Goal: Task Accomplishment & Management: Manage account settings

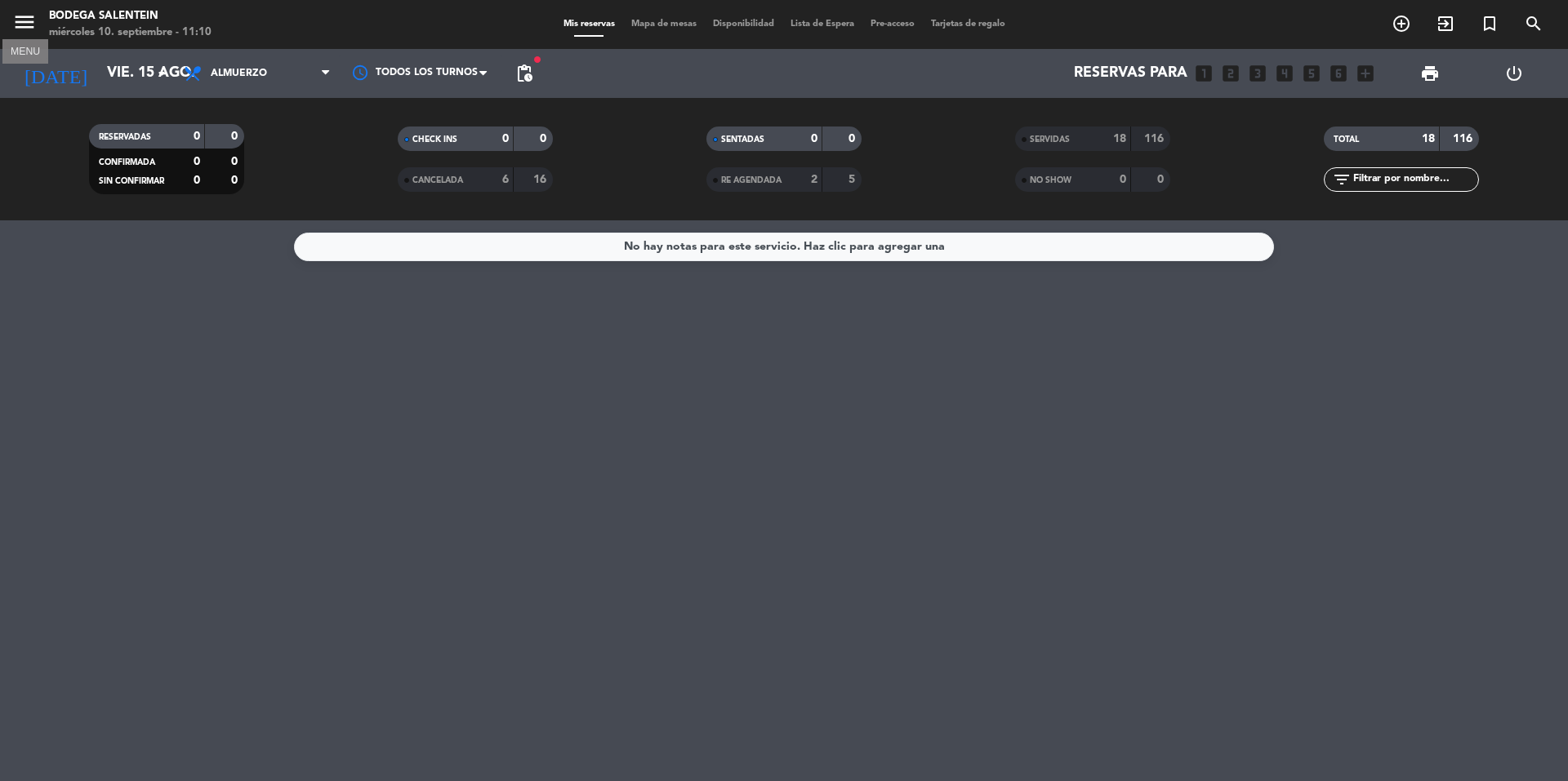
click at [34, 11] on icon "menu" at bounding box center [25, 22] width 25 height 25
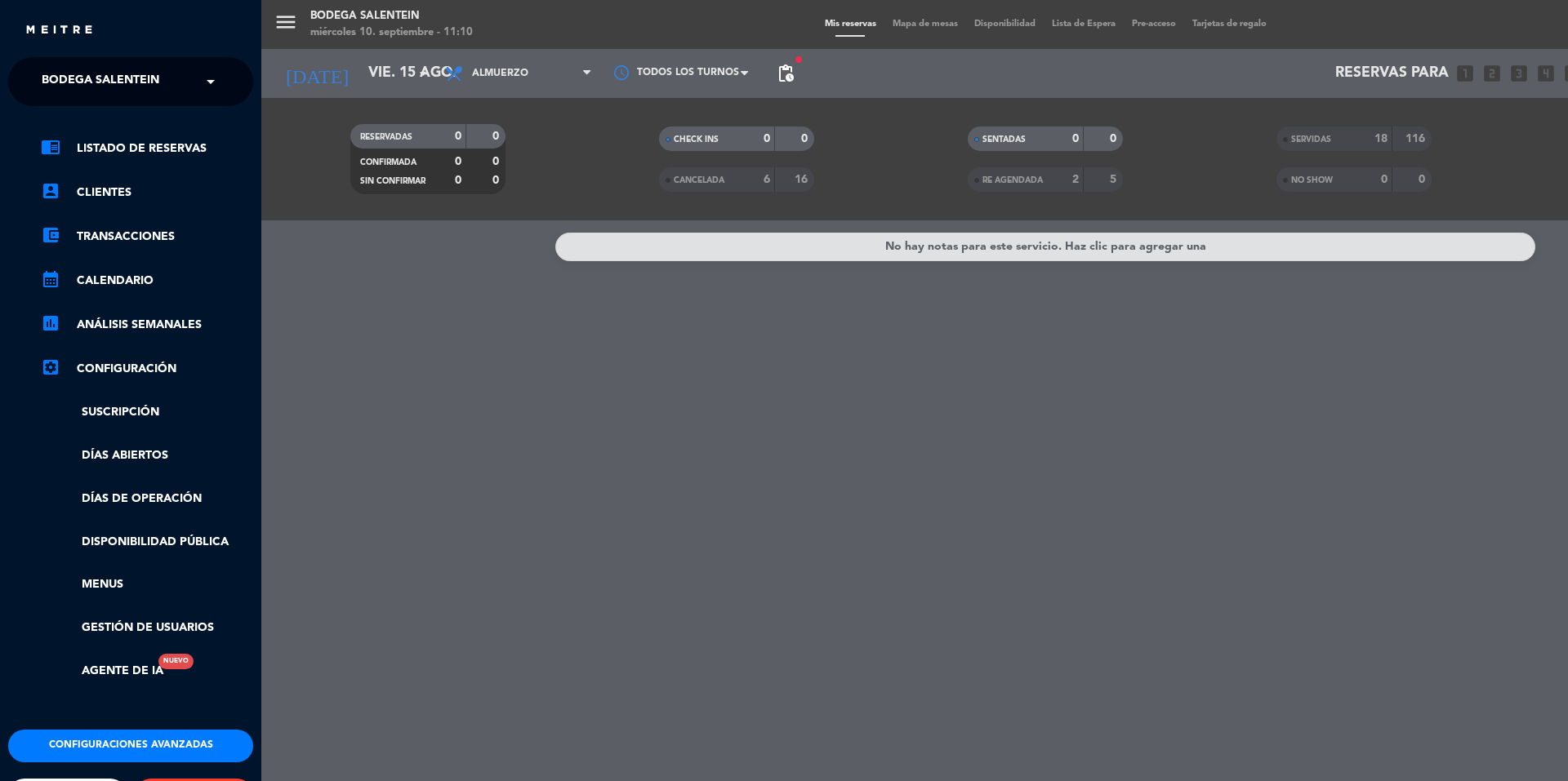
click at [184, 84] on div "× Bodega Salentein" at bounding box center [109, 82] width 149 height 34
click at [152, 151] on span "Restaurante Salentein" at bounding box center [91, 150] width 149 height 19
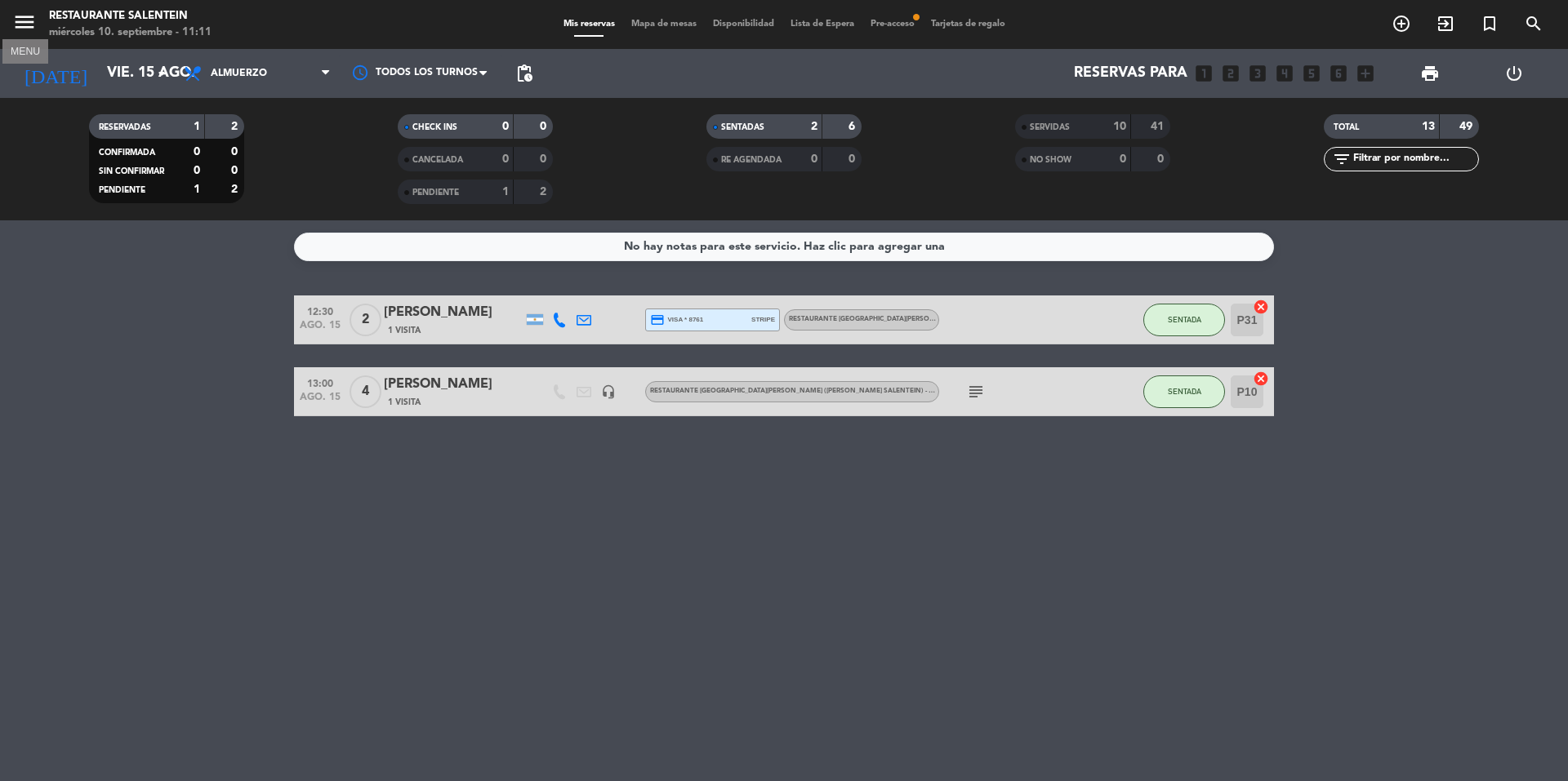
click at [29, 20] on icon "menu" at bounding box center [25, 22] width 25 height 25
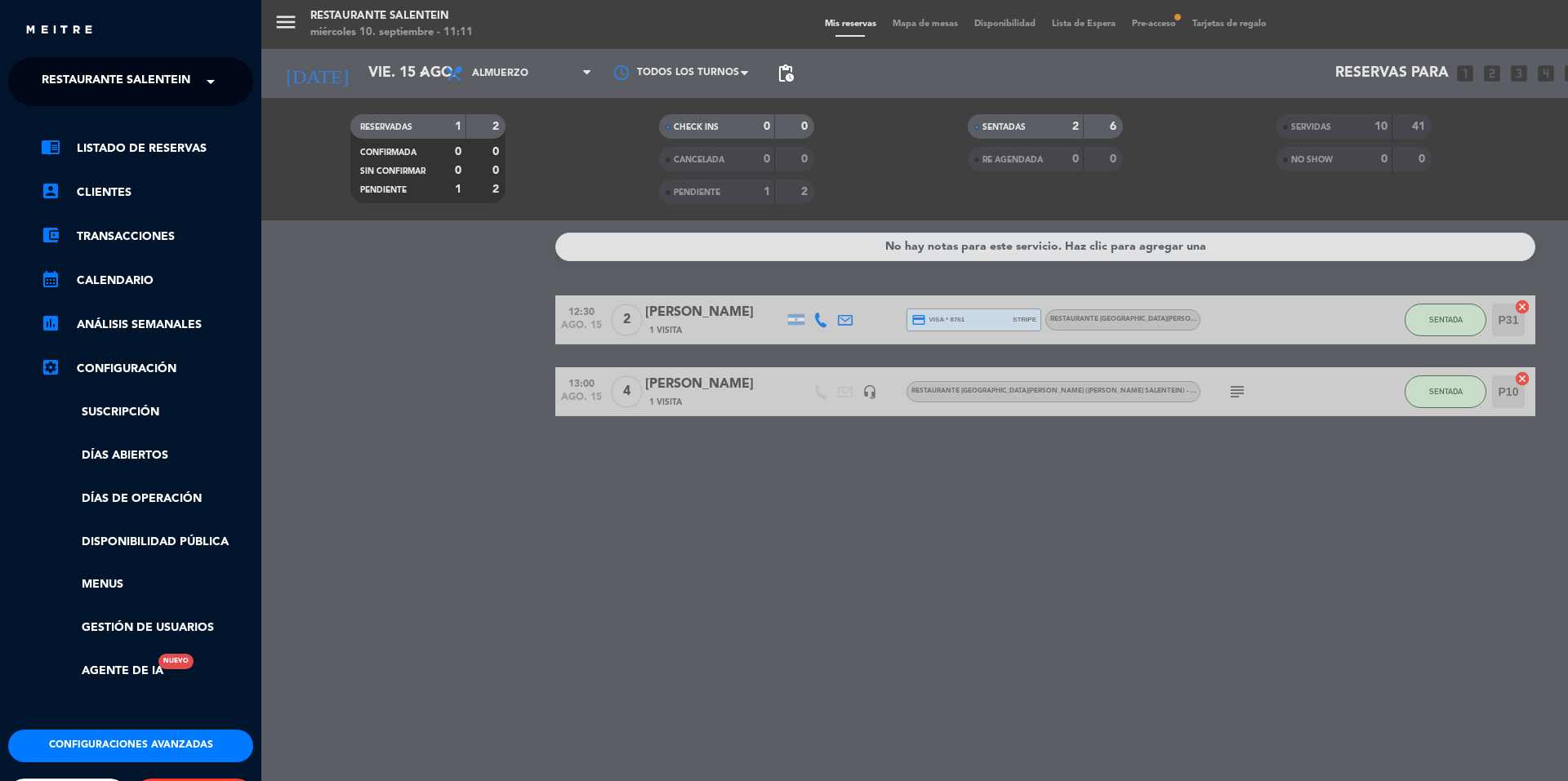
click at [94, 80] on span "Restaurante Salentein" at bounding box center [116, 82] width 149 height 34
click at [104, 133] on span "Bodega Salentein" at bounding box center [75, 126] width 117 height 19
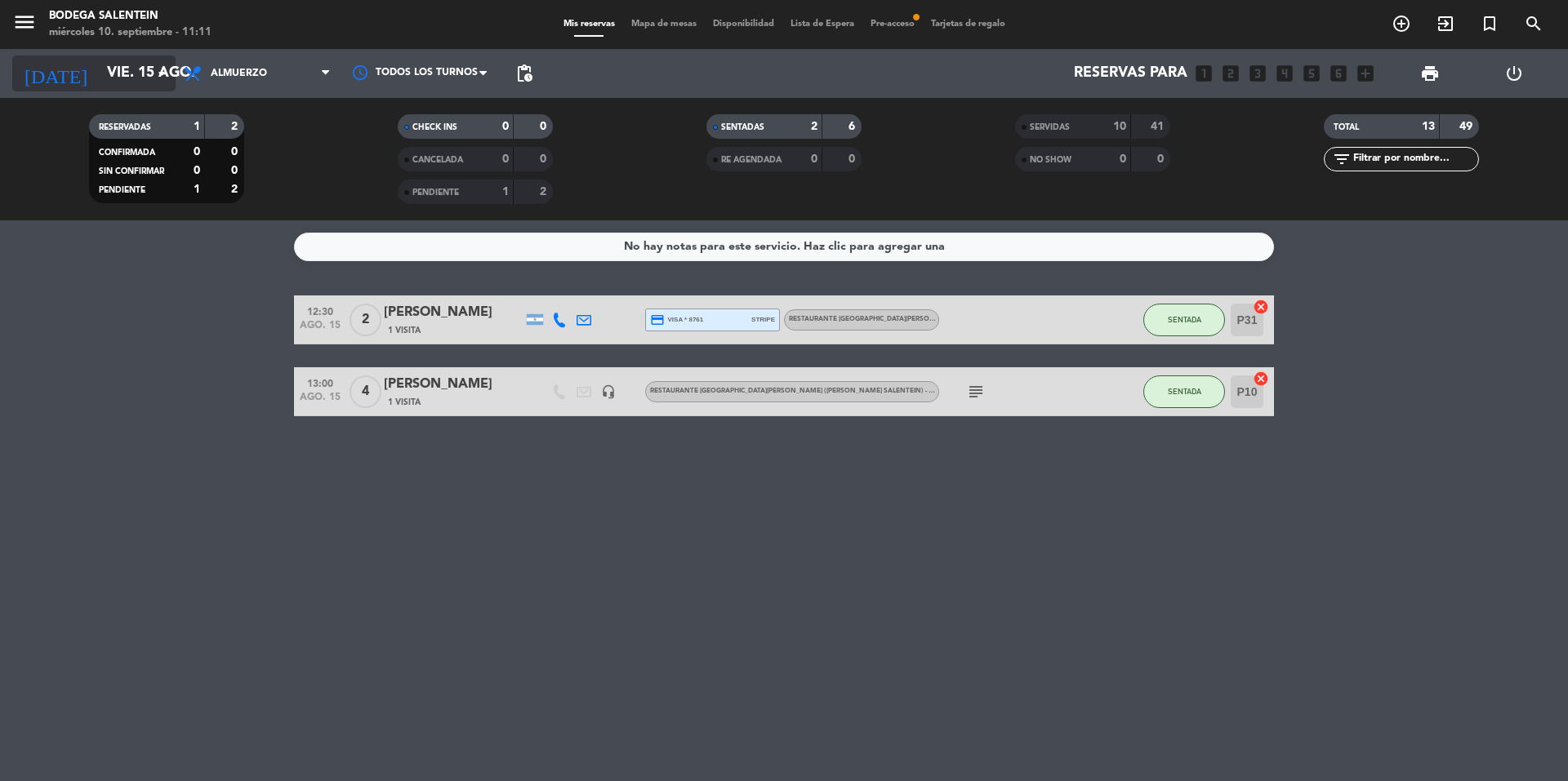
click at [110, 70] on input "vie. 15 ago." at bounding box center [193, 74] width 190 height 33
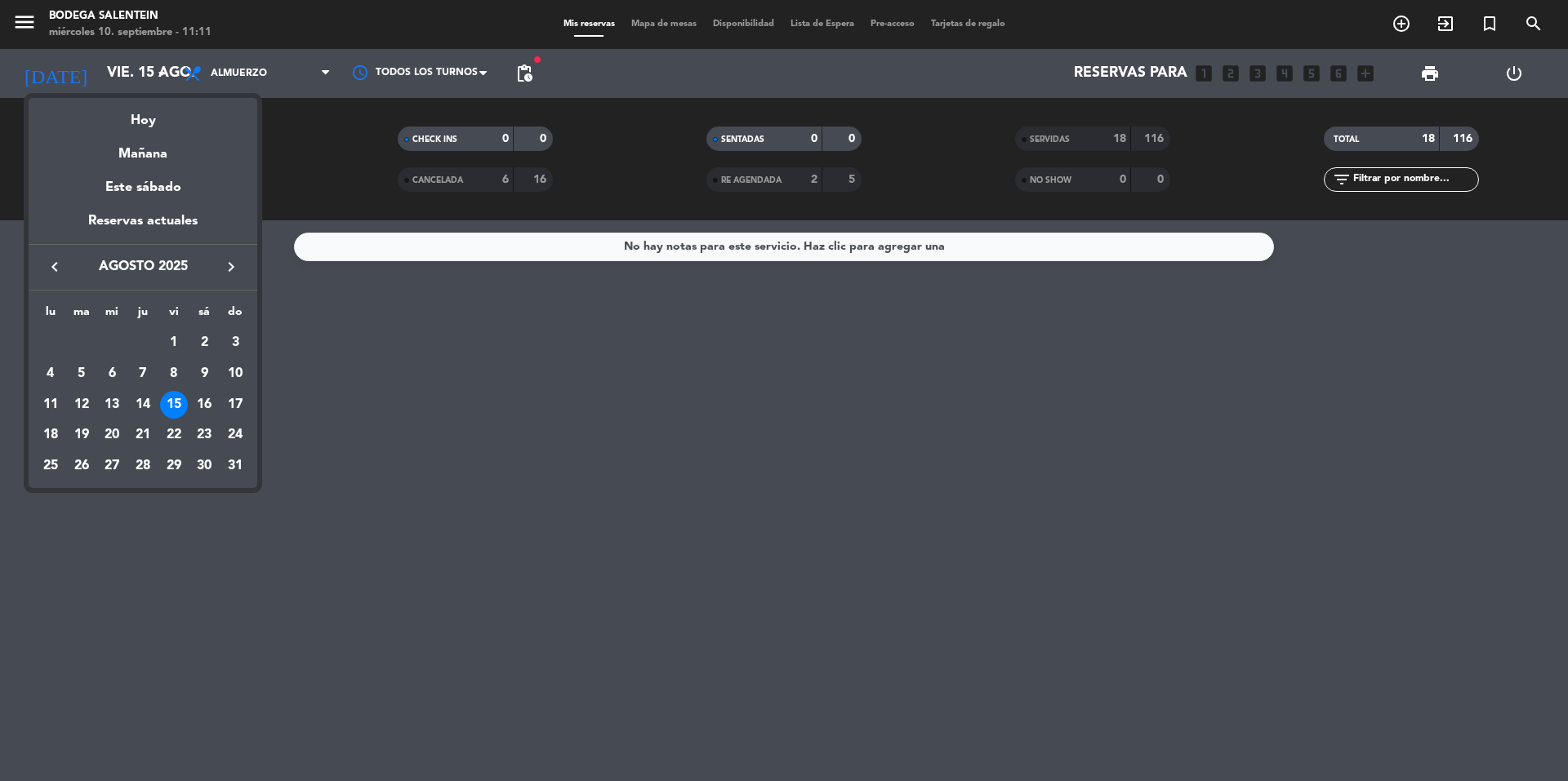
click at [232, 258] on icon "keyboard_arrow_right" at bounding box center [231, 267] width 20 height 20
click at [222, 378] on div "7" at bounding box center [235, 374] width 28 height 28
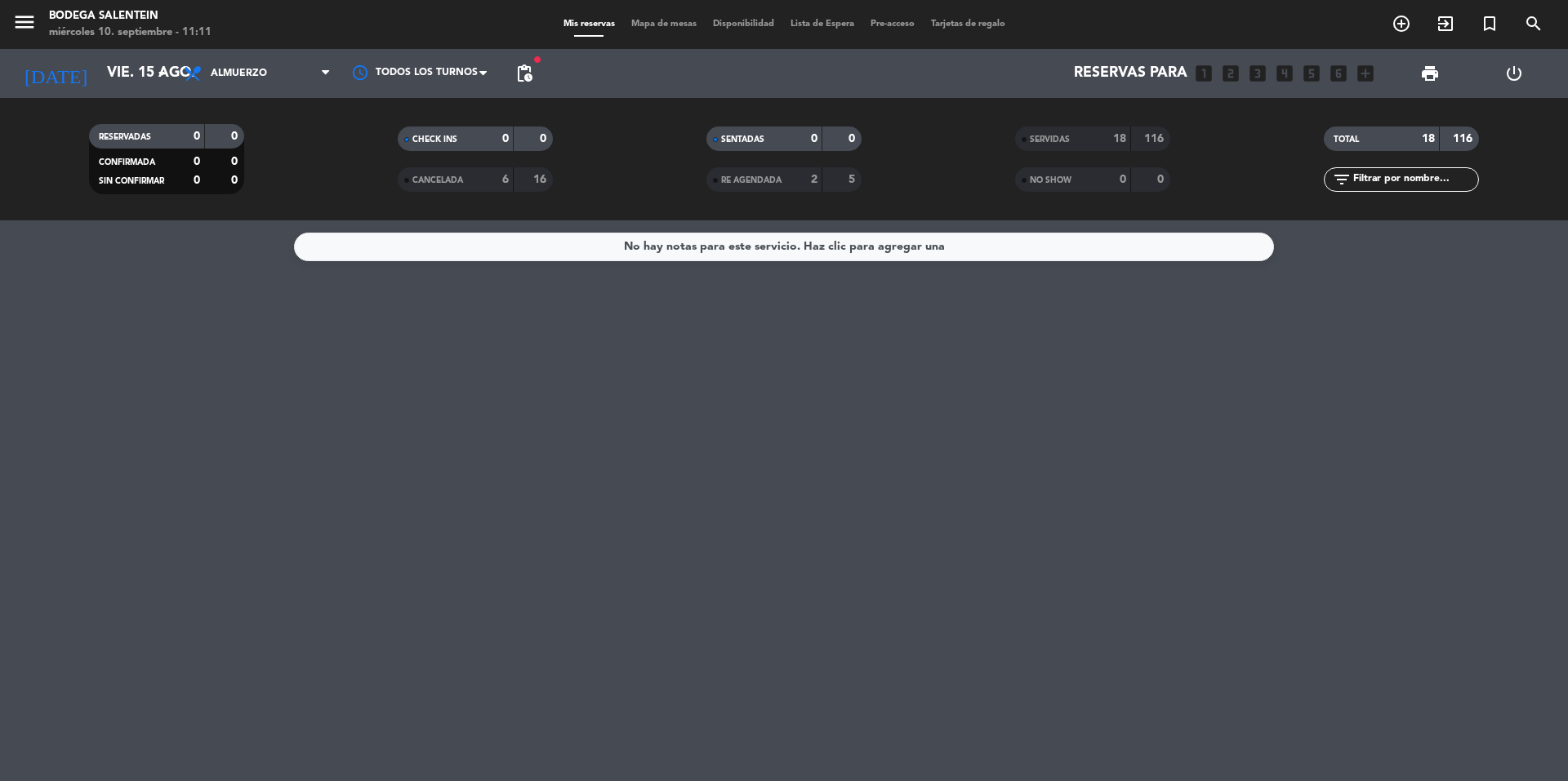
type input "[DATE]"
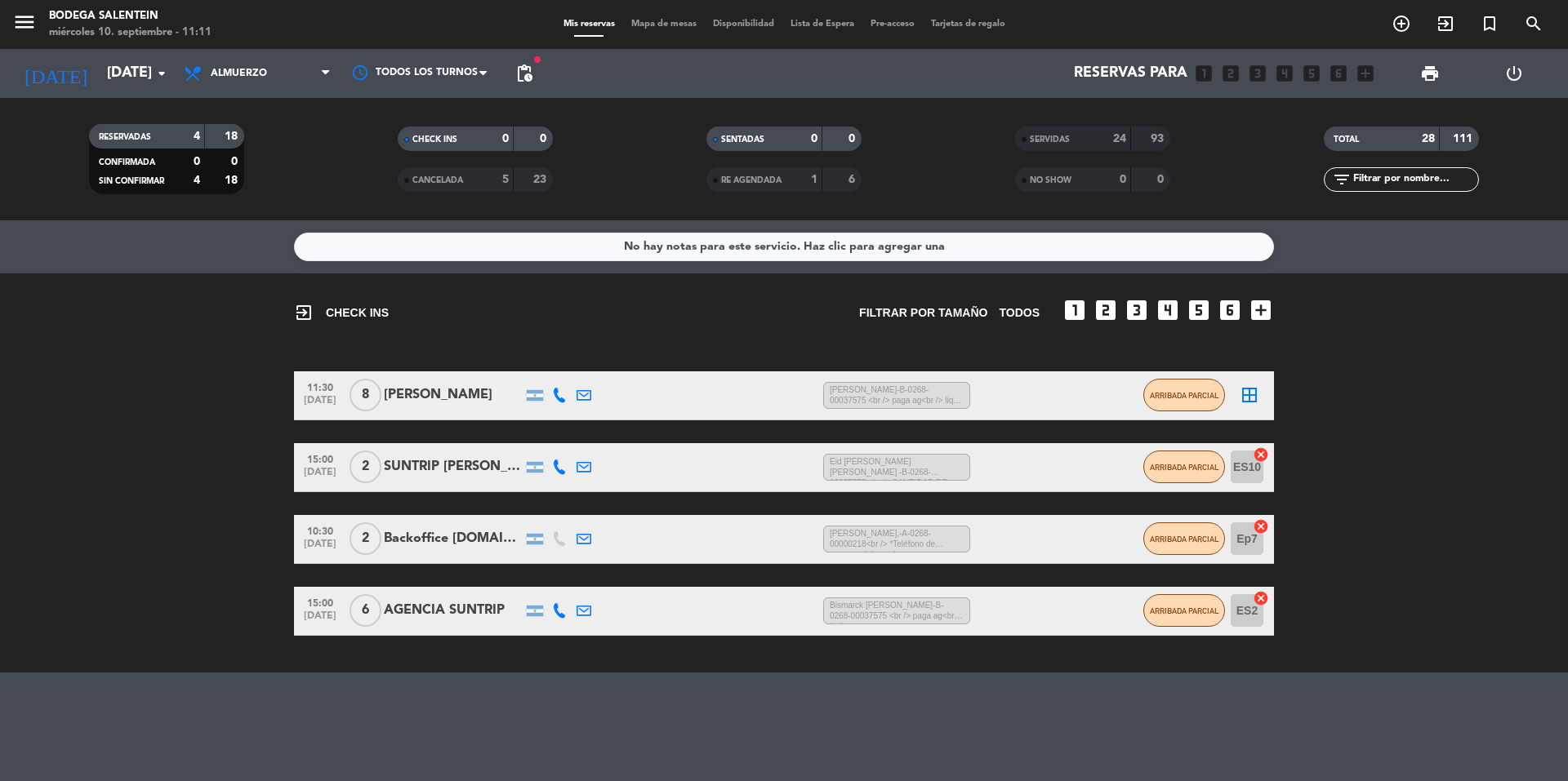
scroll to position [8, 0]
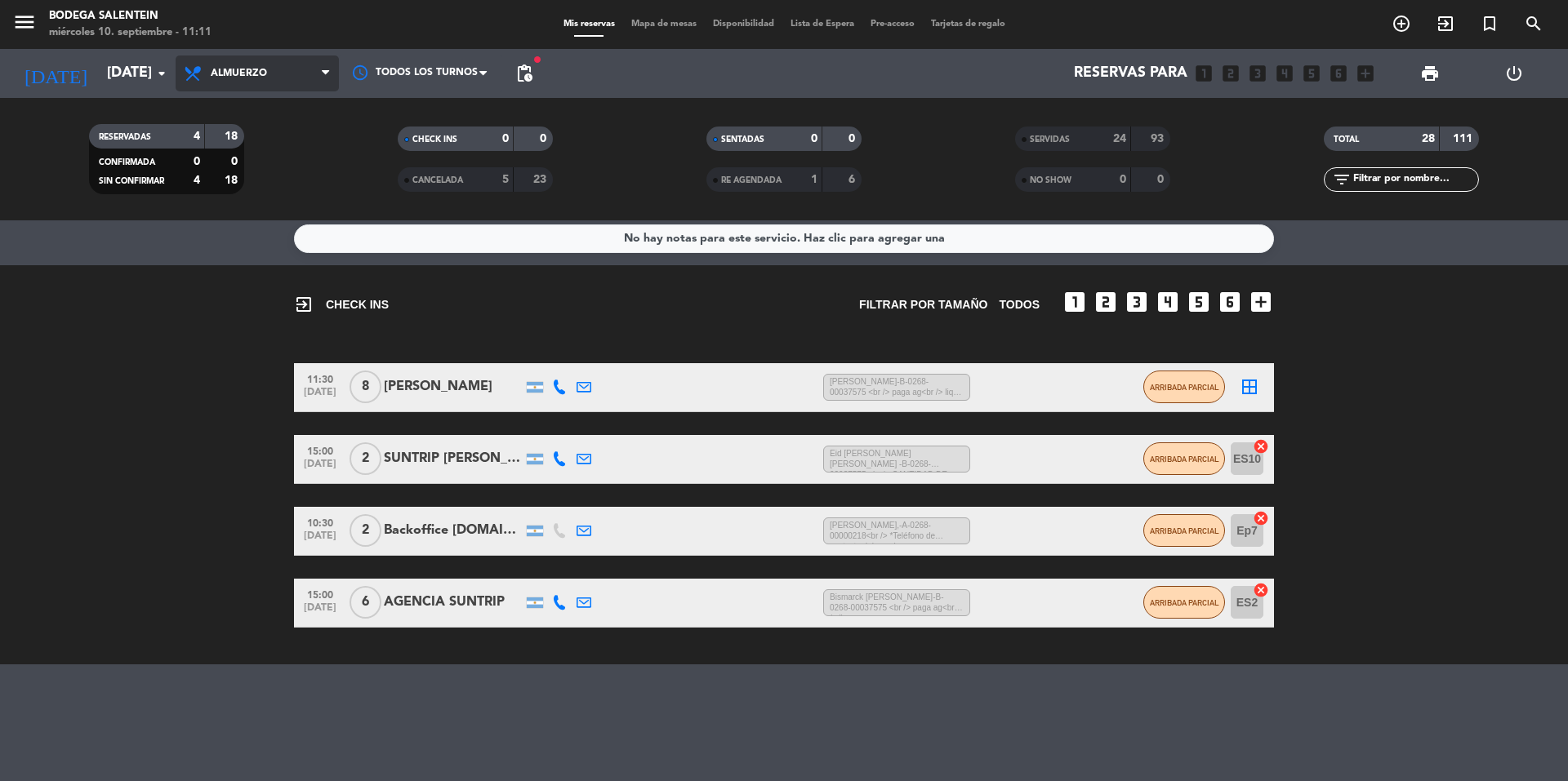
click at [270, 74] on span "Almuerzo" at bounding box center [257, 74] width 163 height 36
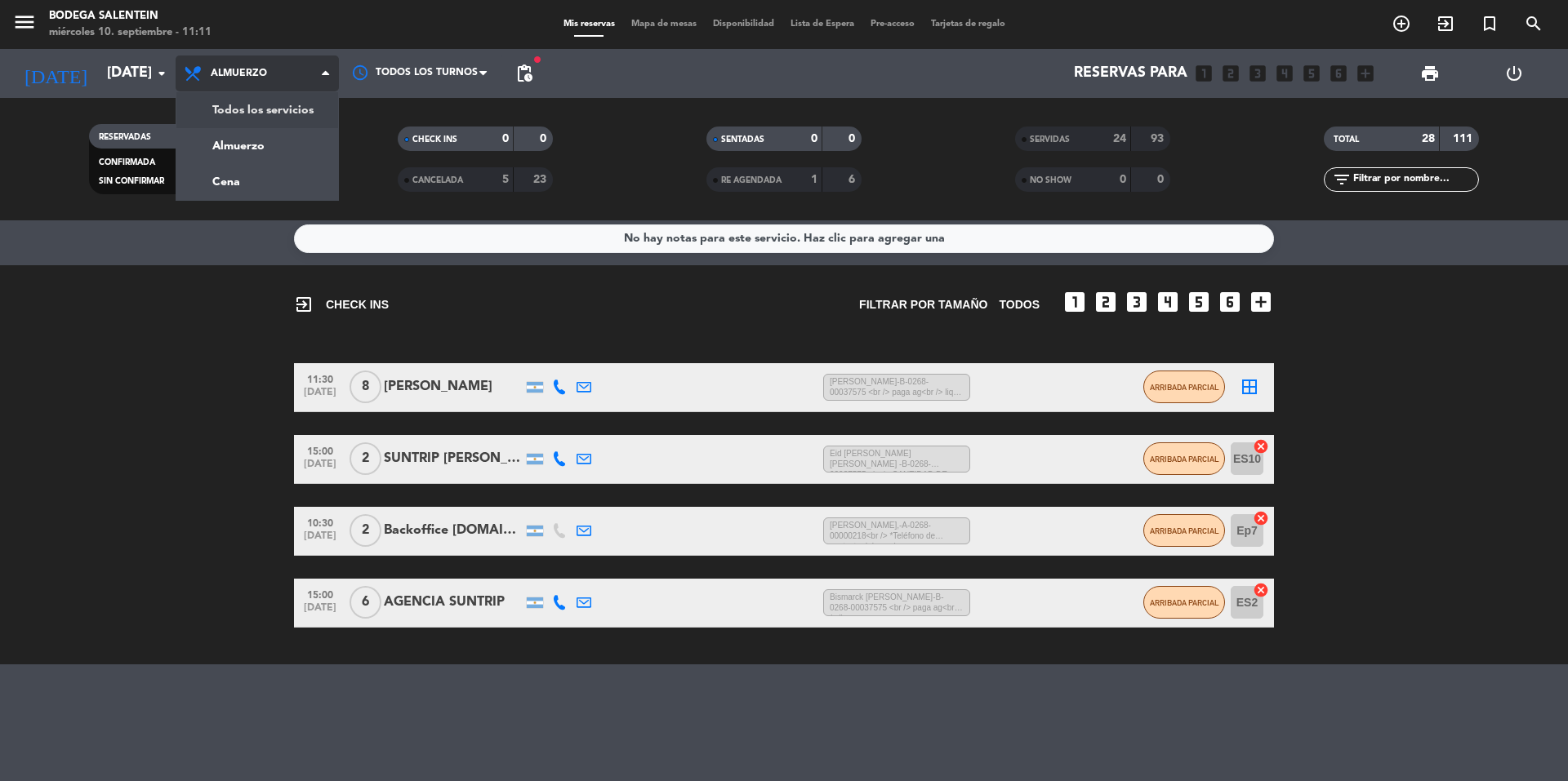
click at [272, 105] on div "menu Bodega Salentein [DATE] 10. septiembre - 11:11 Mis reservas Mapa de mesas …" at bounding box center [784, 110] width 1568 height 221
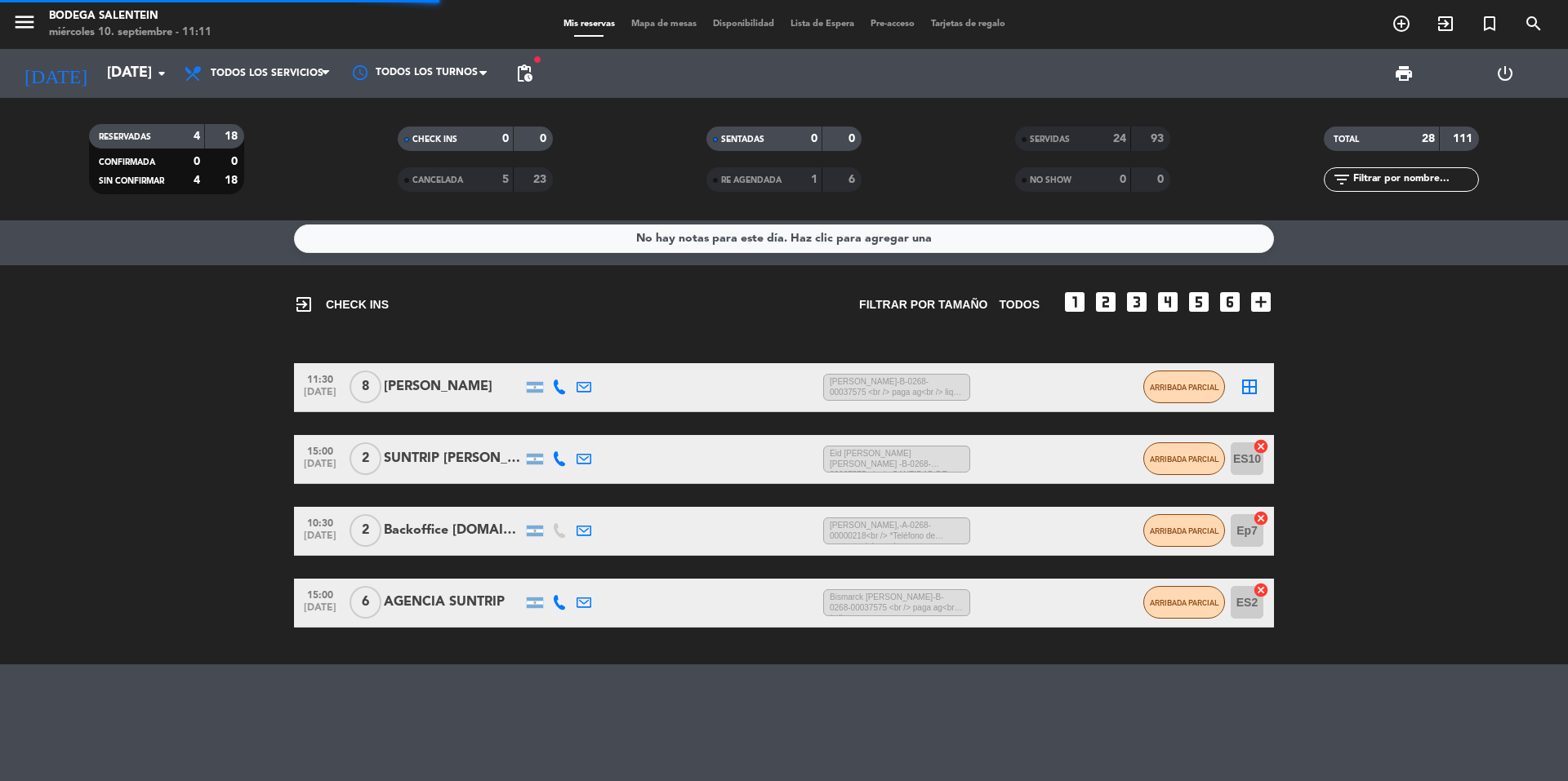
scroll to position [0, 0]
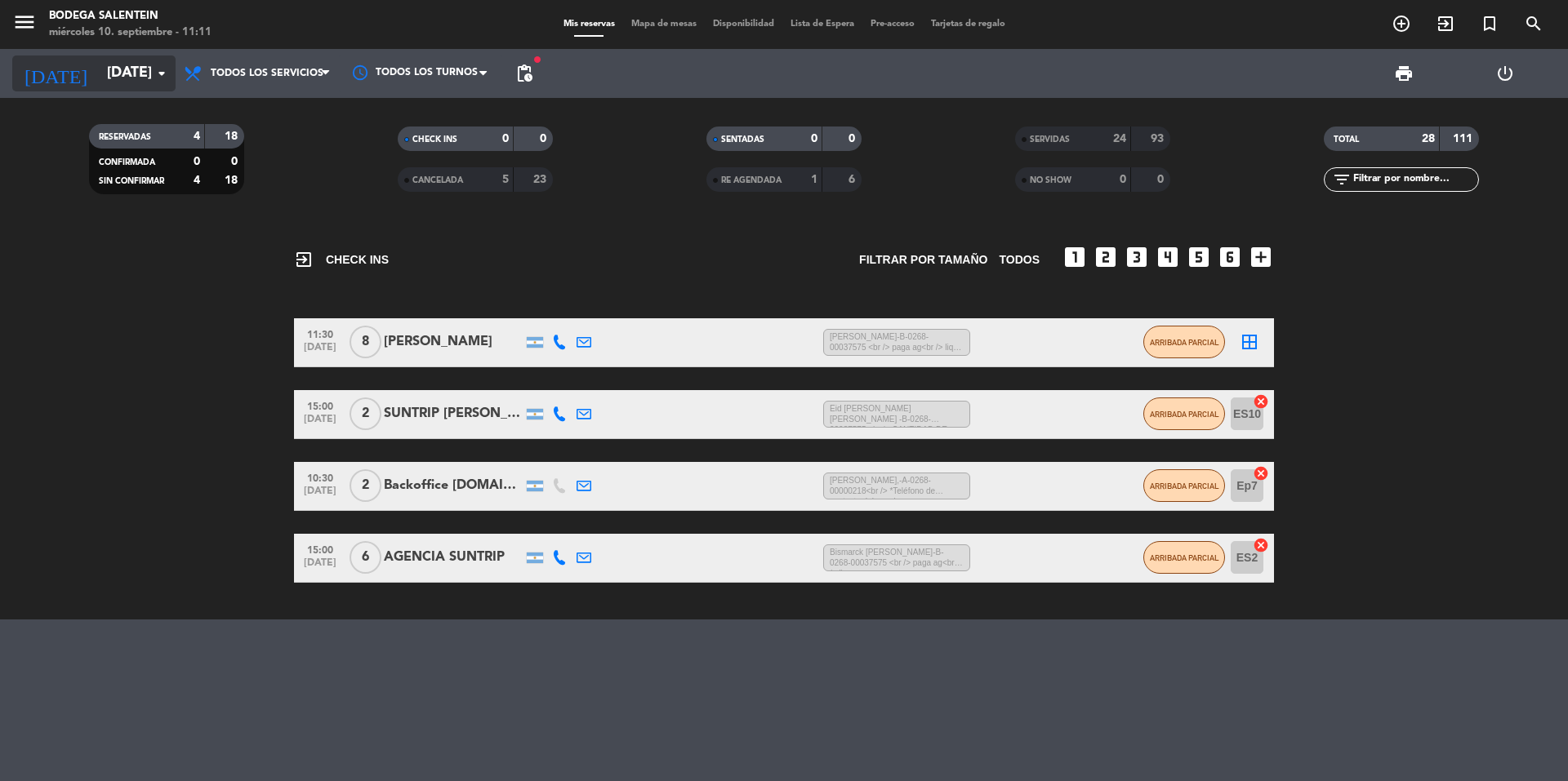
click at [54, 72] on icon "[DATE]" at bounding box center [55, 74] width 86 height 36
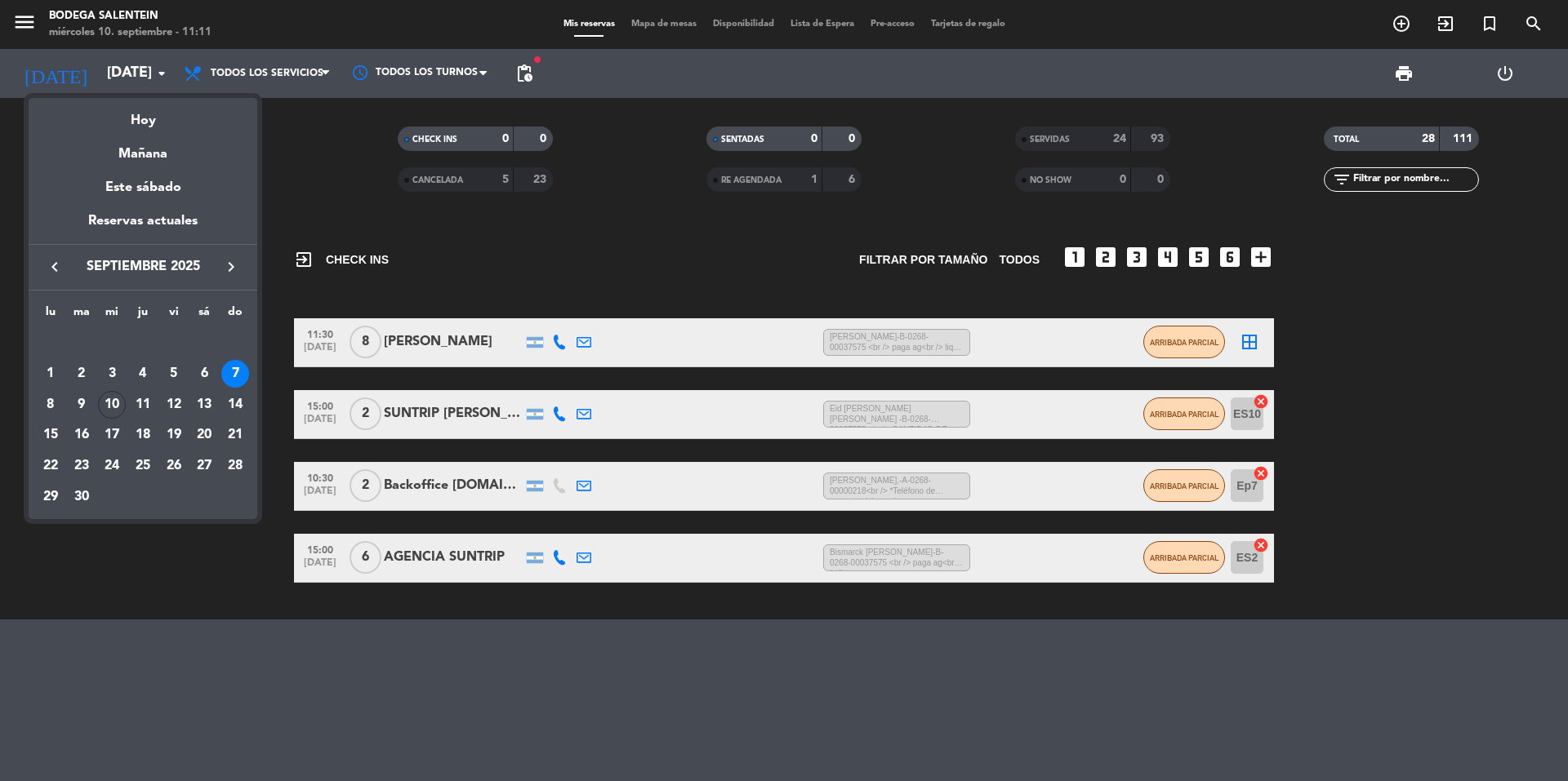
click at [863, 263] on div at bounding box center [784, 390] width 1568 height 781
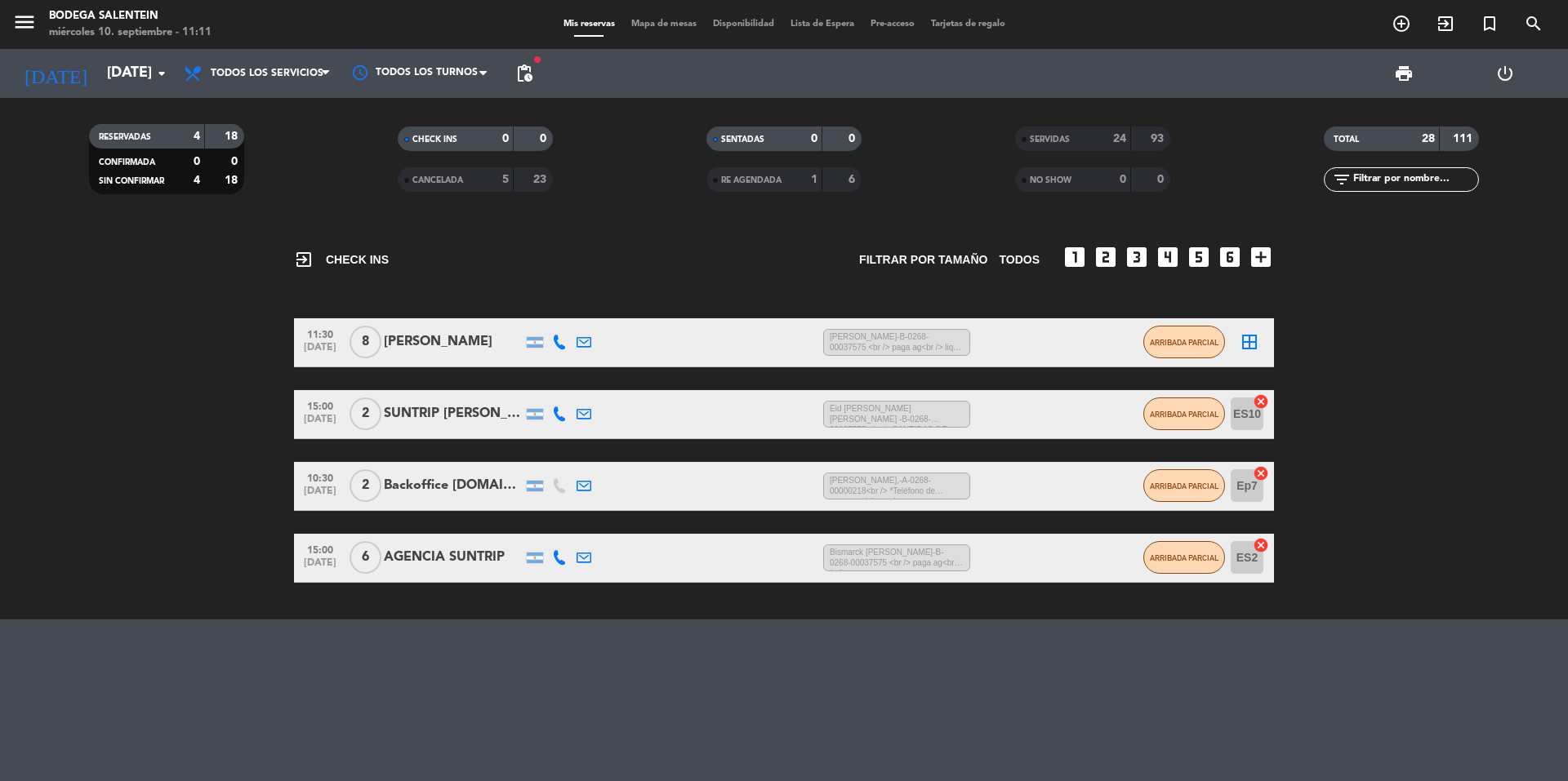
click at [1099, 257] on icon "looks_two" at bounding box center [1106, 258] width 26 height 26
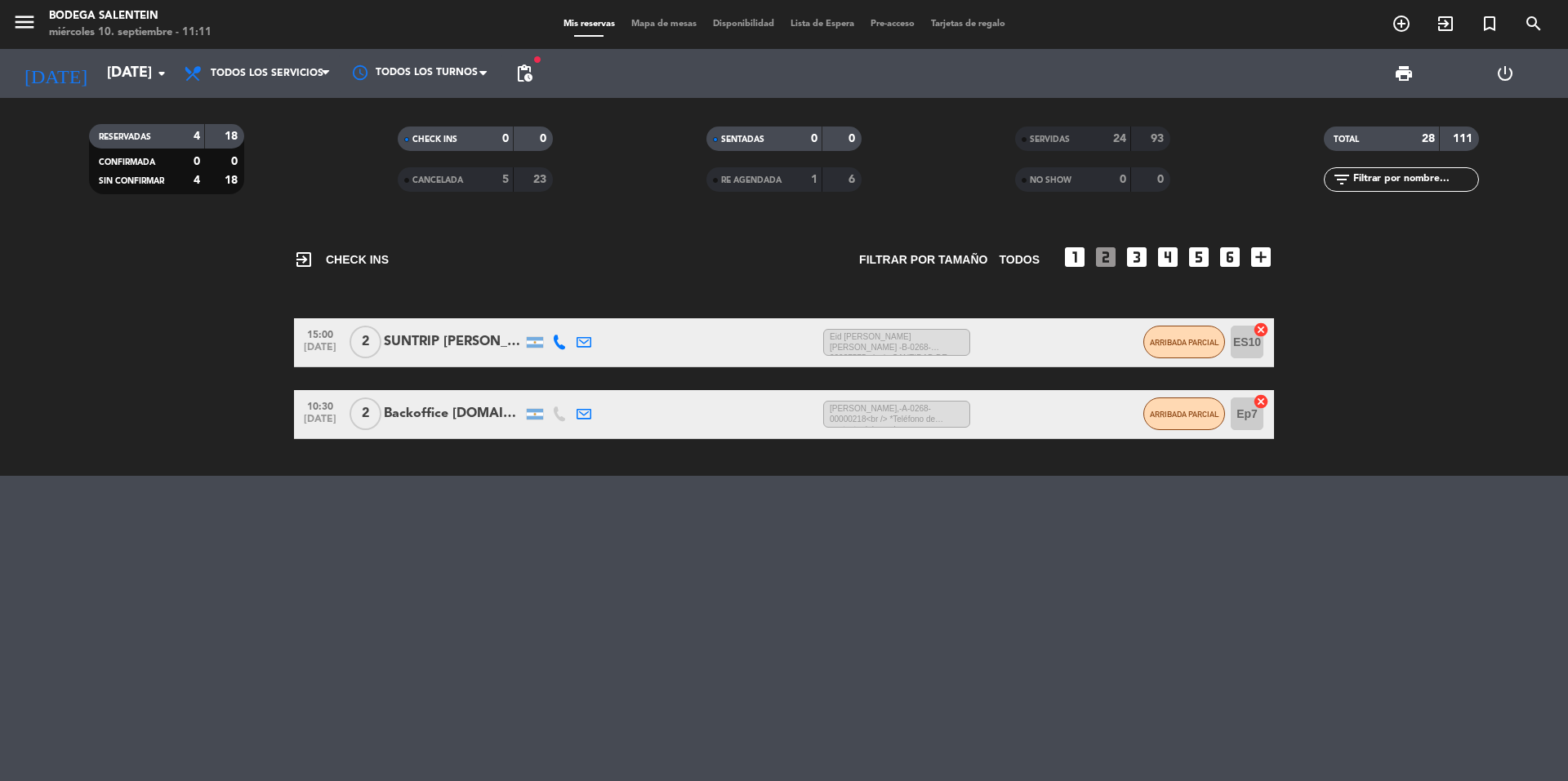
click at [1130, 258] on icon "looks_3" at bounding box center [1136, 258] width 26 height 26
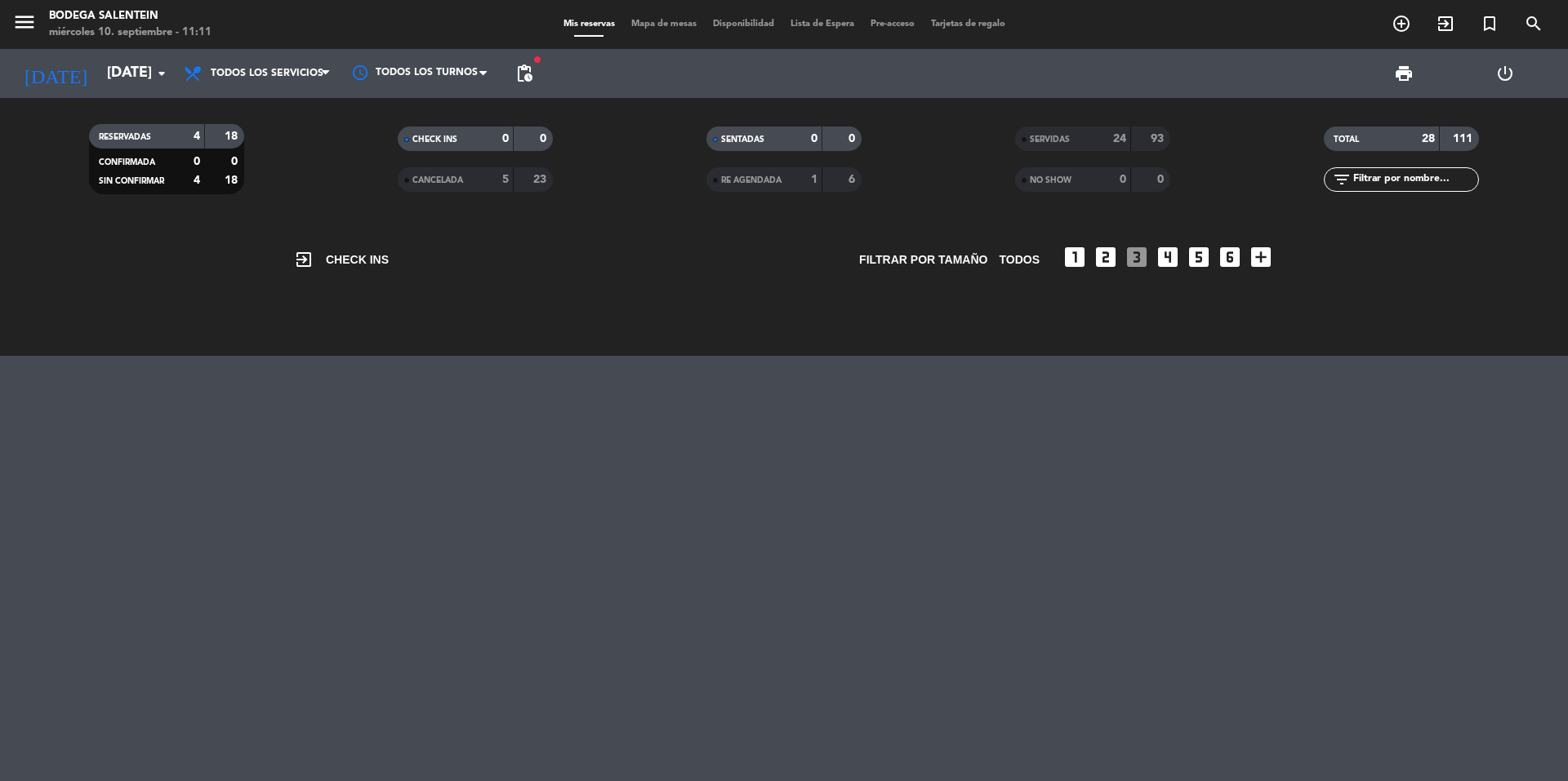
click at [1108, 255] on icon "looks_two" at bounding box center [1106, 258] width 26 height 26
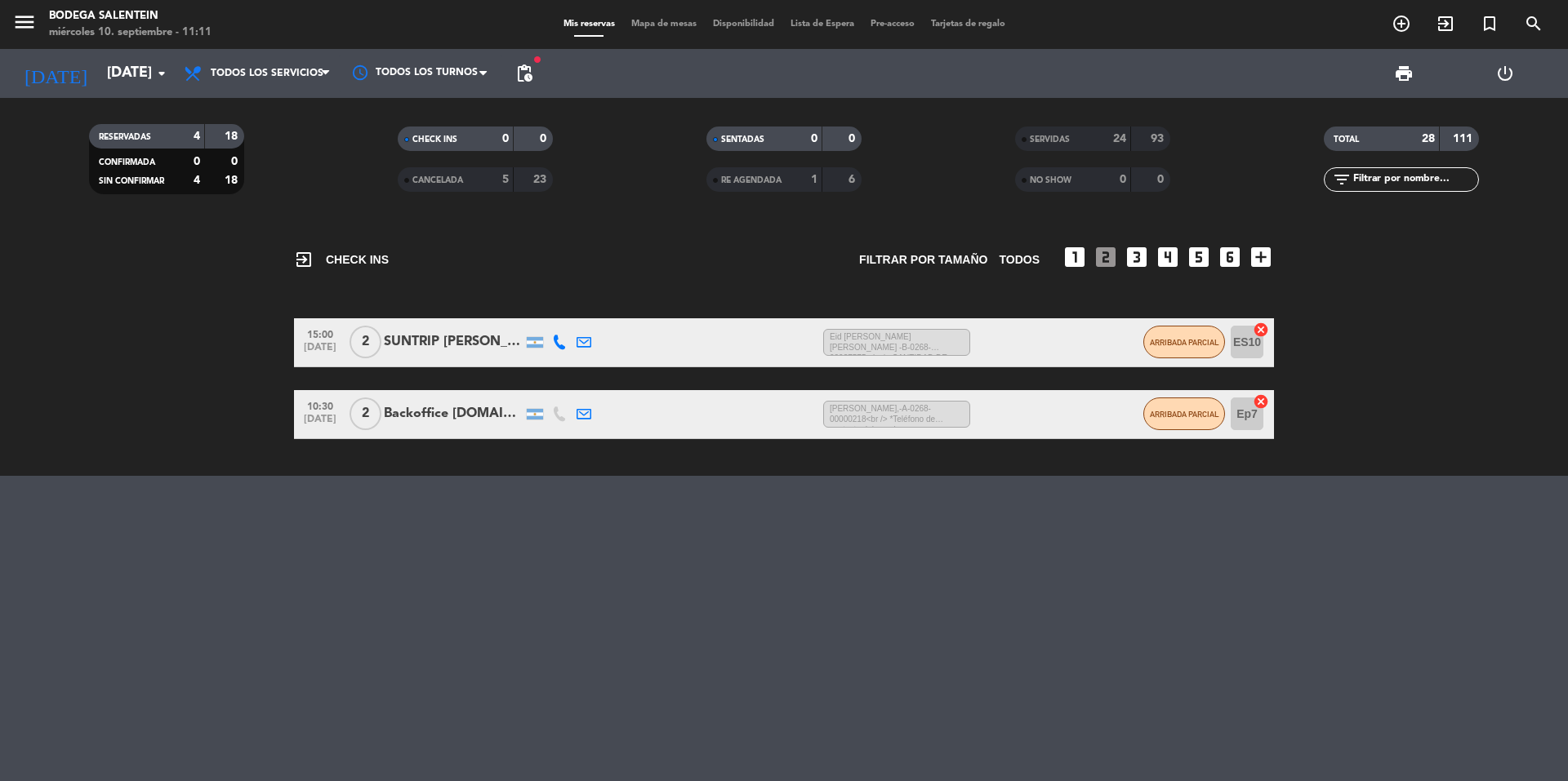
click at [1078, 249] on icon "looks_one" at bounding box center [1075, 258] width 26 height 26
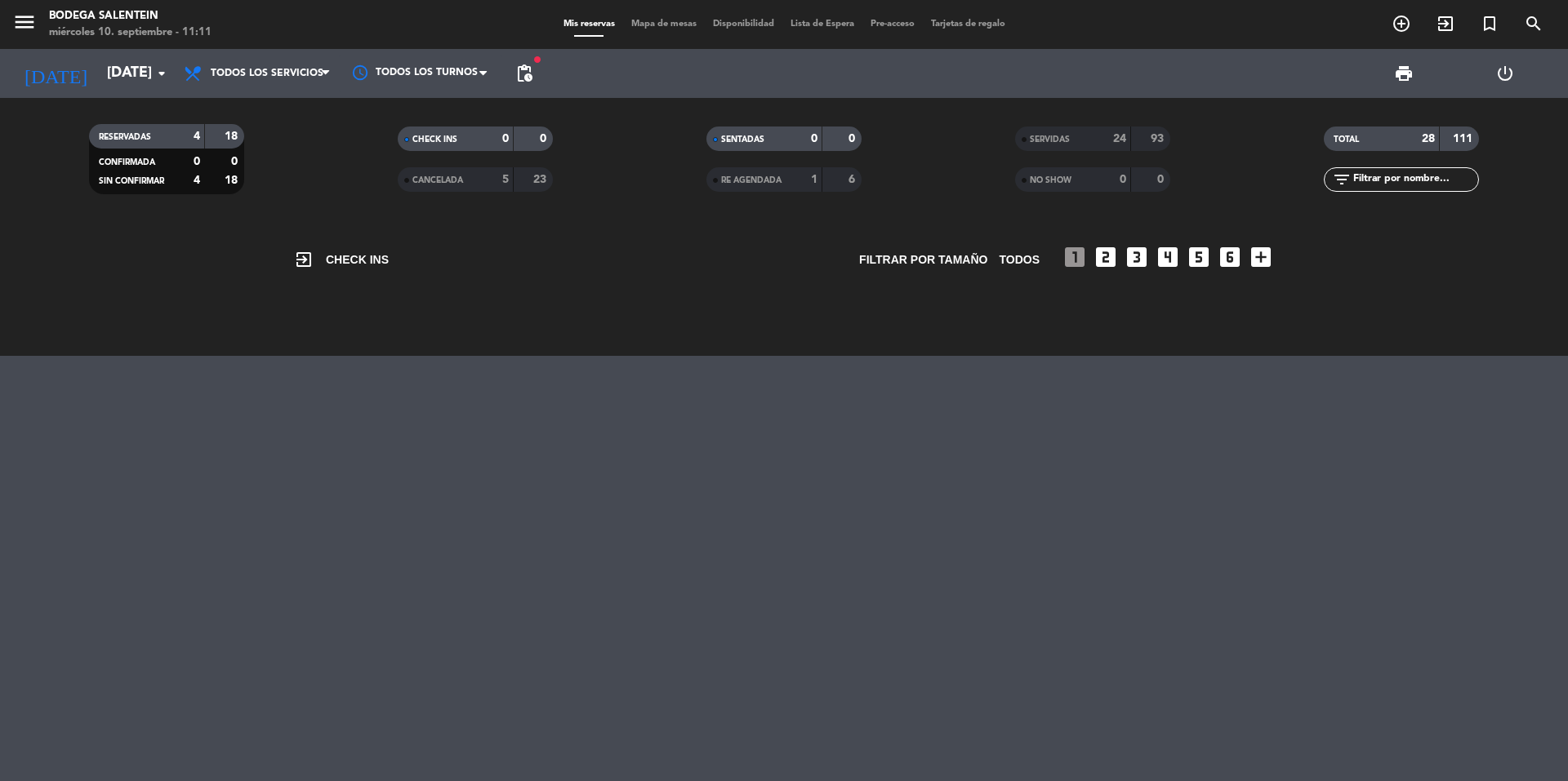
click at [1380, 139] on div "TOTAL" at bounding box center [1365, 139] width 75 height 19
click at [1465, 138] on strong "111" at bounding box center [1464, 139] width 23 height 11
click at [167, 160] on div "CONFIRMADA" at bounding box center [130, 162] width 75 height 19
click at [162, 182] on span "SIN CONFIRMAR" at bounding box center [131, 181] width 66 height 8
click at [239, 79] on span "Todos los servicios" at bounding box center [267, 74] width 112 height 11
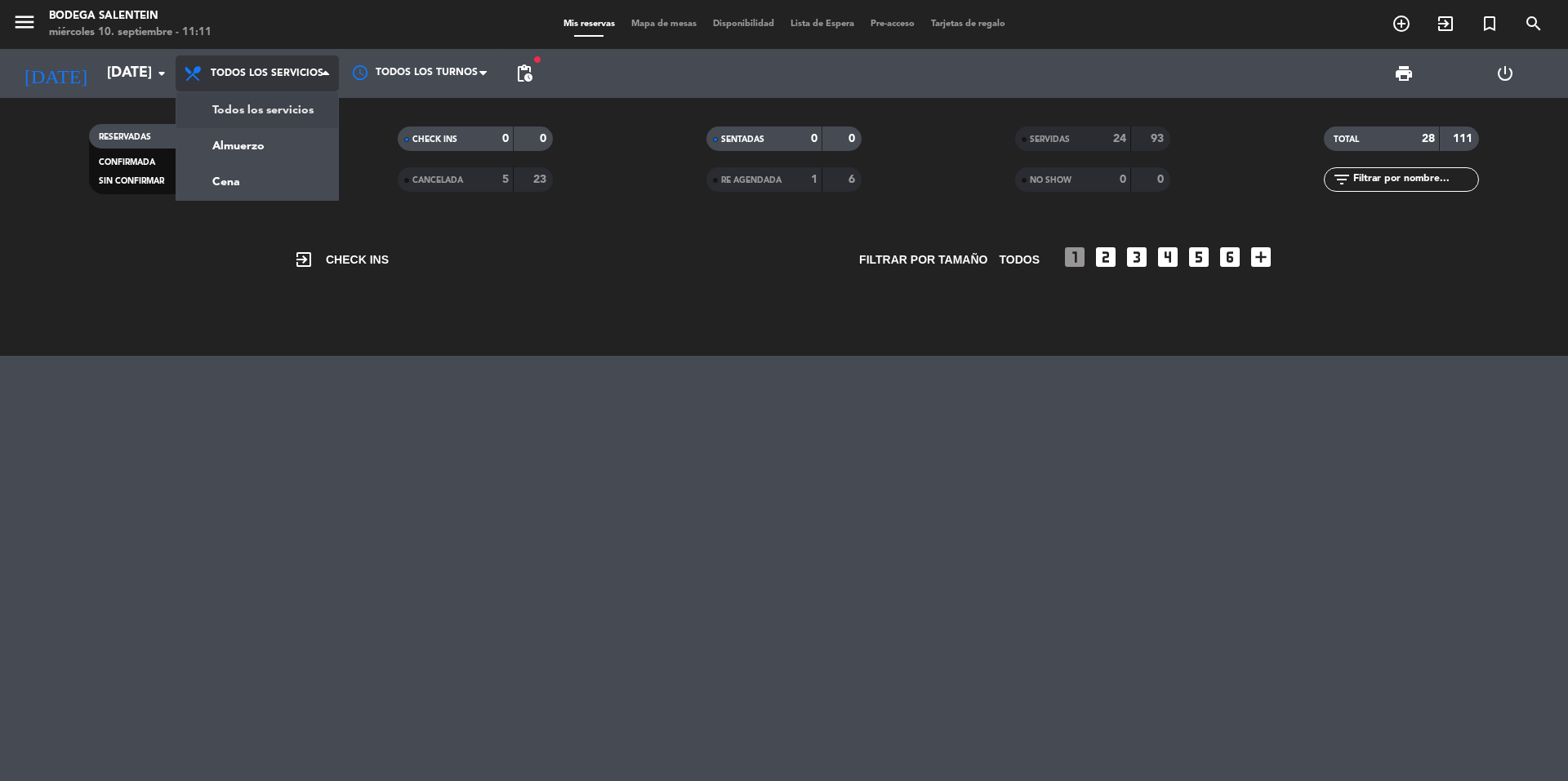
click at [239, 79] on span "Todos los servicios" at bounding box center [267, 74] width 112 height 11
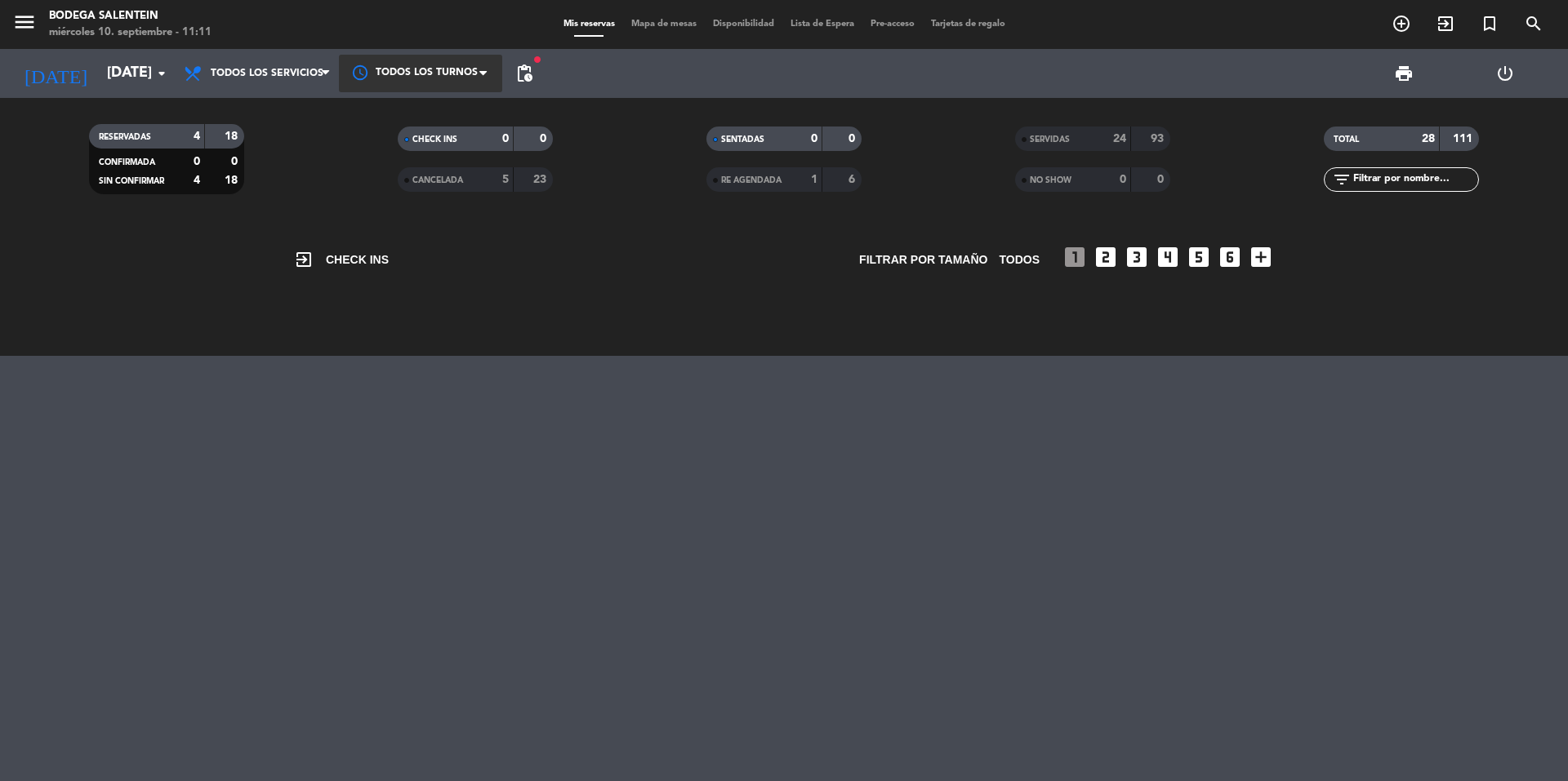
click at [377, 71] on div at bounding box center [420, 73] width 163 height 37
click at [382, 110] on span "Todos los turnos" at bounding box center [423, 111] width 89 height 19
click at [532, 74] on span "pending_actions" at bounding box center [524, 74] width 20 height 20
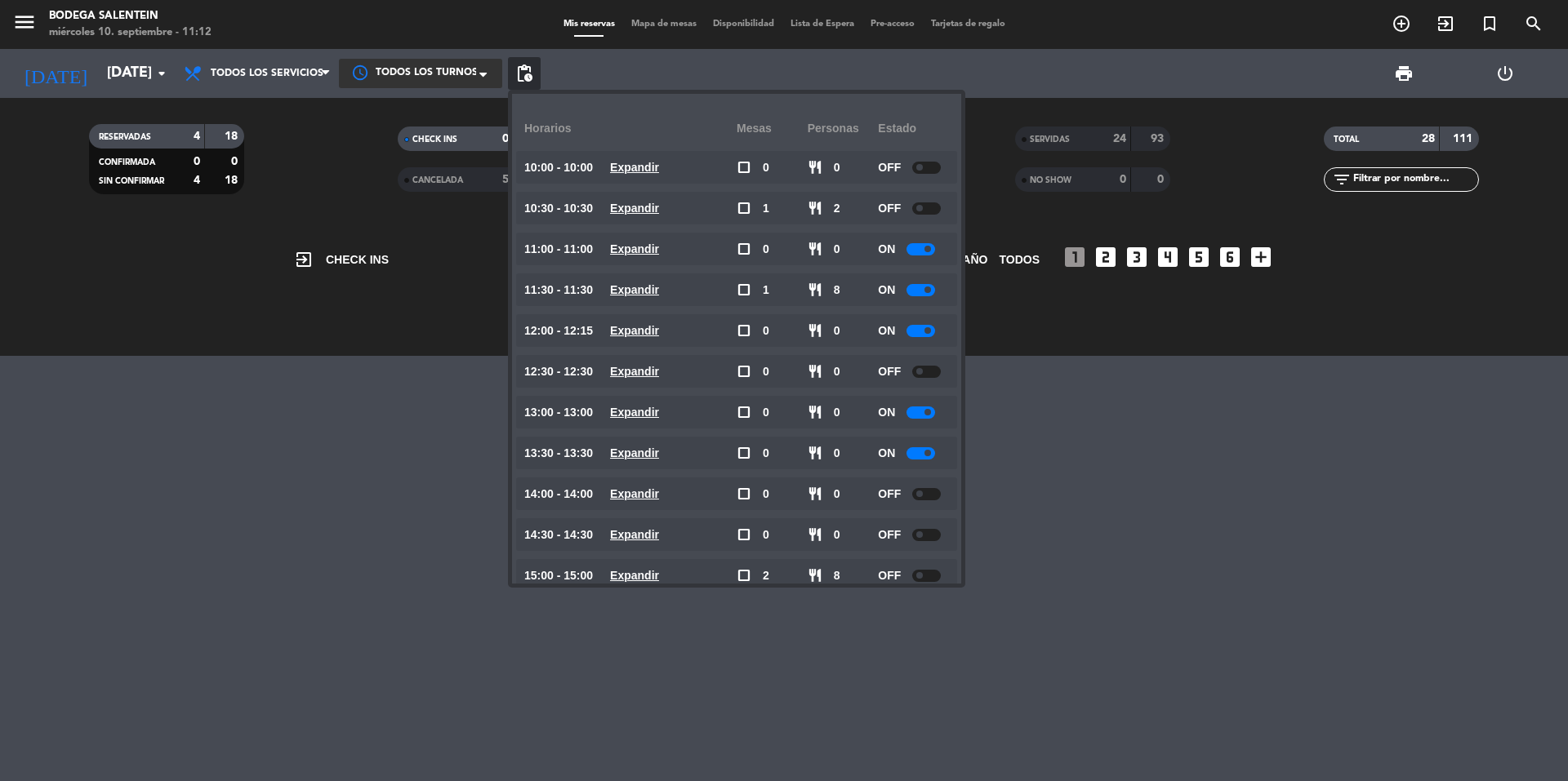
click at [572, 416] on span "13:00 - 13:00" at bounding box center [559, 413] width 69 height 19
click at [643, 415] on u "Expandir" at bounding box center [634, 413] width 49 height 13
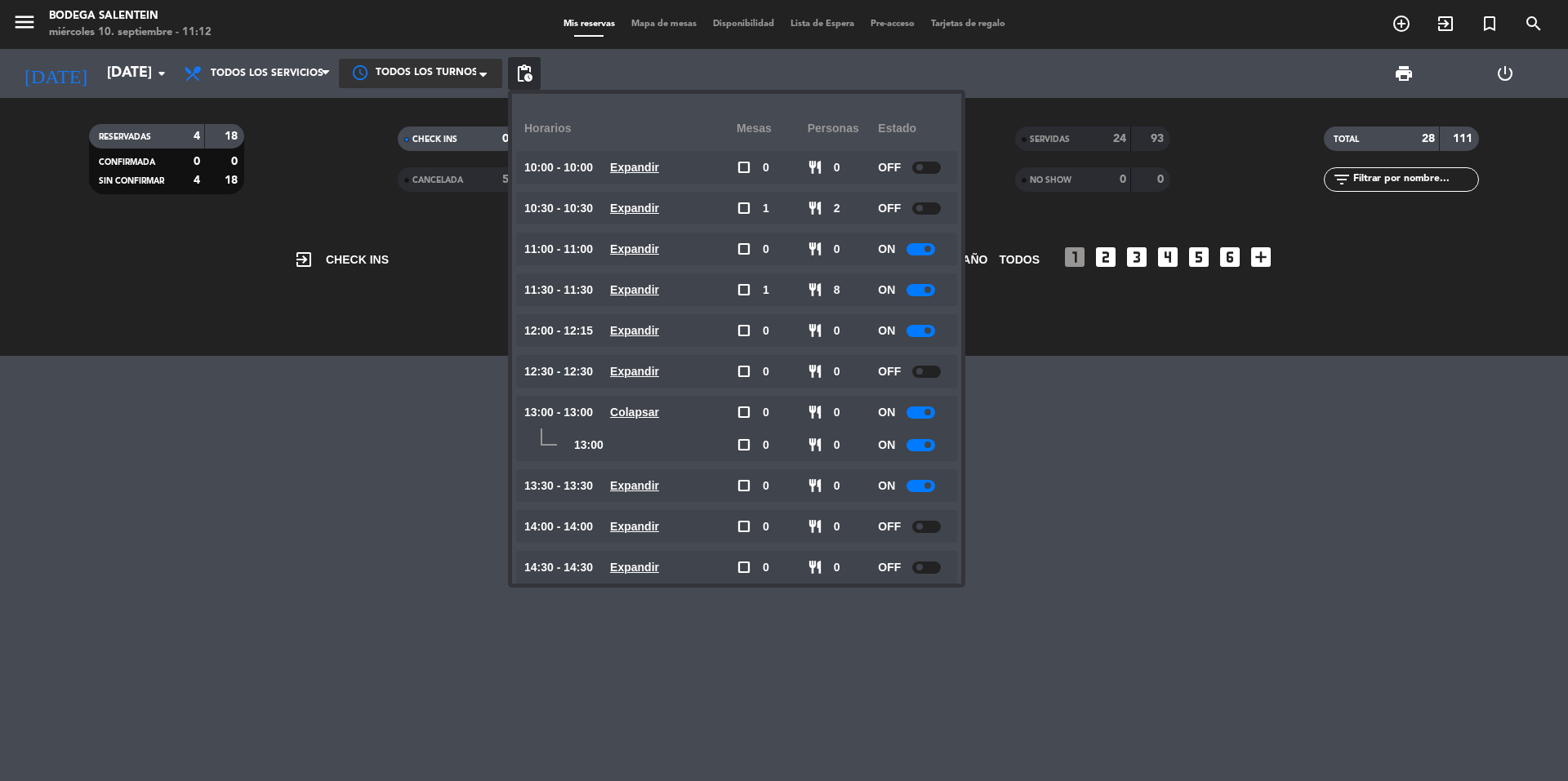
click at [1143, 528] on div "exit_to_app CHECK INS Filtrar por tamaño TODOS looks_one looks_two looks_3 look…" at bounding box center [784, 501] width 1568 height 561
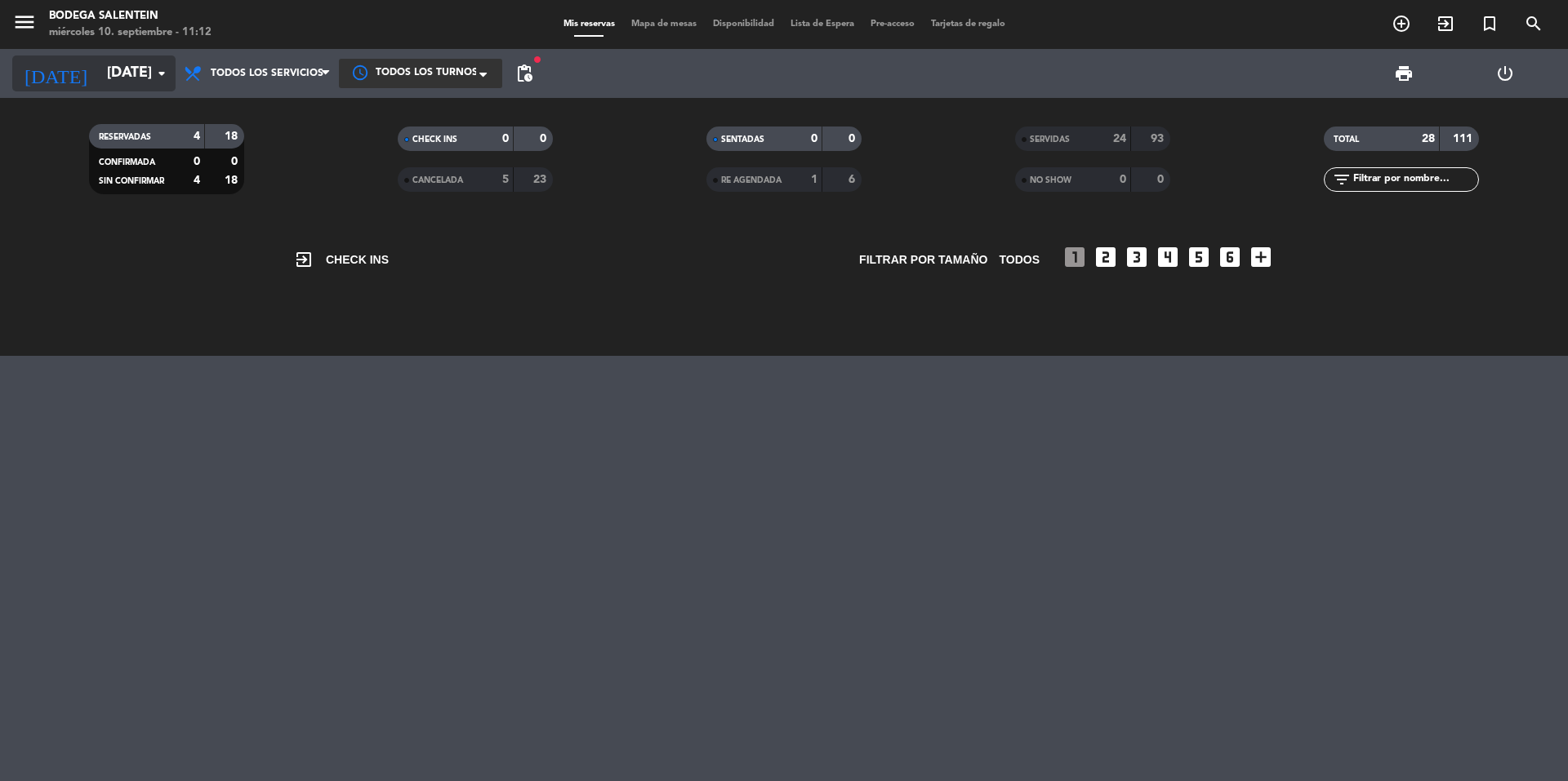
click at [113, 82] on input "[DATE]" at bounding box center [193, 74] width 190 height 33
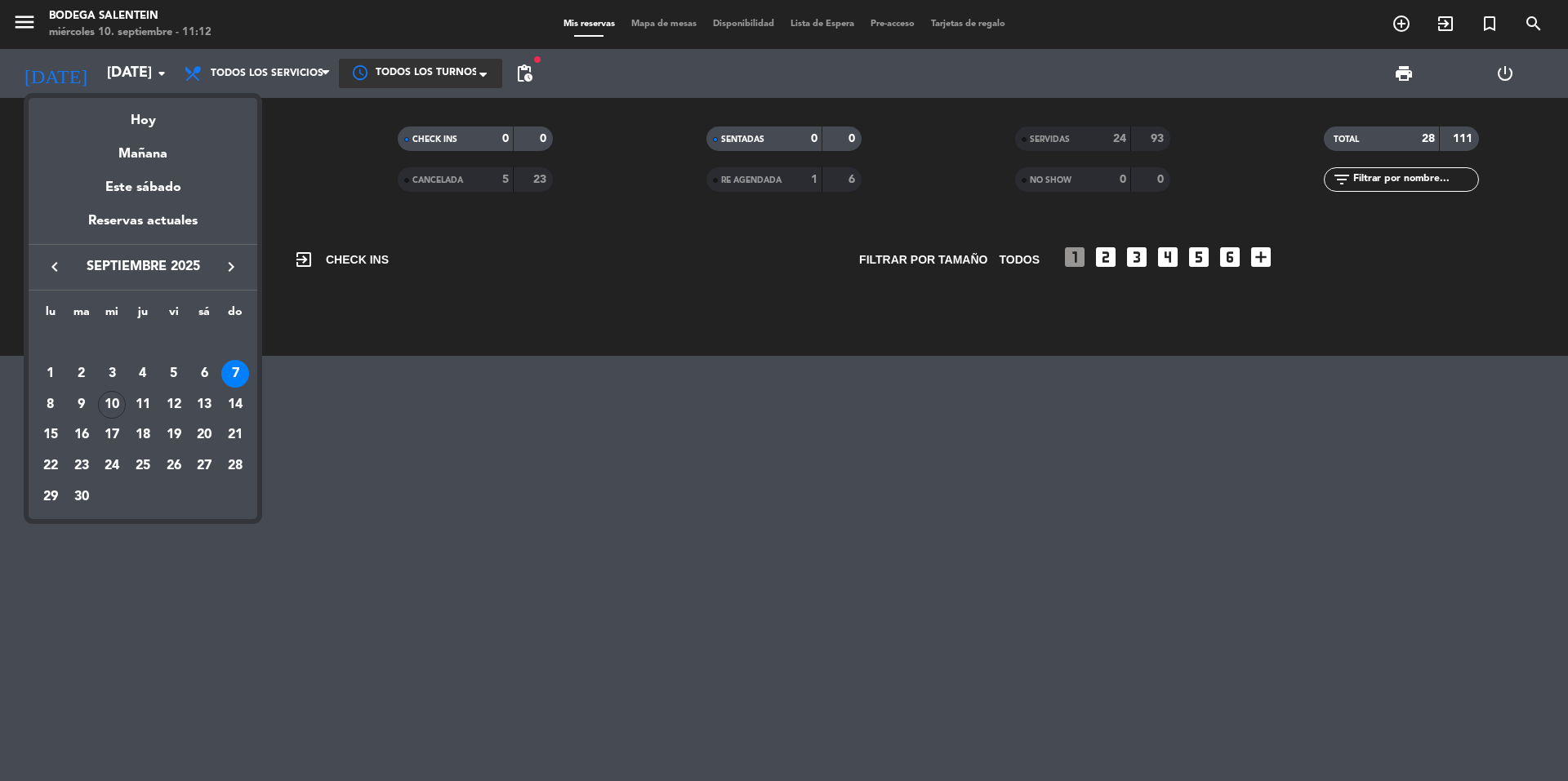
click at [798, 592] on div at bounding box center [784, 390] width 1568 height 781
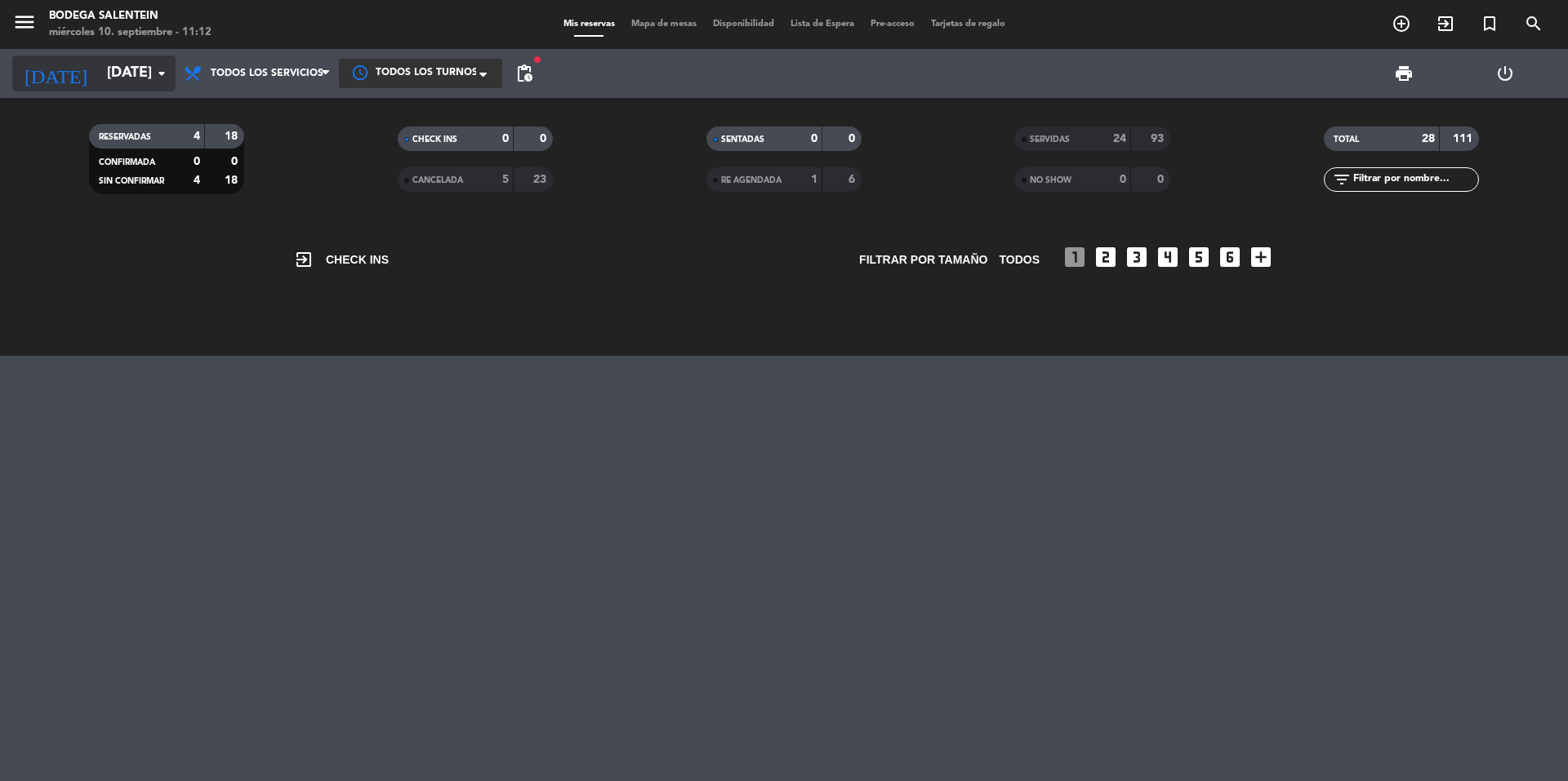
click at [23, 66] on icon "[DATE]" at bounding box center [55, 74] width 86 height 36
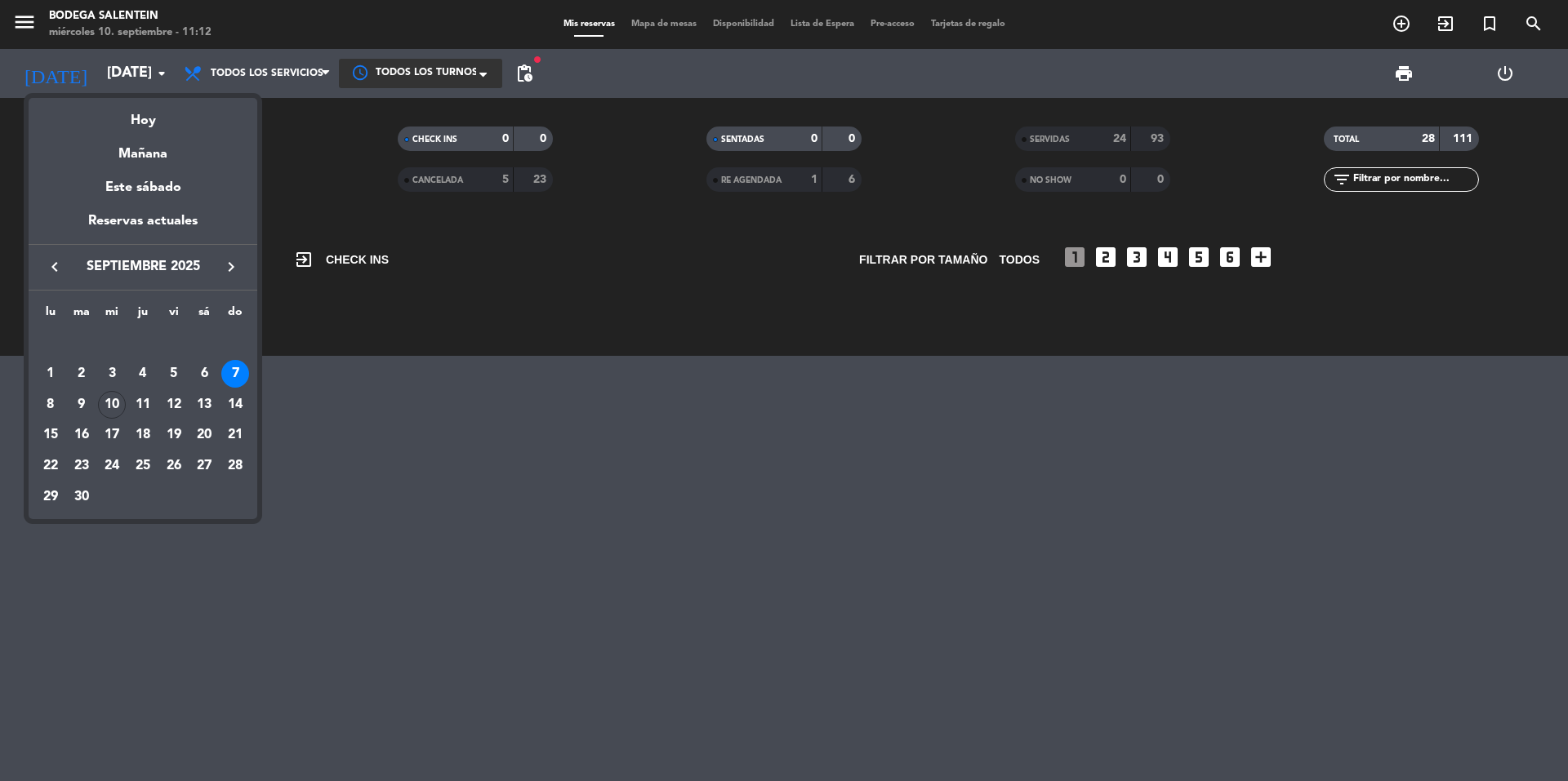
click at [31, 65] on div at bounding box center [784, 390] width 1568 height 781
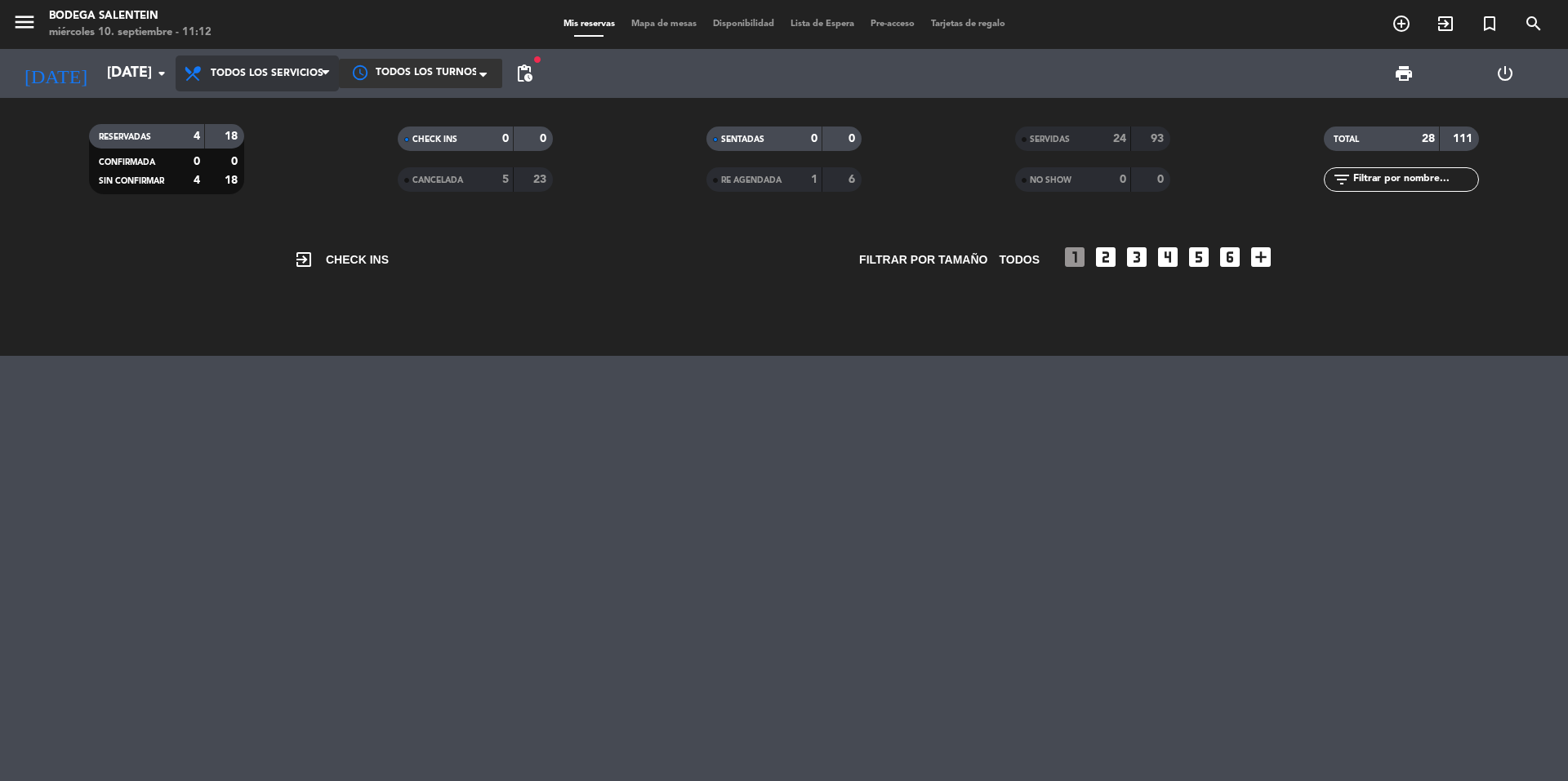
click at [260, 75] on span "Todos los servicios" at bounding box center [267, 74] width 112 height 11
click at [464, 77] on span "Todos los turnos" at bounding box center [427, 74] width 102 height 16
click at [445, 107] on span "Todos los turnos" at bounding box center [423, 107] width 89 height 19
click at [683, 21] on span "Mapa de mesas" at bounding box center [664, 24] width 82 height 9
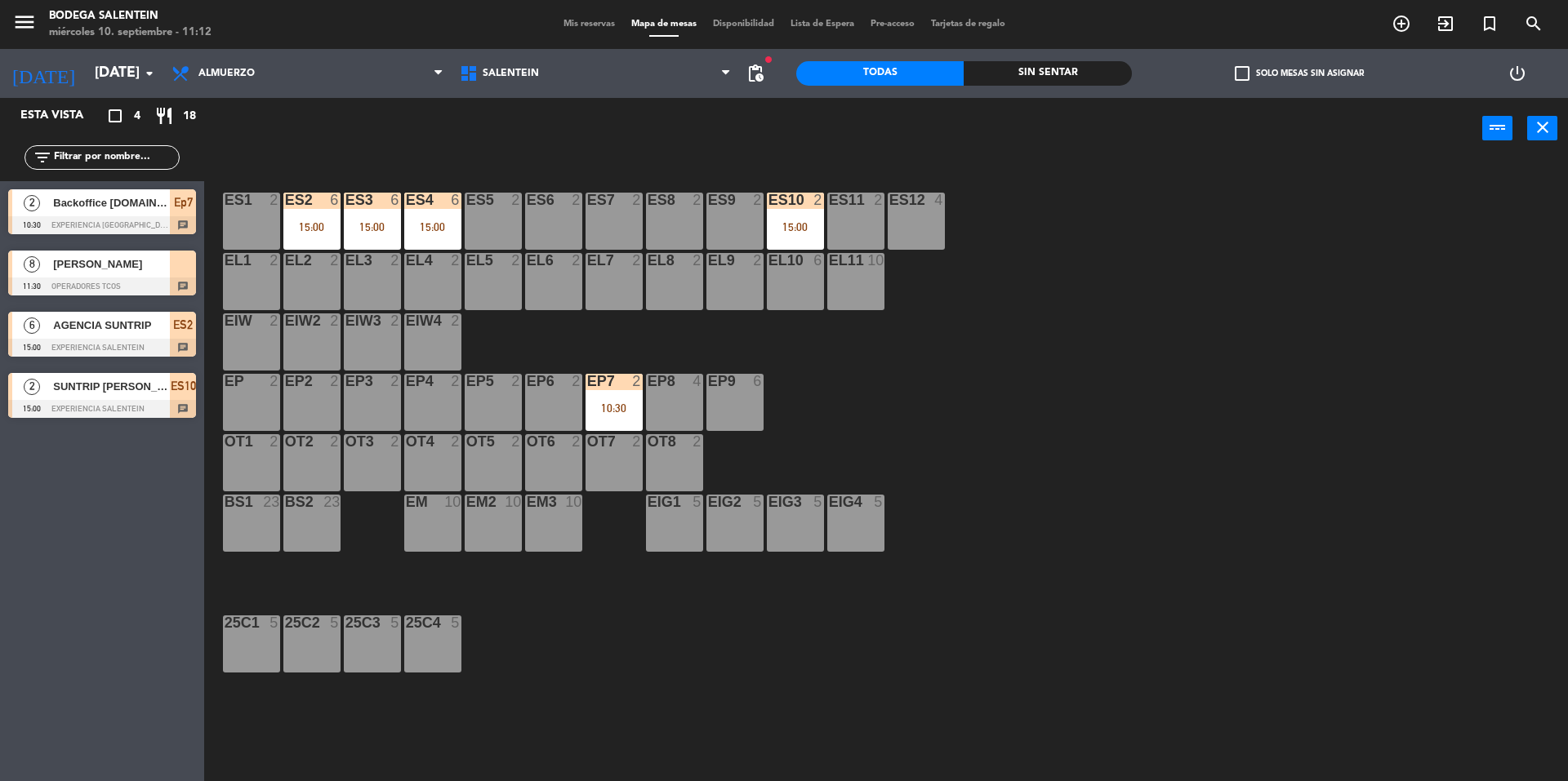
click at [587, 30] on div "Mis reservas Mapa de mesas Disponibilidad Lista de Espera Pre-acceso Tarjetas d…" at bounding box center [784, 25] width 458 height 15
click at [587, 25] on span "Mis reservas" at bounding box center [589, 24] width 68 height 9
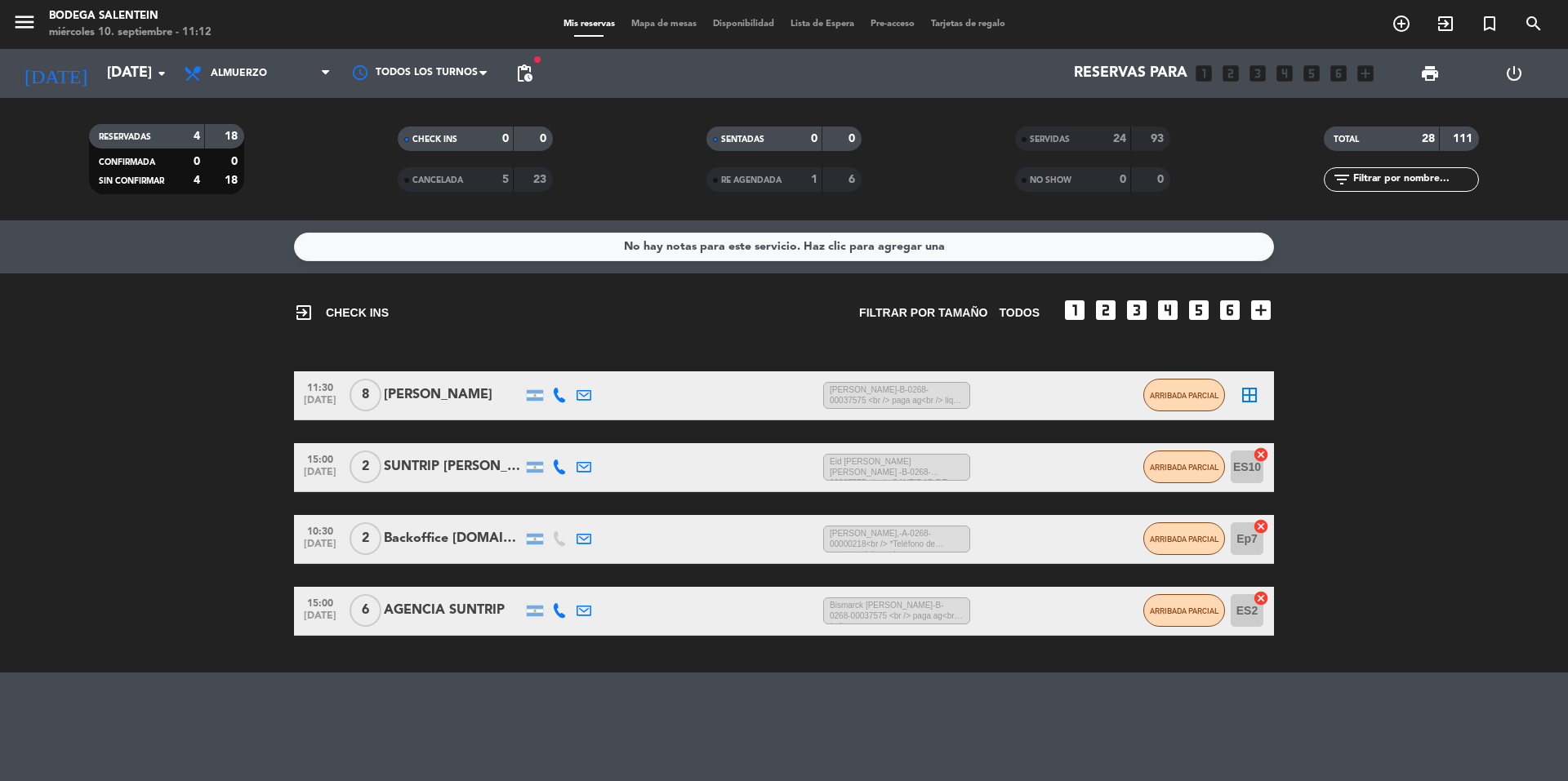
click at [442, 542] on div "Backoffice [DOMAIN_NAME]" at bounding box center [453, 539] width 139 height 21
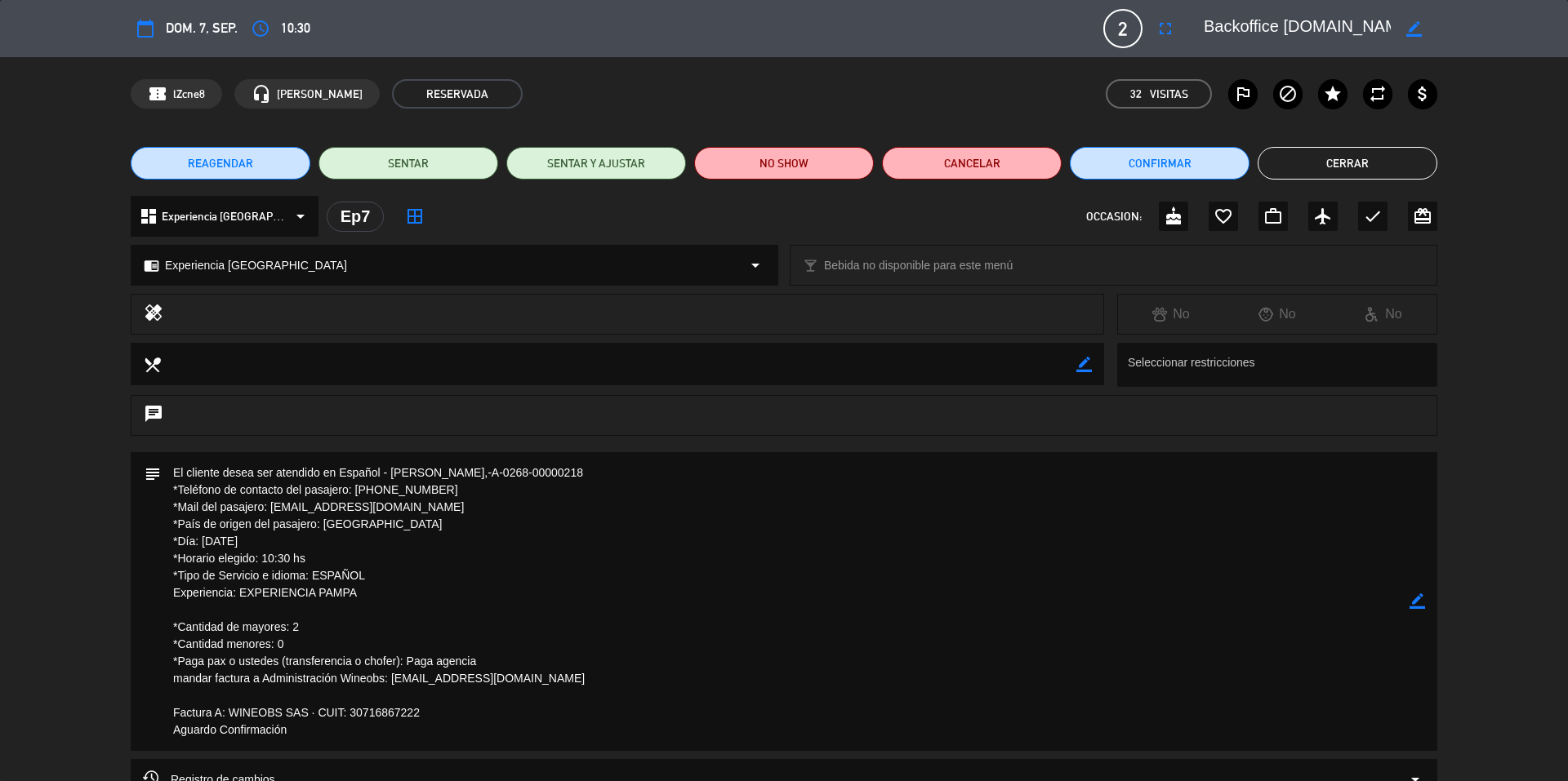
click at [1392, 173] on button "Cerrar" at bounding box center [1347, 163] width 180 height 33
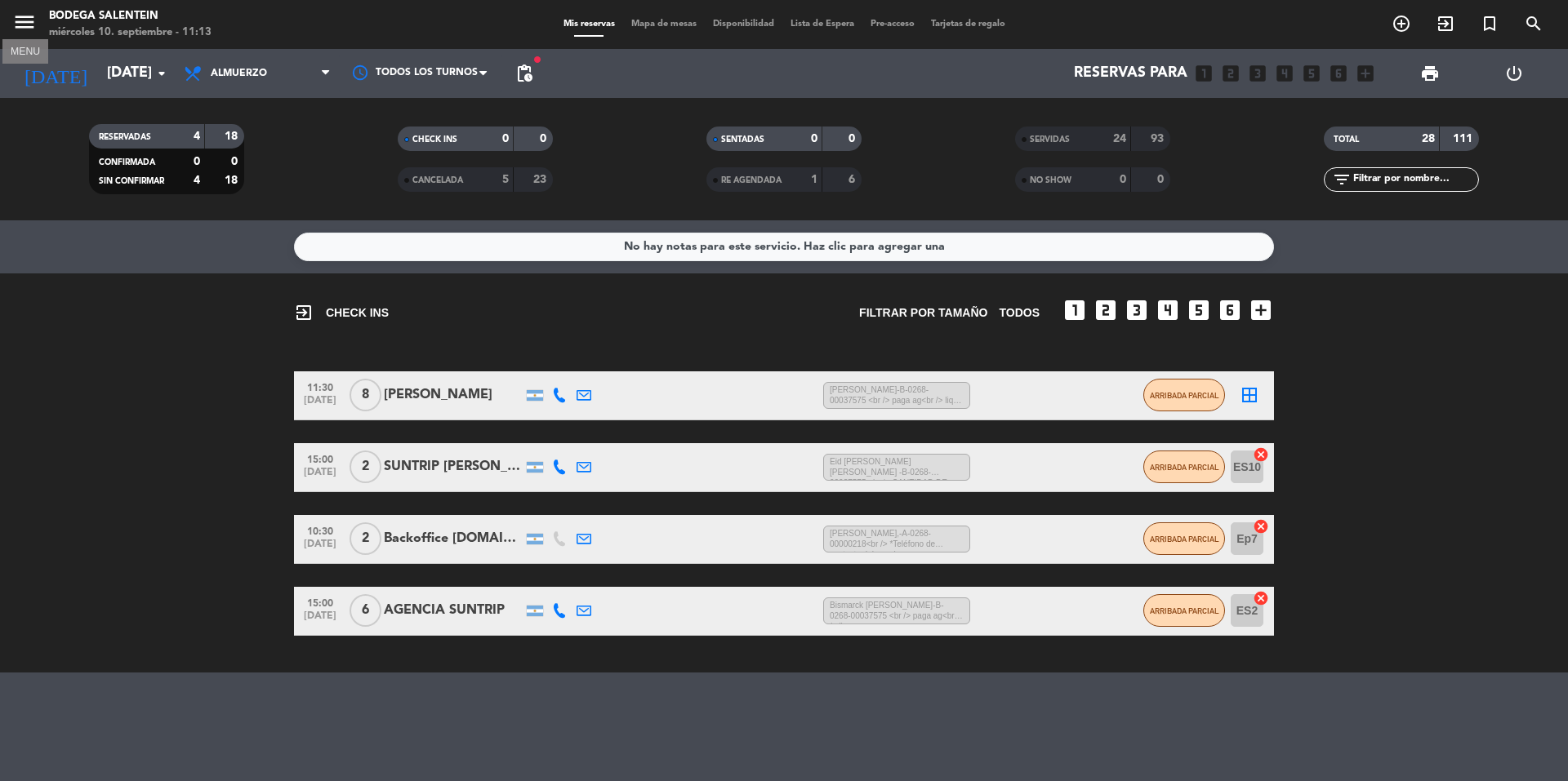
click at [34, 24] on icon "menu" at bounding box center [25, 22] width 25 height 25
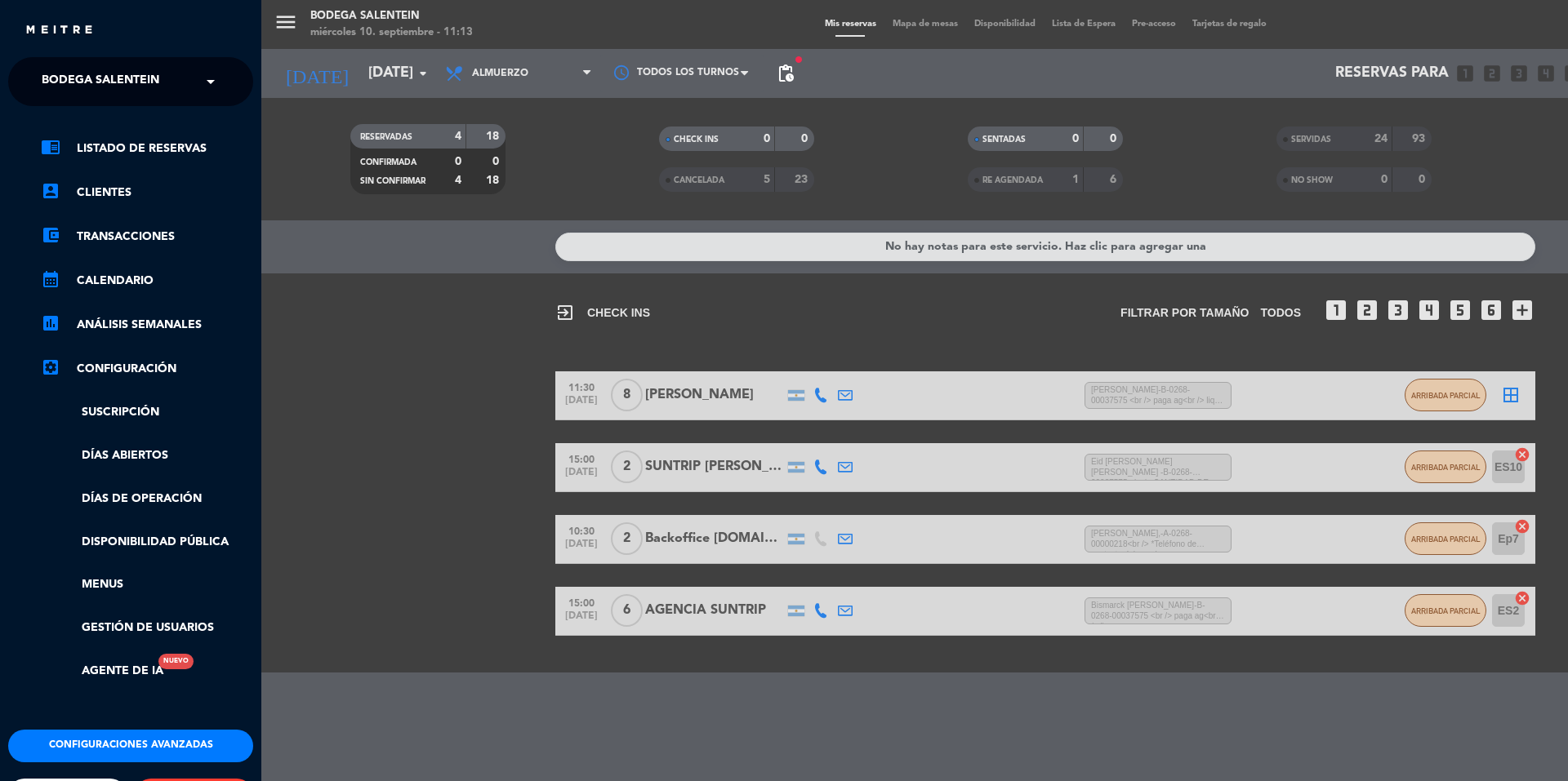
drag, startPoint x: 140, startPoint y: 150, endPoint x: 260, endPoint y: 304, distance: 195.2
click at [142, 149] on link "chrome_reader_mode Listado de Reservas" at bounding box center [147, 148] width 213 height 20
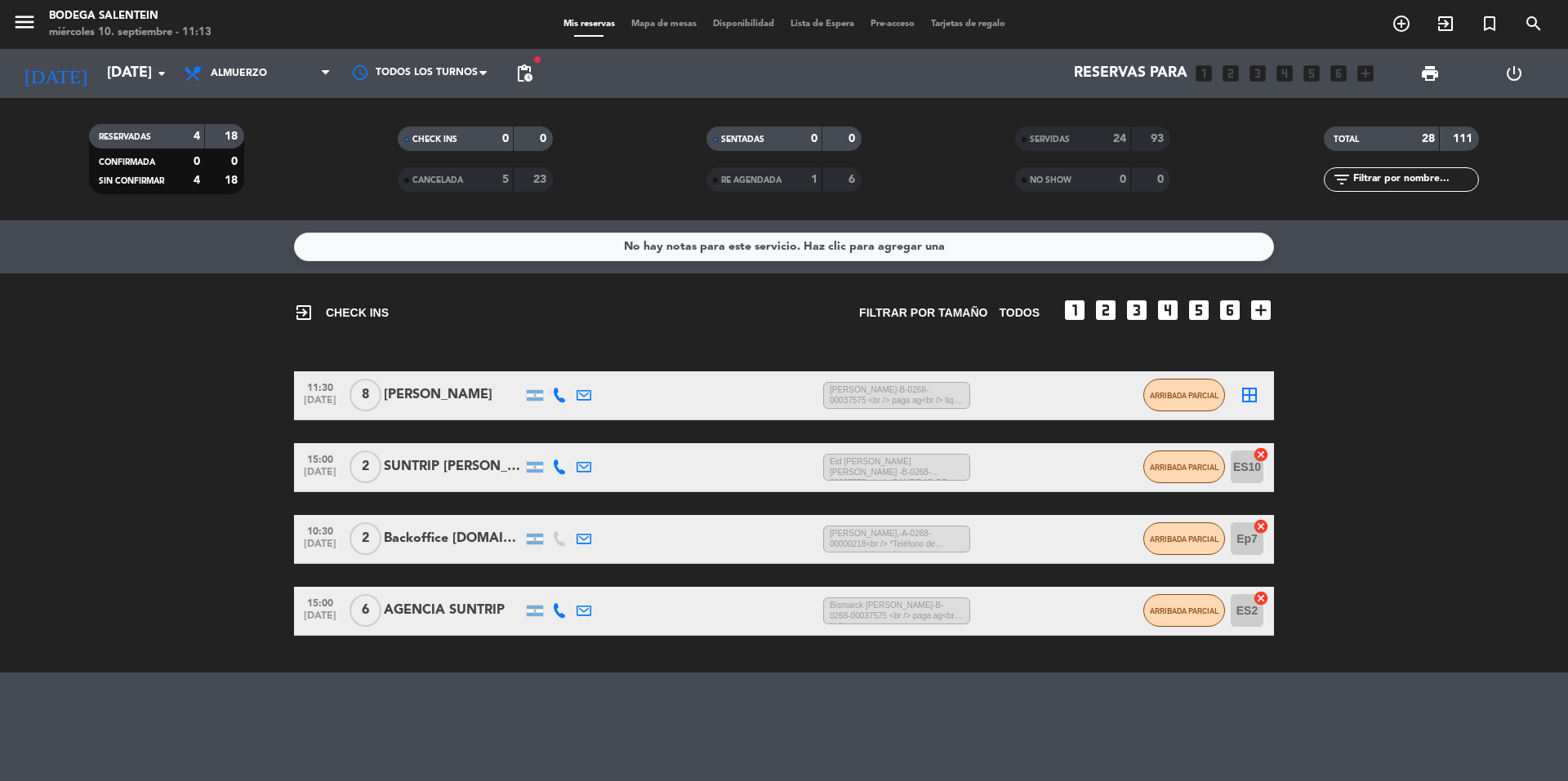
click at [148, 183] on span "SIN CONFIRMAR" at bounding box center [131, 181] width 66 height 8
click at [114, 162] on span "CONFIRMADA" at bounding box center [126, 162] width 57 height 8
click at [127, 134] on span "RESERVADAS" at bounding box center [125, 137] width 53 height 8
click at [240, 68] on span "Almuerzo" at bounding box center [239, 74] width 57 height 11
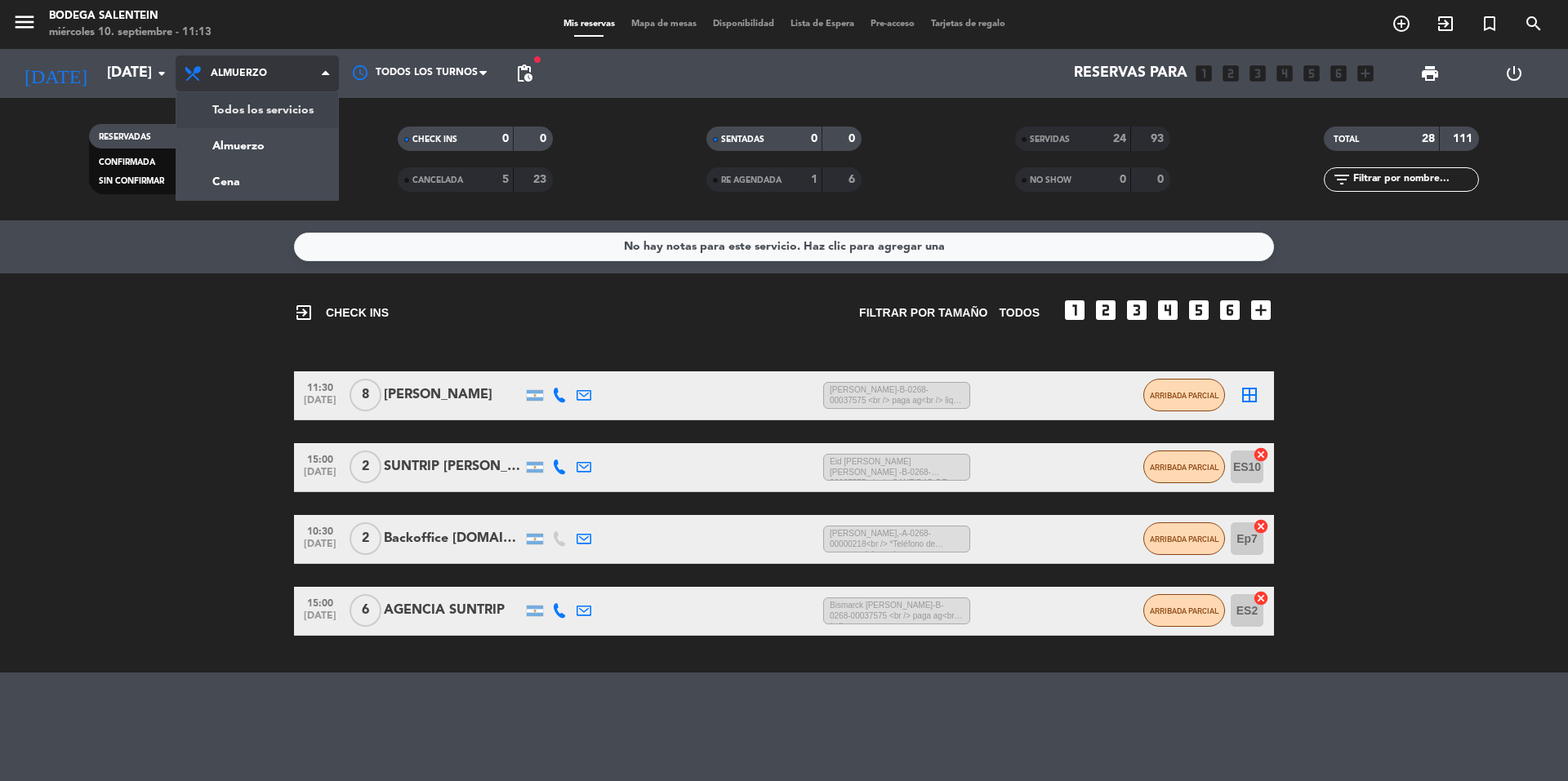
click at [241, 120] on div "menu Bodega Salentein [DATE] 10. septiembre - 11:13 Mis reservas Mapa de mesas …" at bounding box center [784, 110] width 1568 height 221
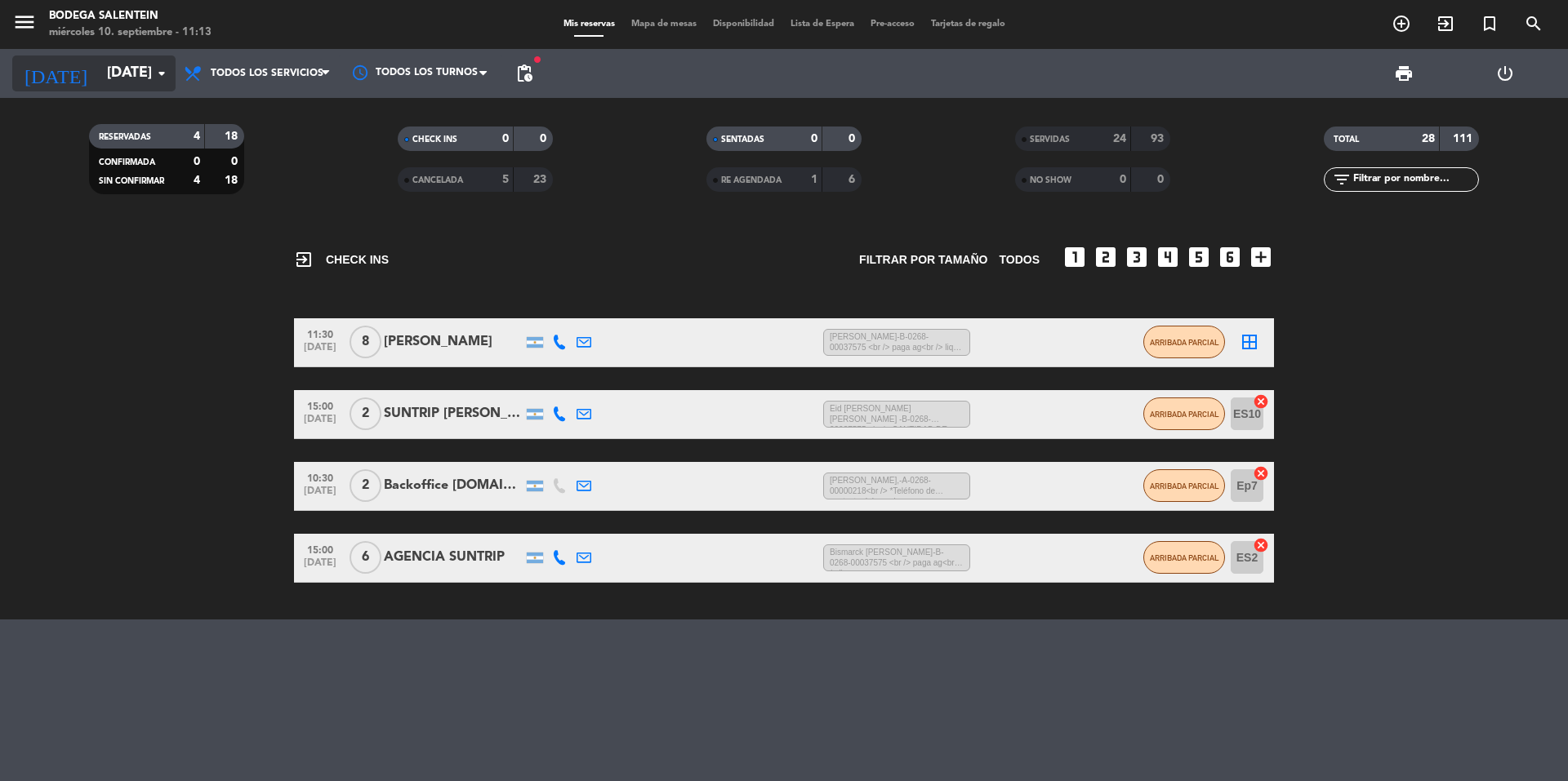
click at [111, 80] on input "[DATE]" at bounding box center [193, 74] width 190 height 33
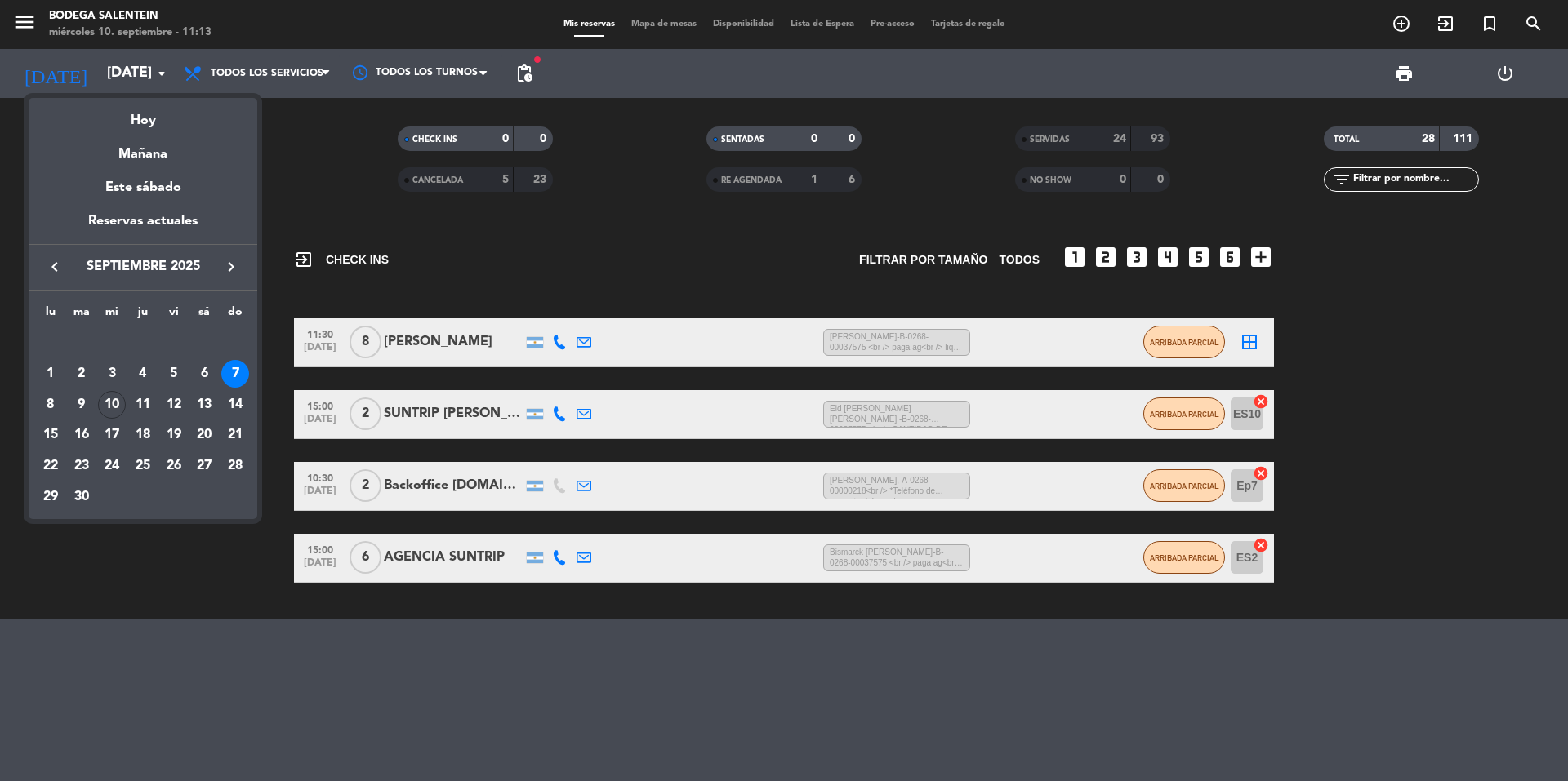
click at [104, 404] on div "10" at bounding box center [112, 405] width 28 height 28
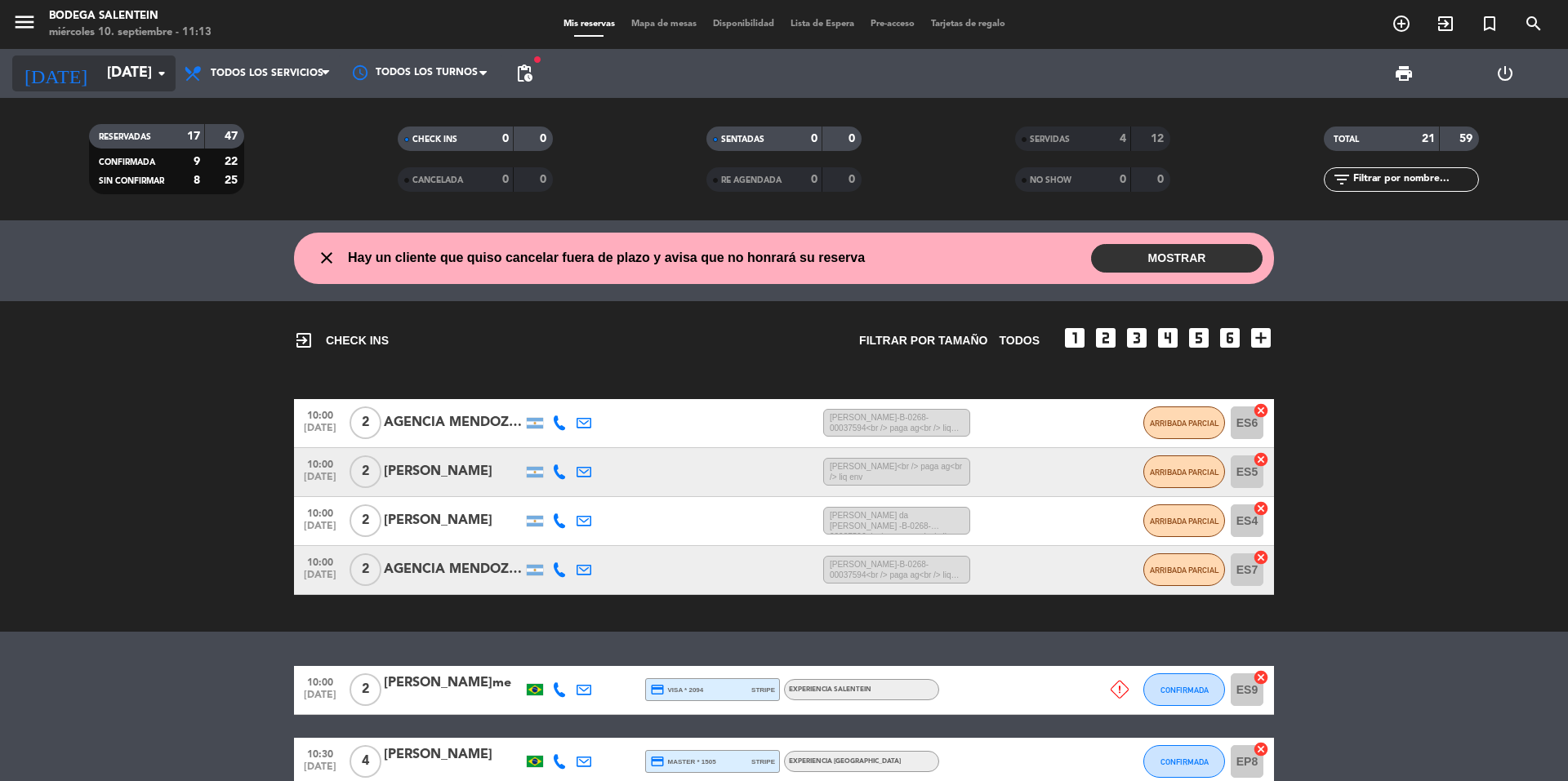
click at [98, 80] on input "[DATE]" at bounding box center [193, 74] width 190 height 33
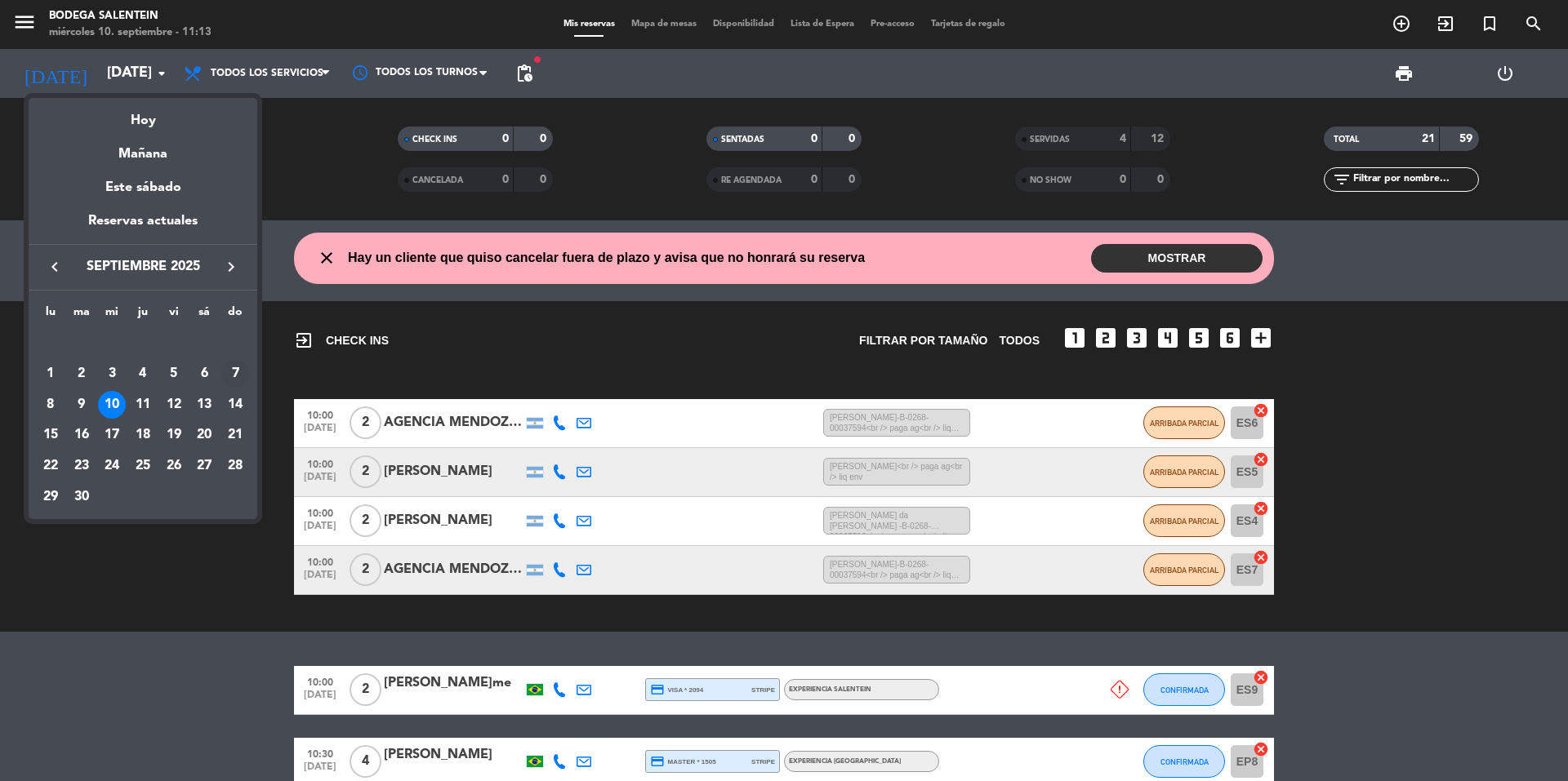
click at [228, 366] on div "7" at bounding box center [235, 374] width 28 height 28
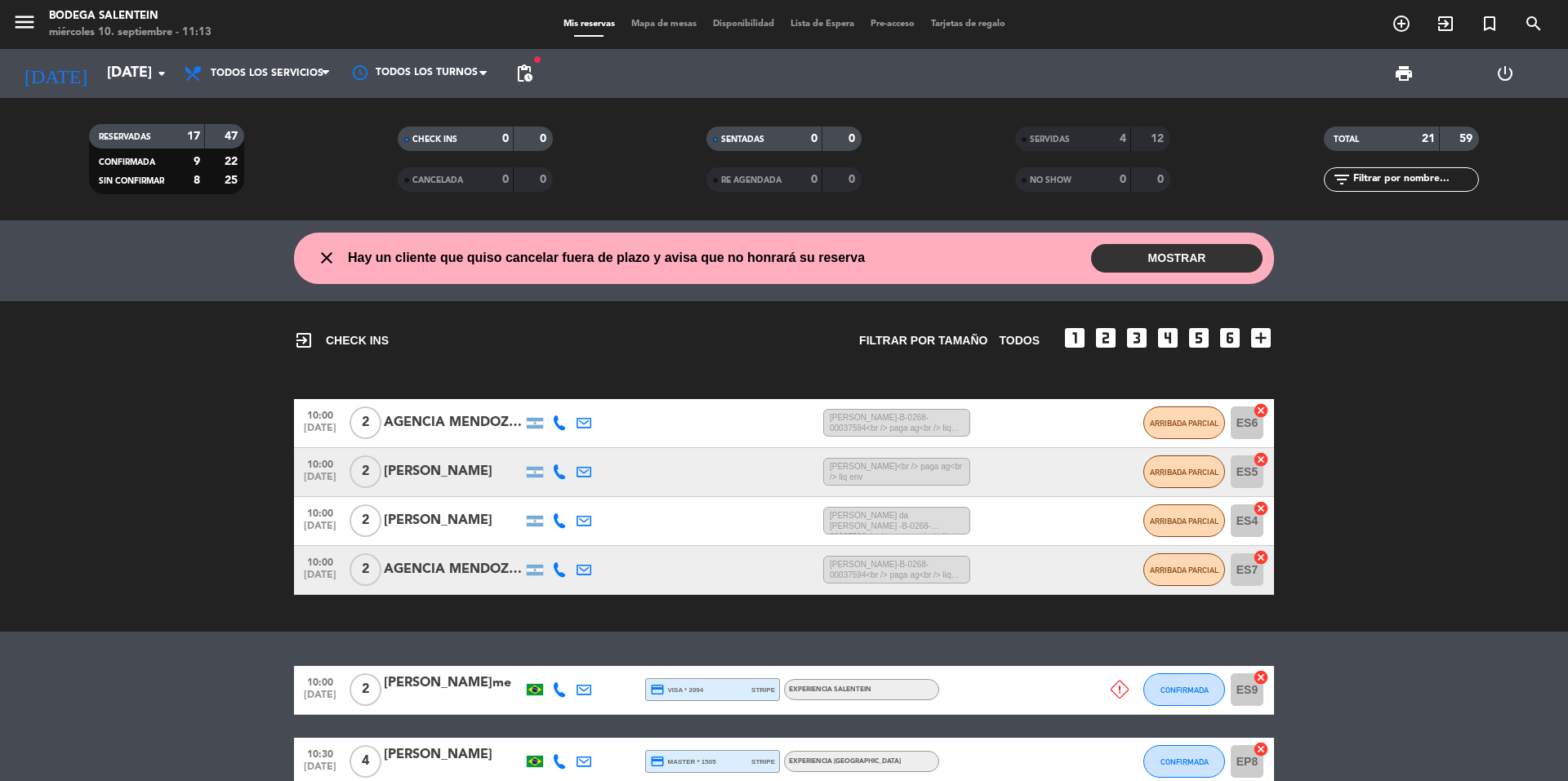
type input "[DATE]"
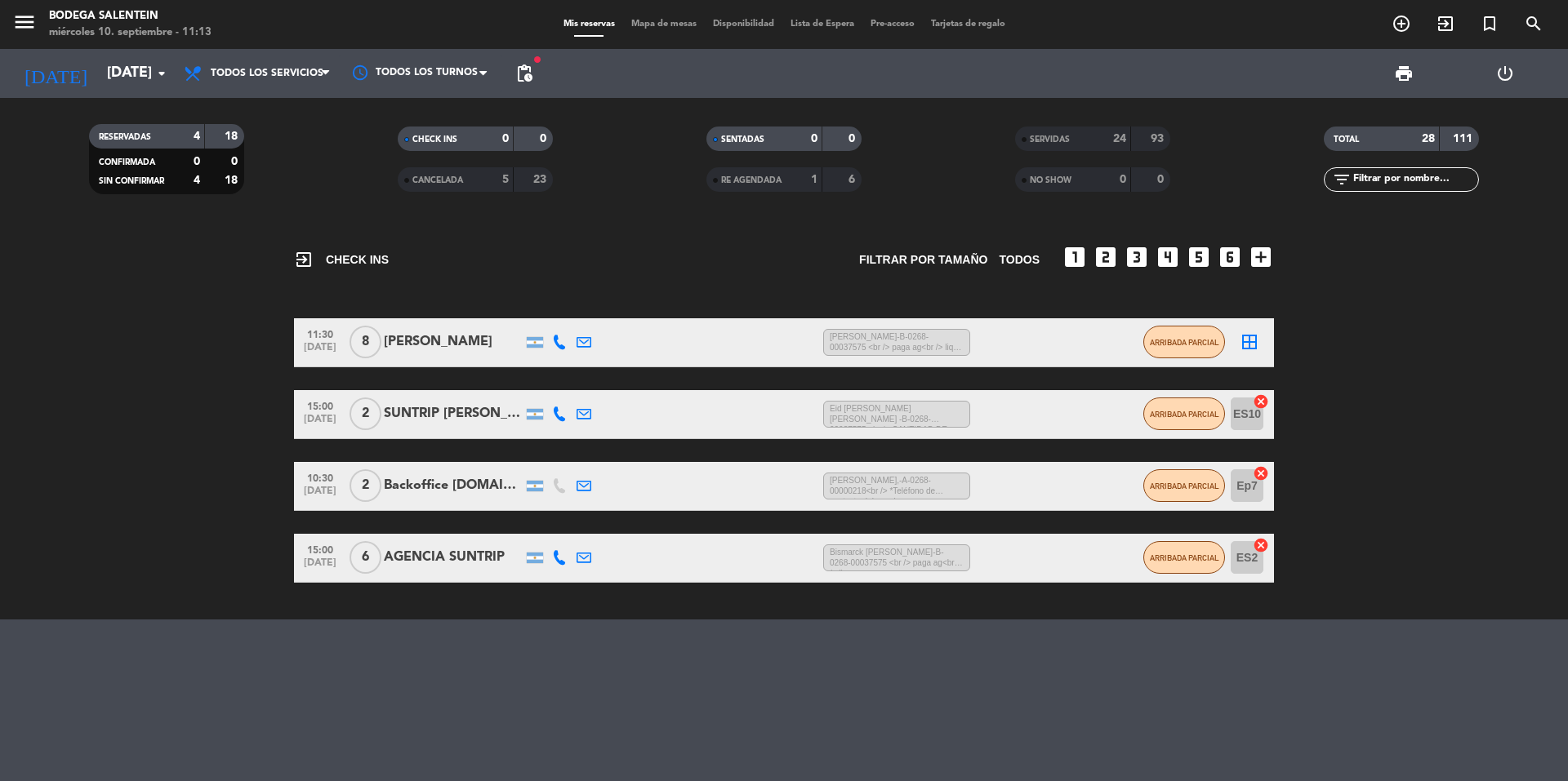
click at [455, 560] on div "AGENCIA SUNTRIP" at bounding box center [453, 558] width 139 height 21
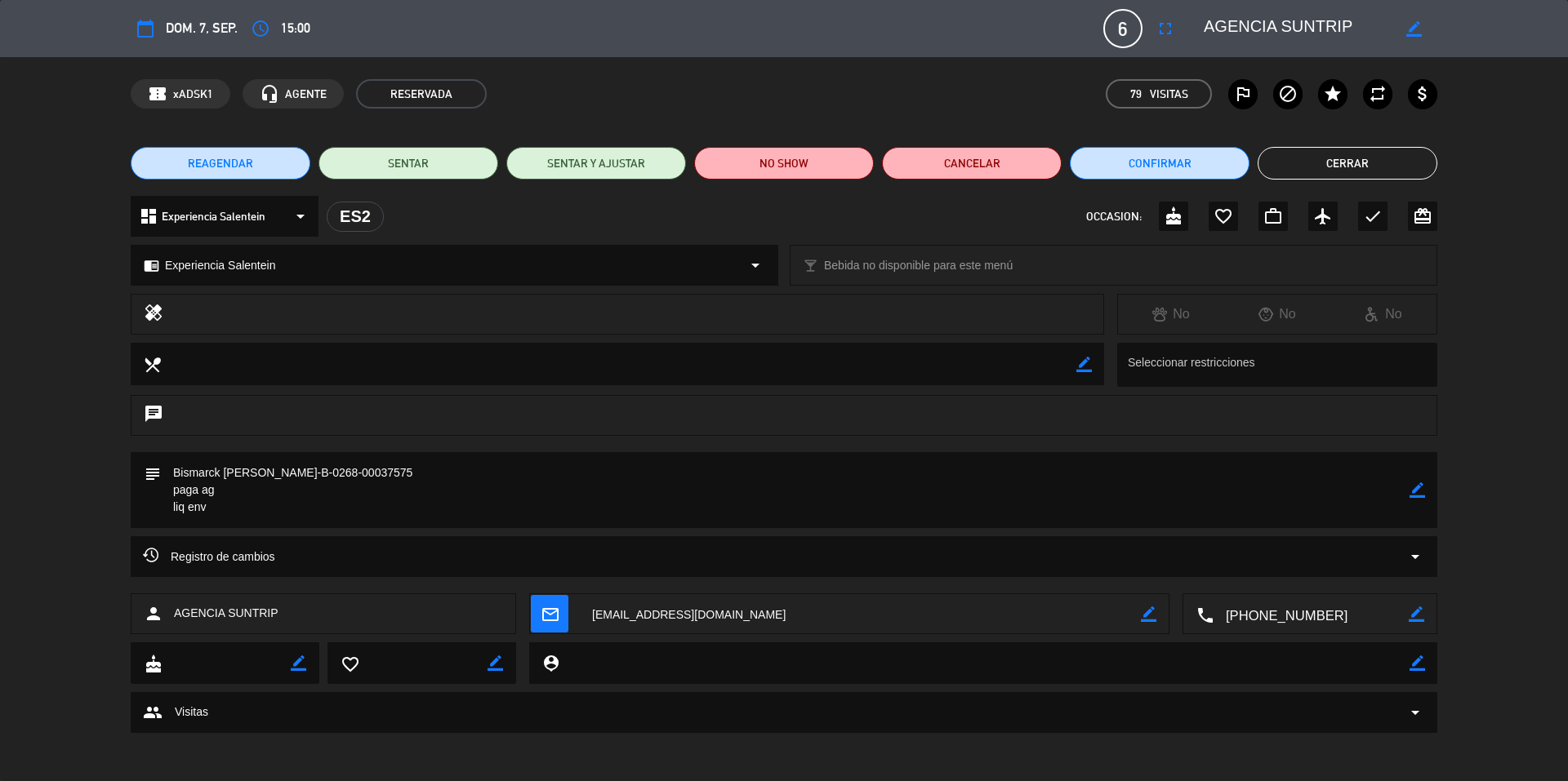
click at [1418, 168] on button "Cerrar" at bounding box center [1347, 163] width 180 height 33
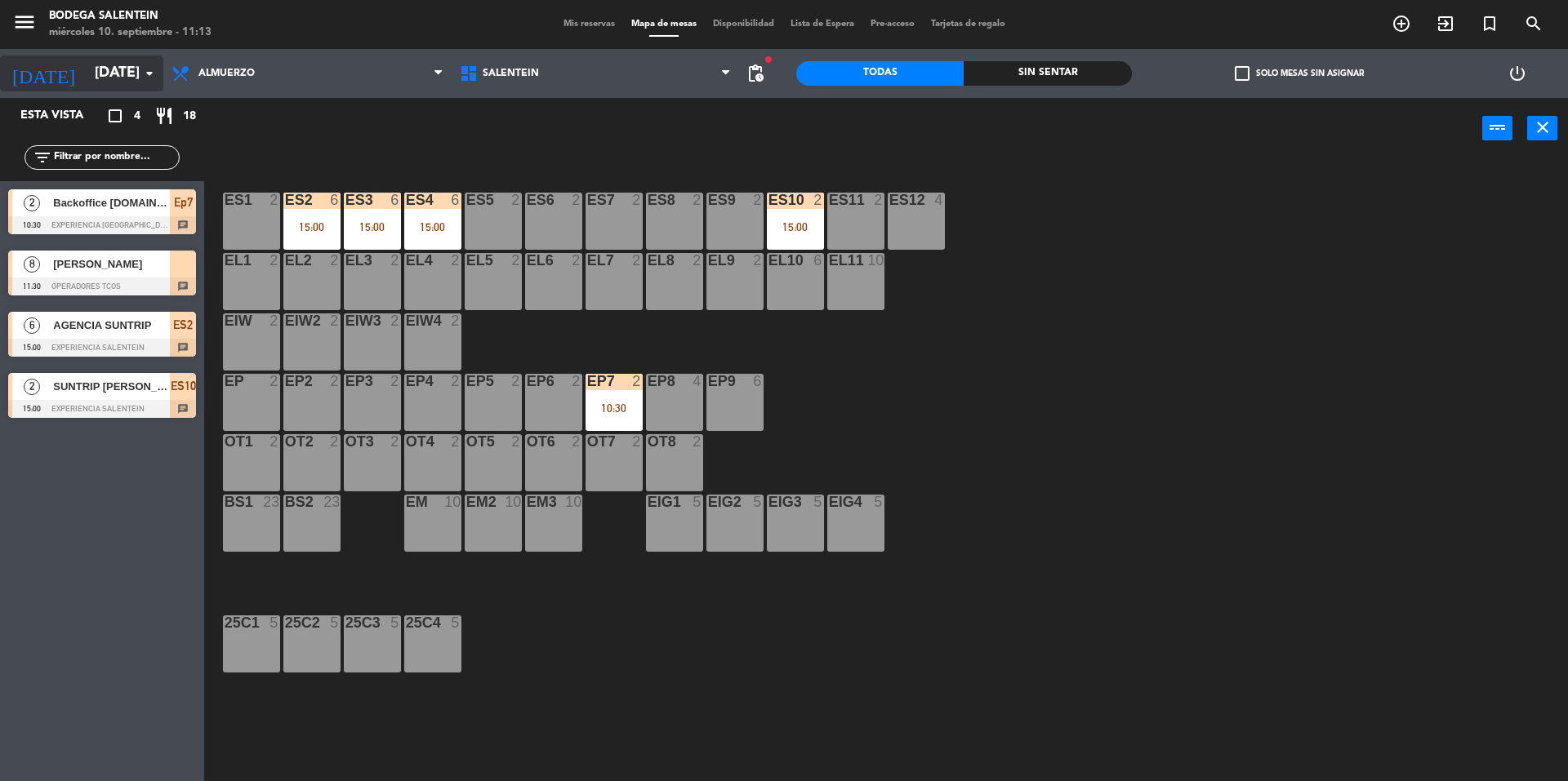
click at [34, 64] on icon "[DATE]" at bounding box center [43, 74] width 86 height 36
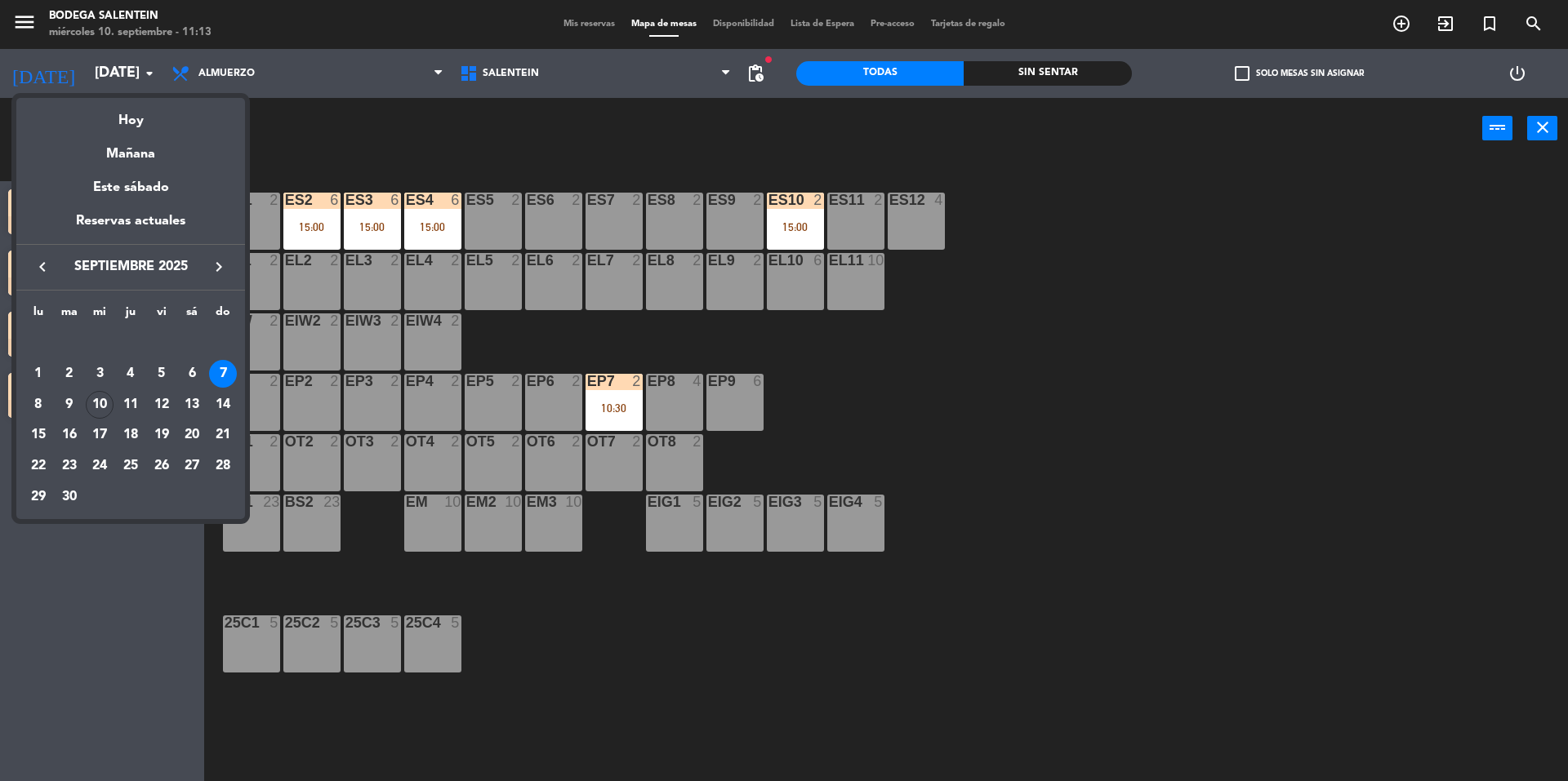
click at [217, 375] on div "7" at bounding box center [223, 374] width 28 height 28
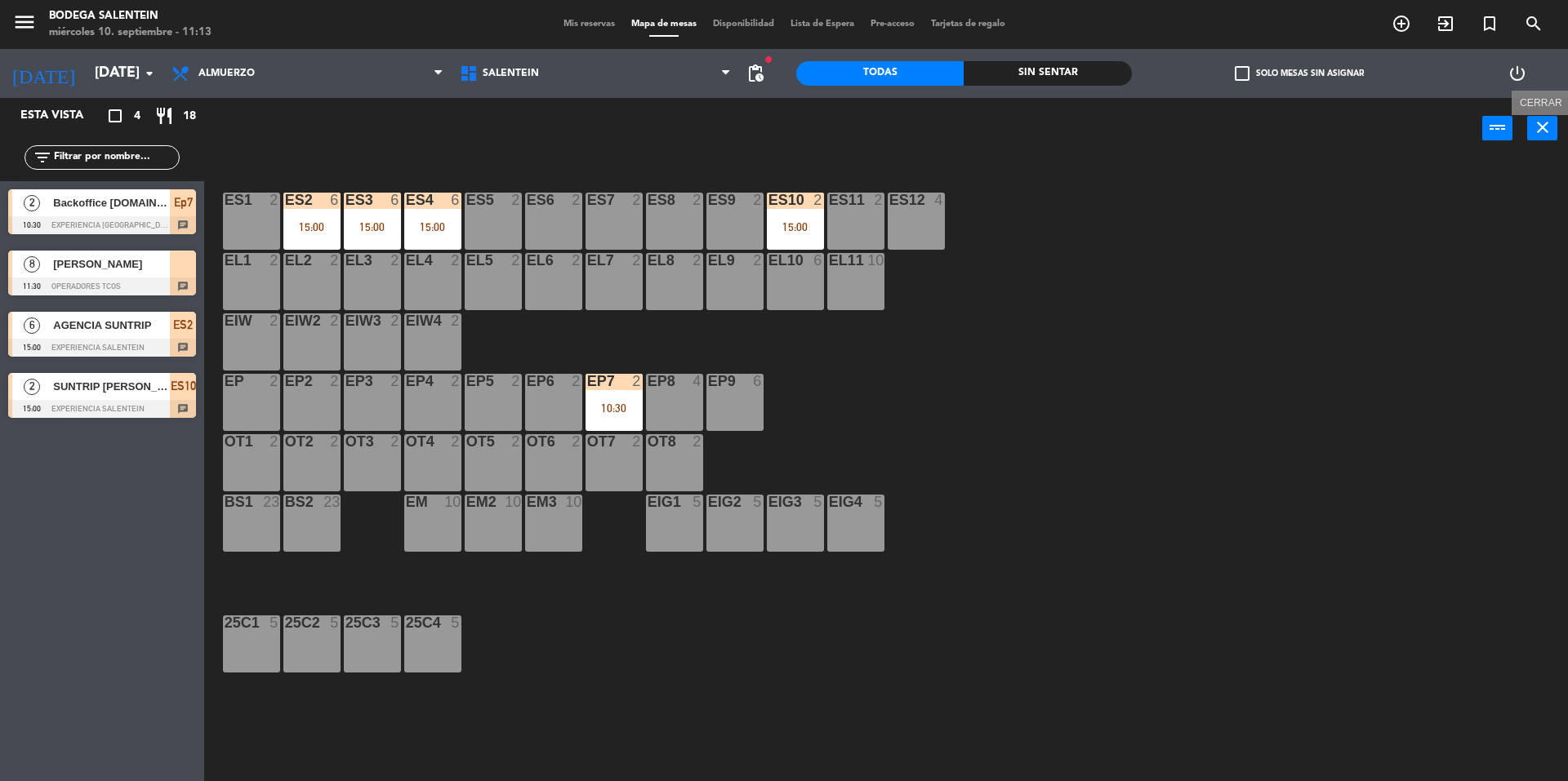
click at [1546, 132] on icon "close" at bounding box center [1543, 127] width 20 height 20
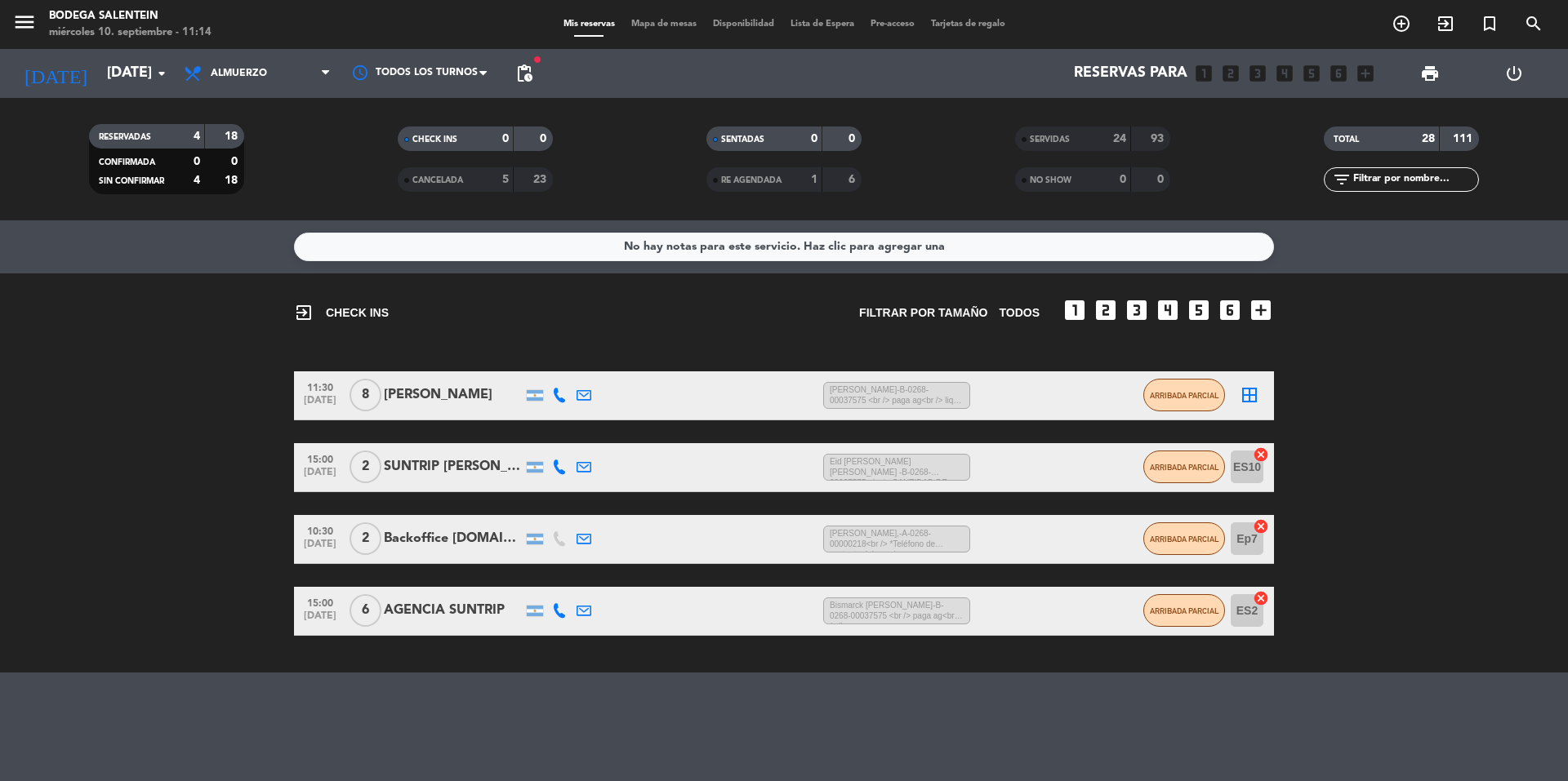
click at [472, 180] on div "CANCELADA" at bounding box center [440, 180] width 75 height 19
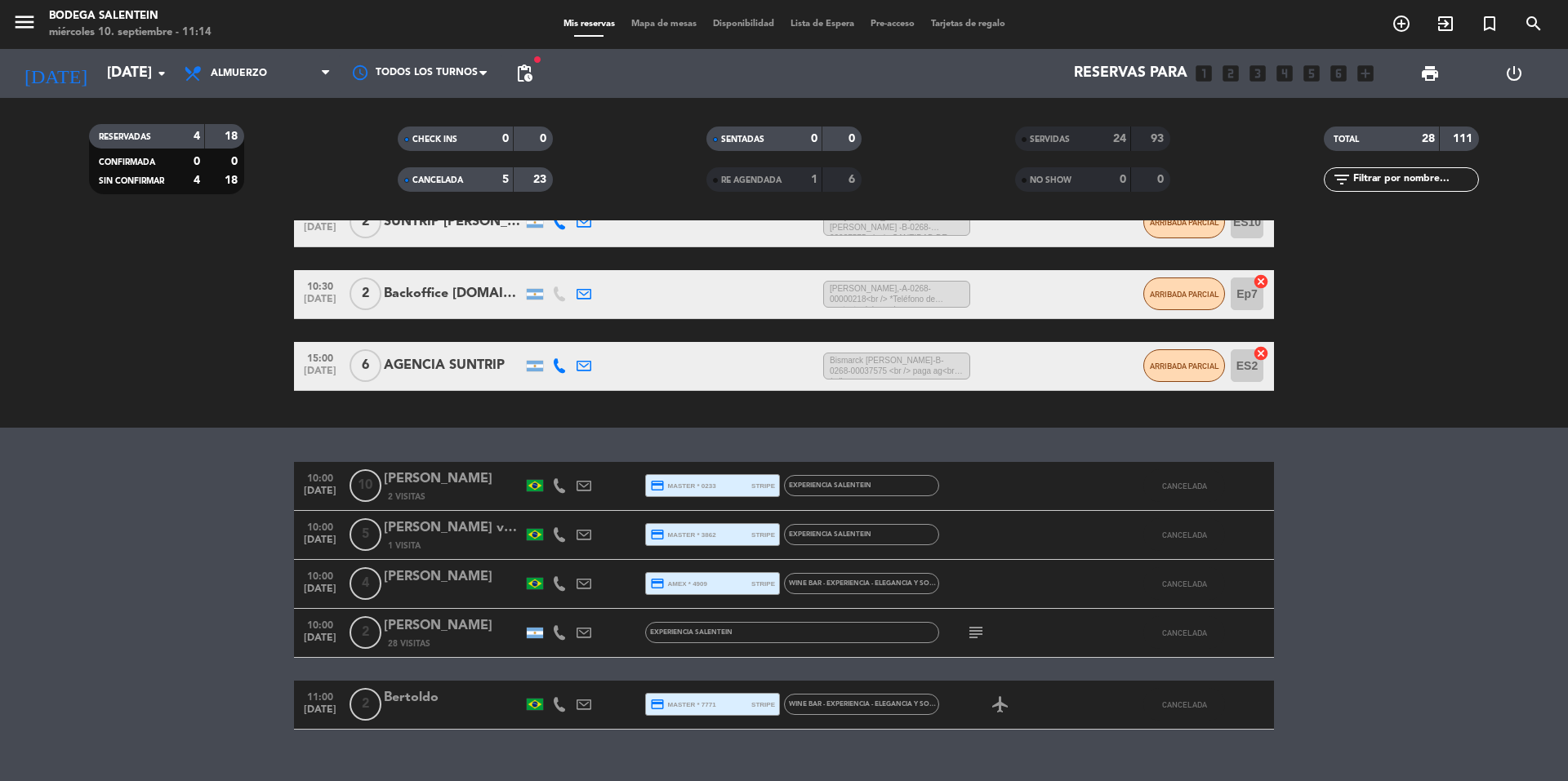
scroll to position [275, 0]
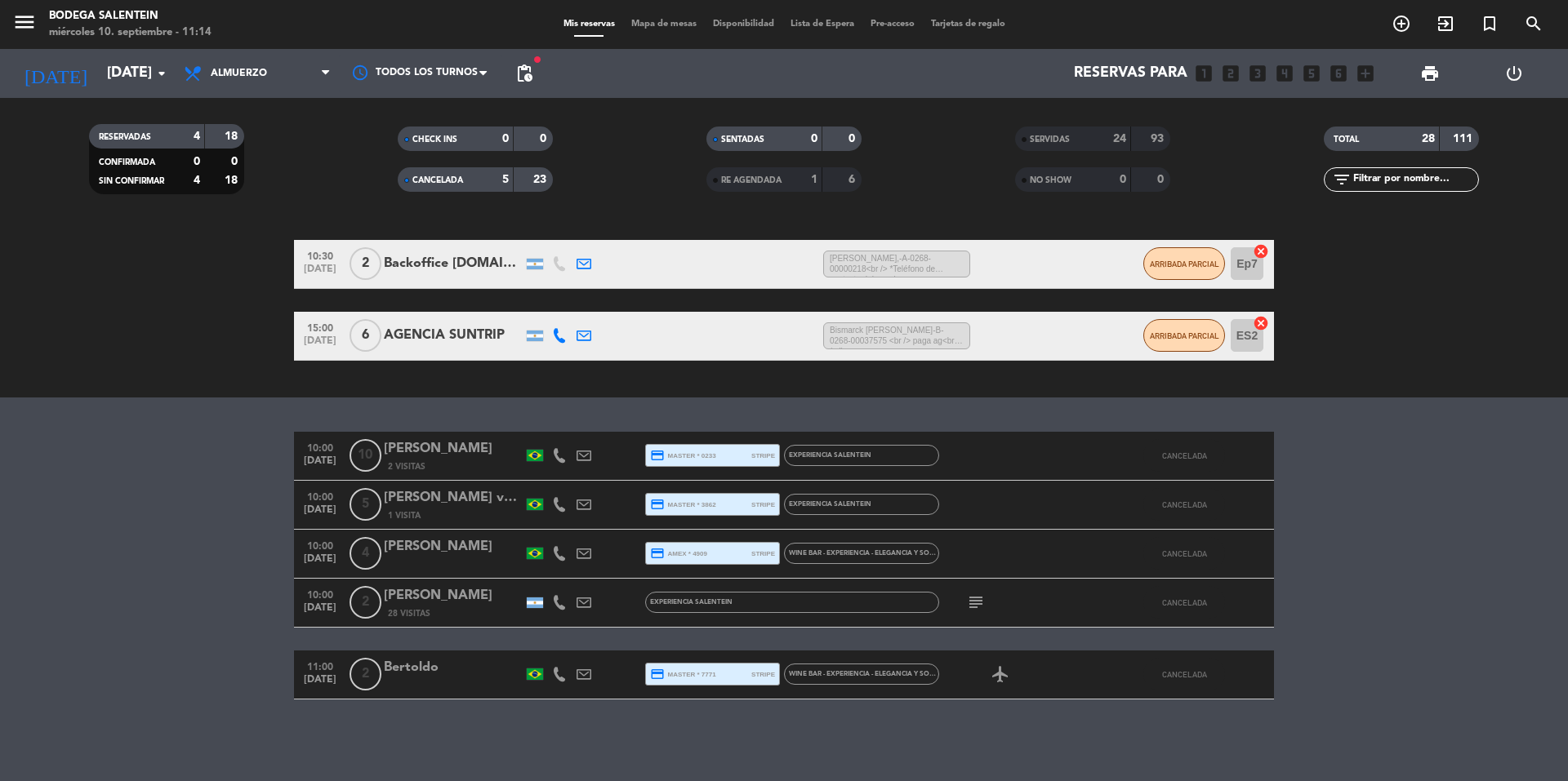
click at [1058, 139] on span "SERVIDAS" at bounding box center [1049, 139] width 40 height 8
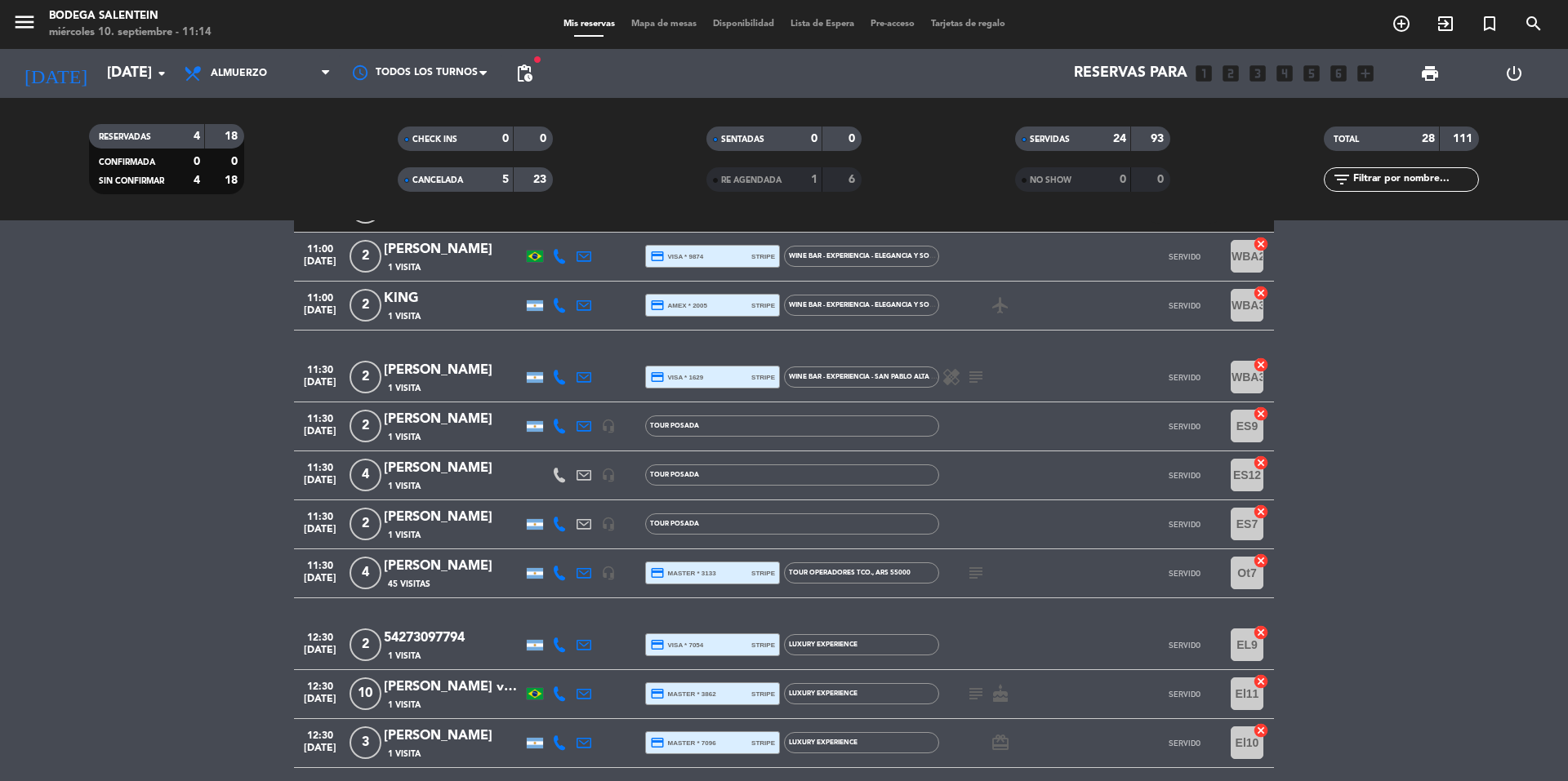
scroll to position [1542, 0]
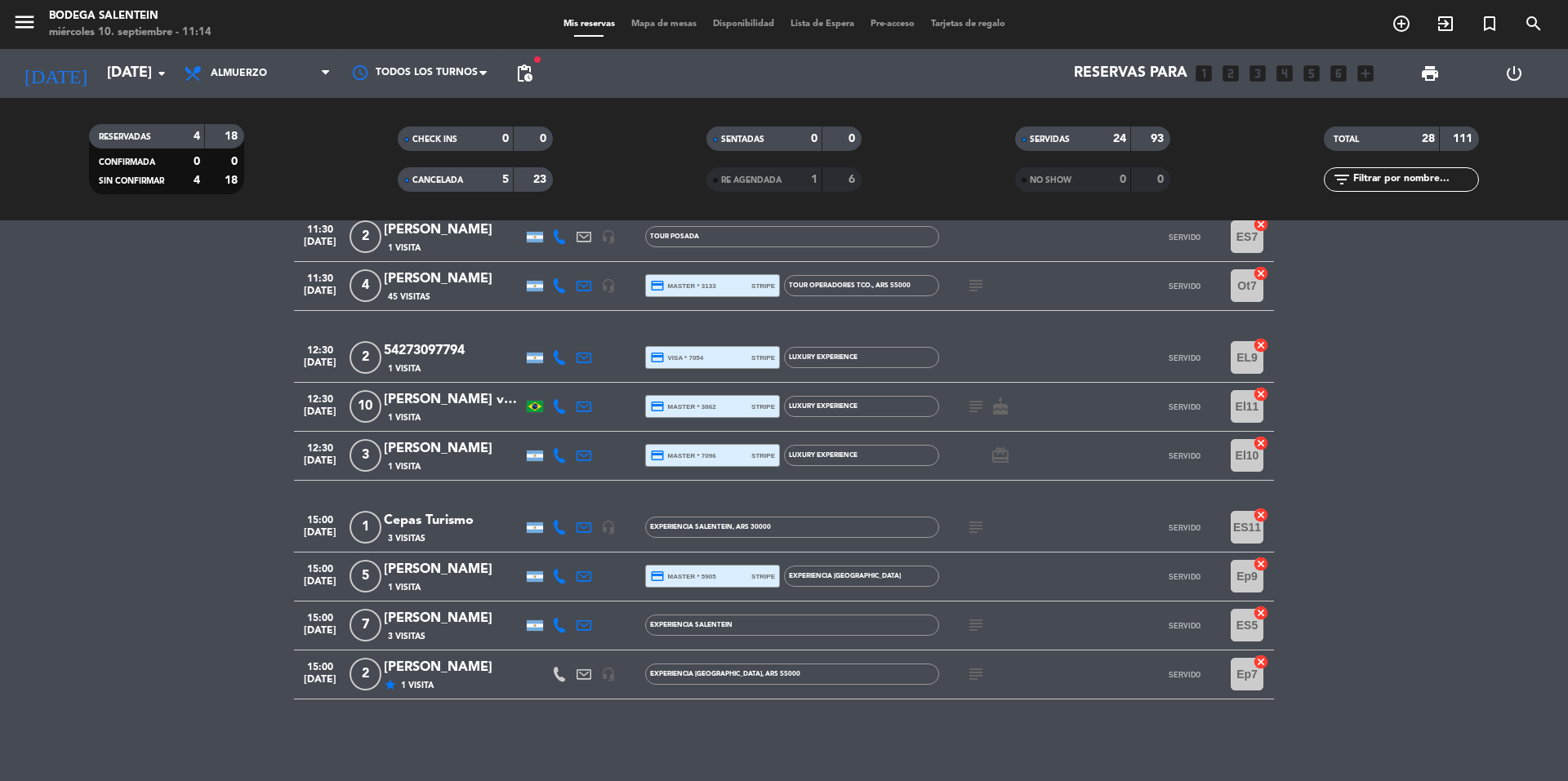
click at [439, 455] on div "[PERSON_NAME]" at bounding box center [453, 449] width 139 height 21
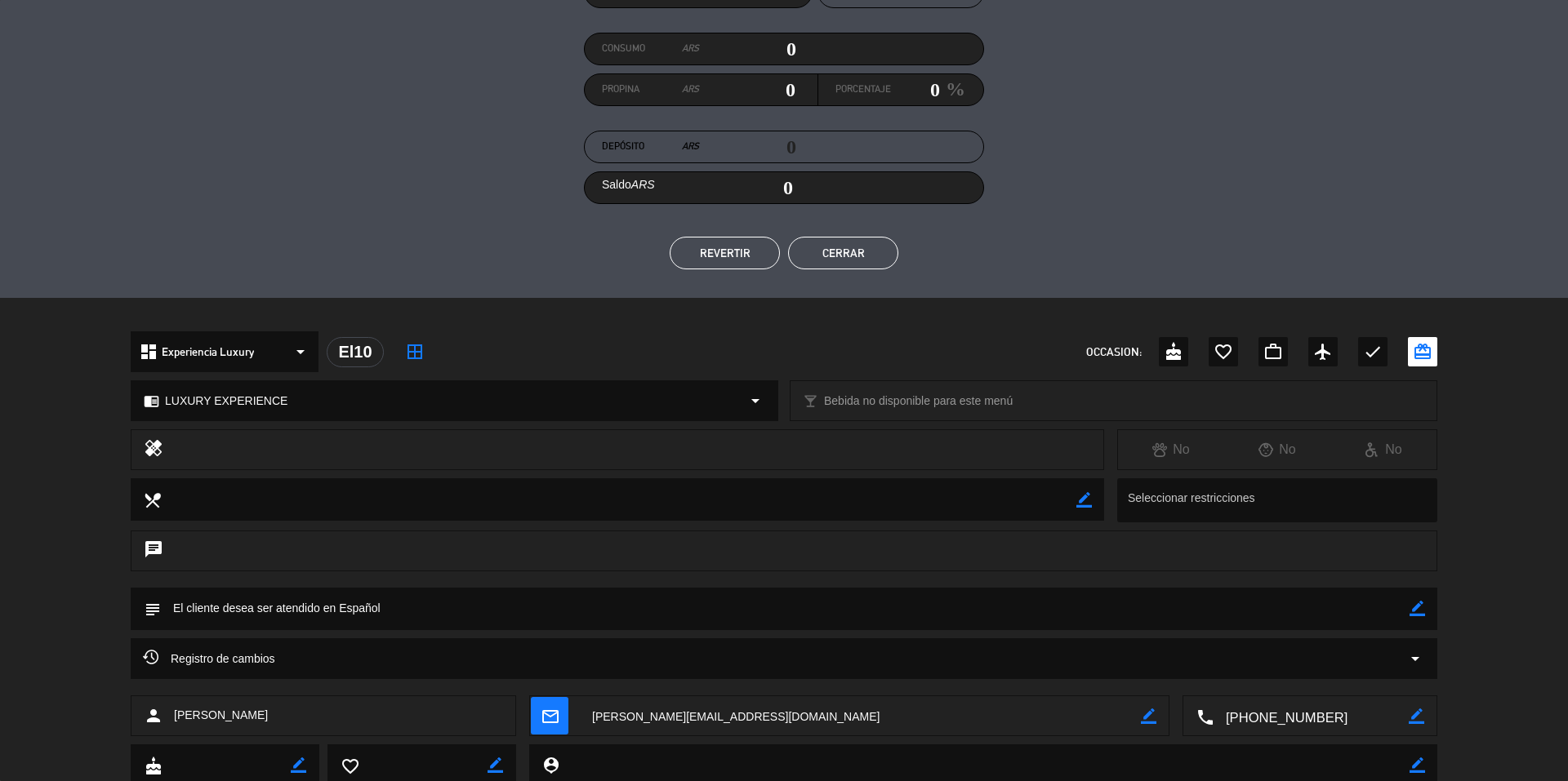
scroll to position [156, 0]
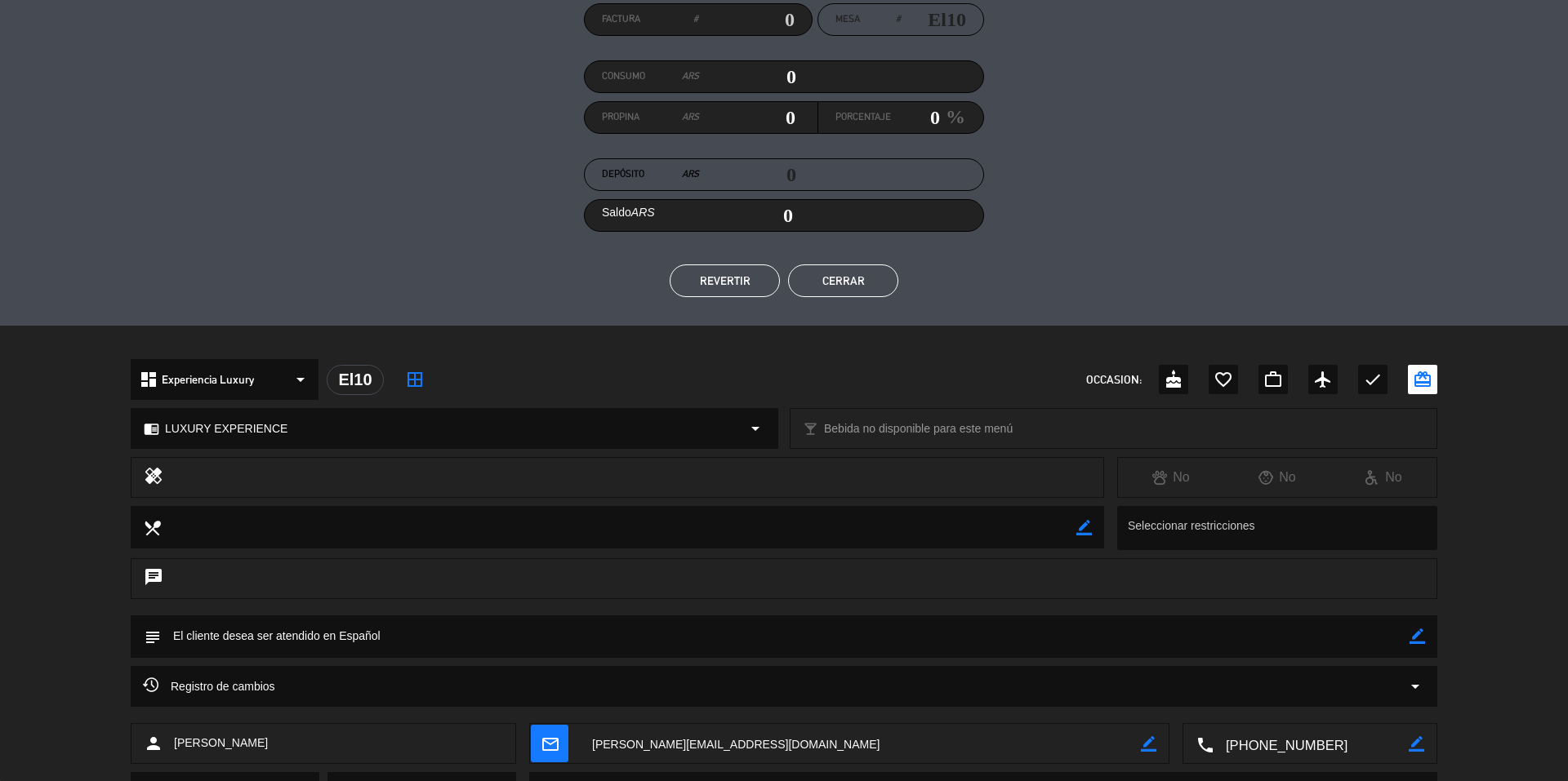
click at [844, 286] on button "Cerrar" at bounding box center [843, 281] width 110 height 33
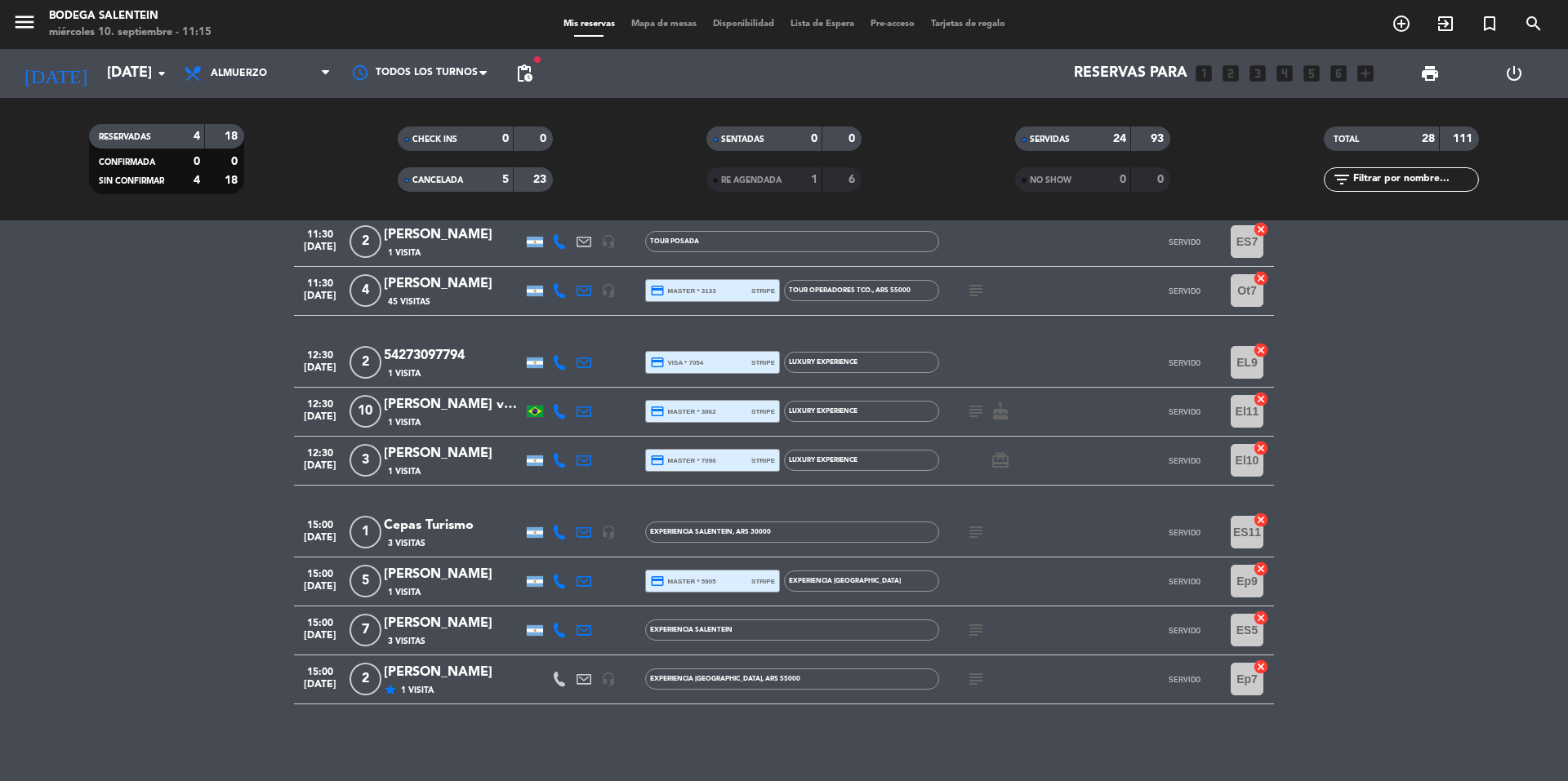
scroll to position [1542, 0]
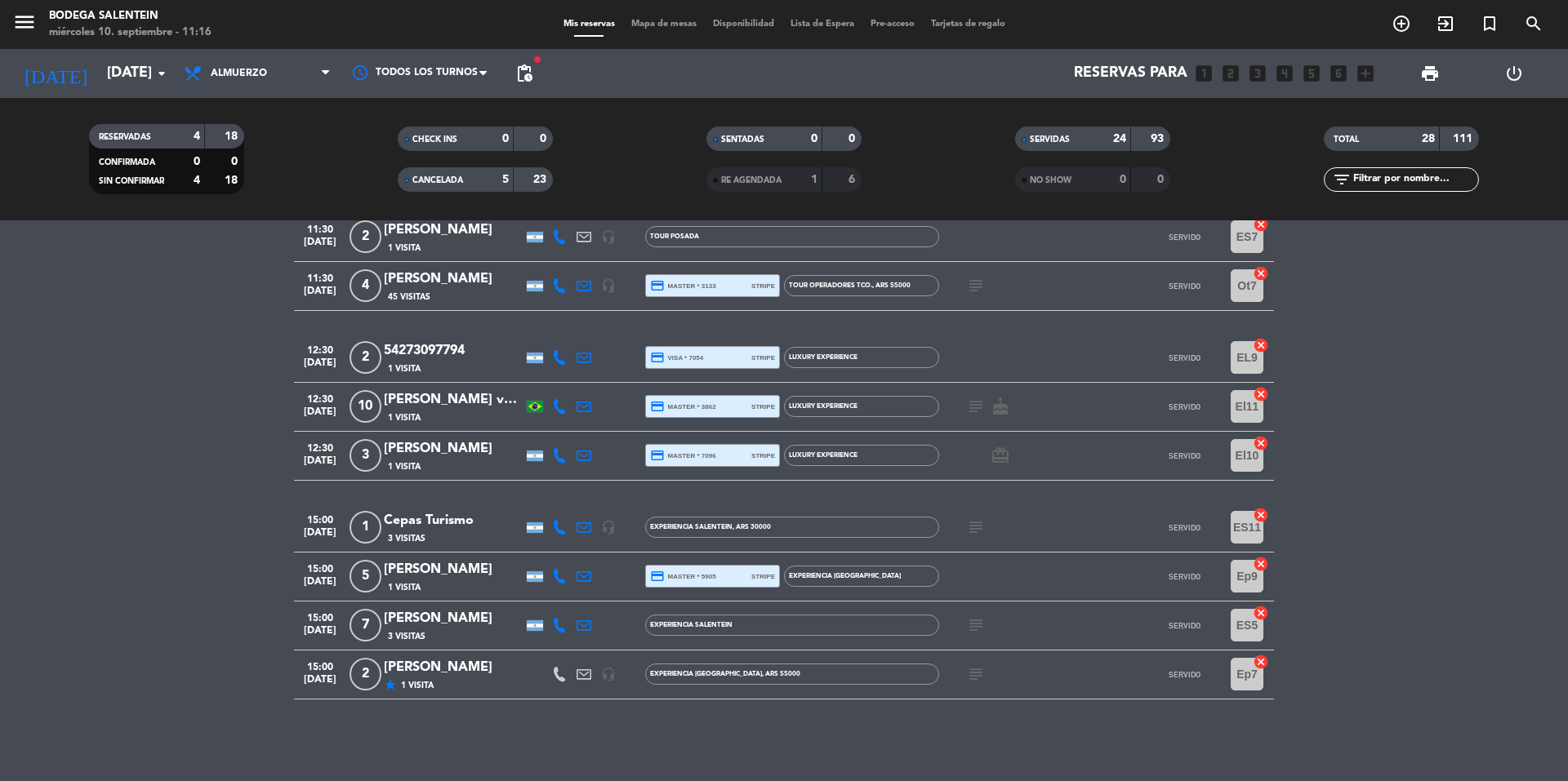
click at [432, 443] on div "[PERSON_NAME]" at bounding box center [453, 449] width 139 height 21
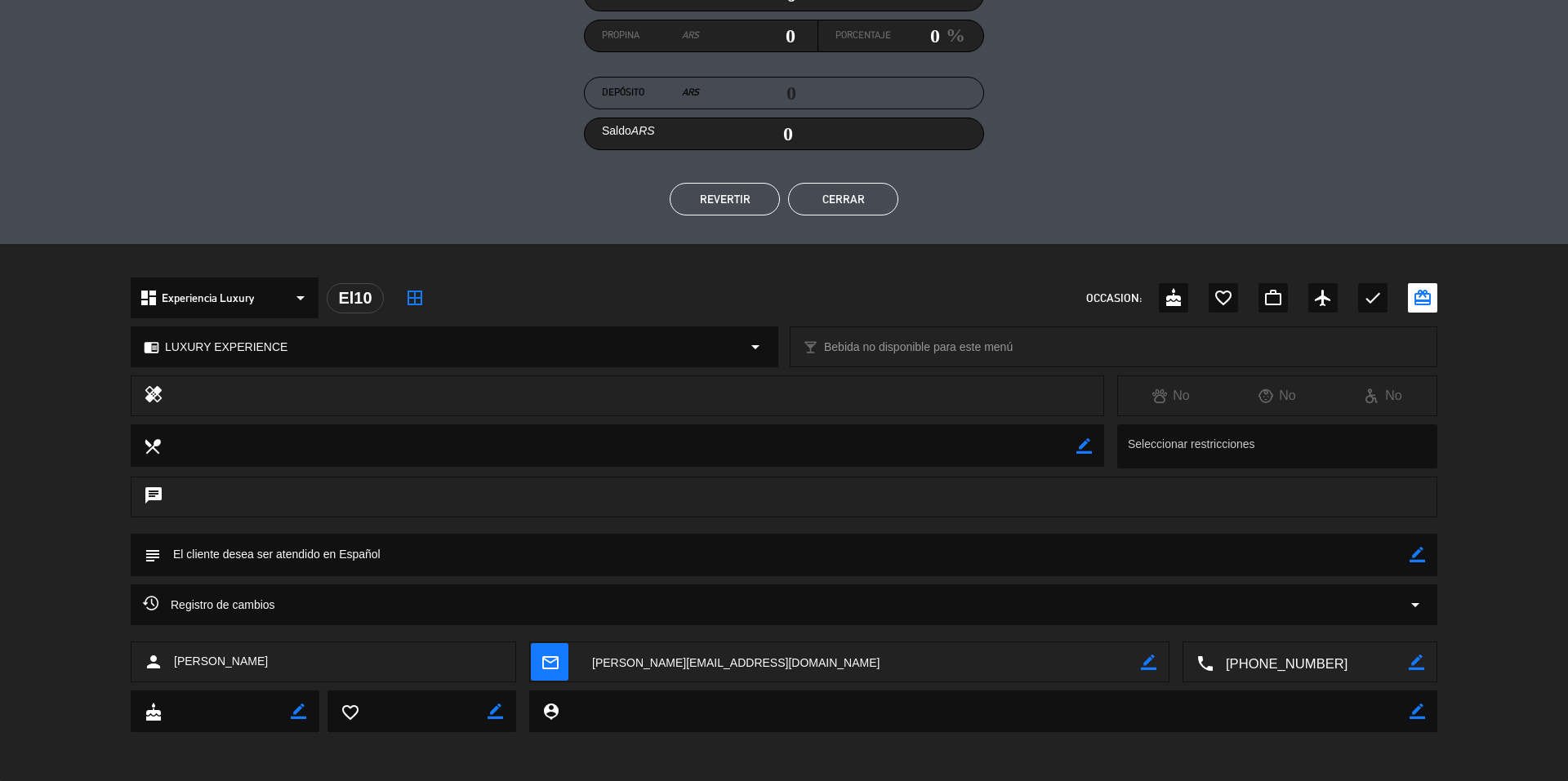
scroll to position [0, 0]
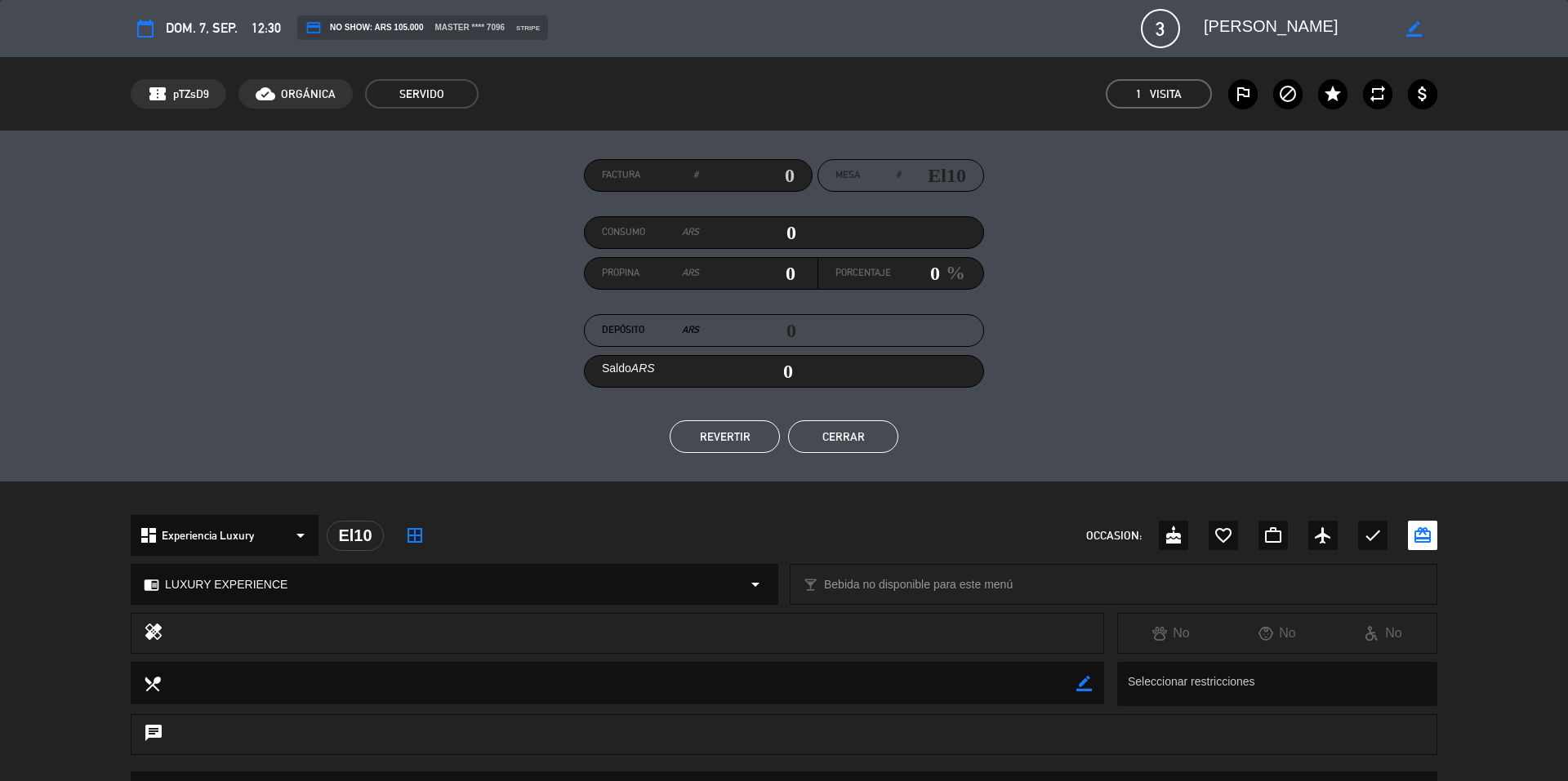
click at [864, 432] on button "Cerrar" at bounding box center [843, 437] width 110 height 33
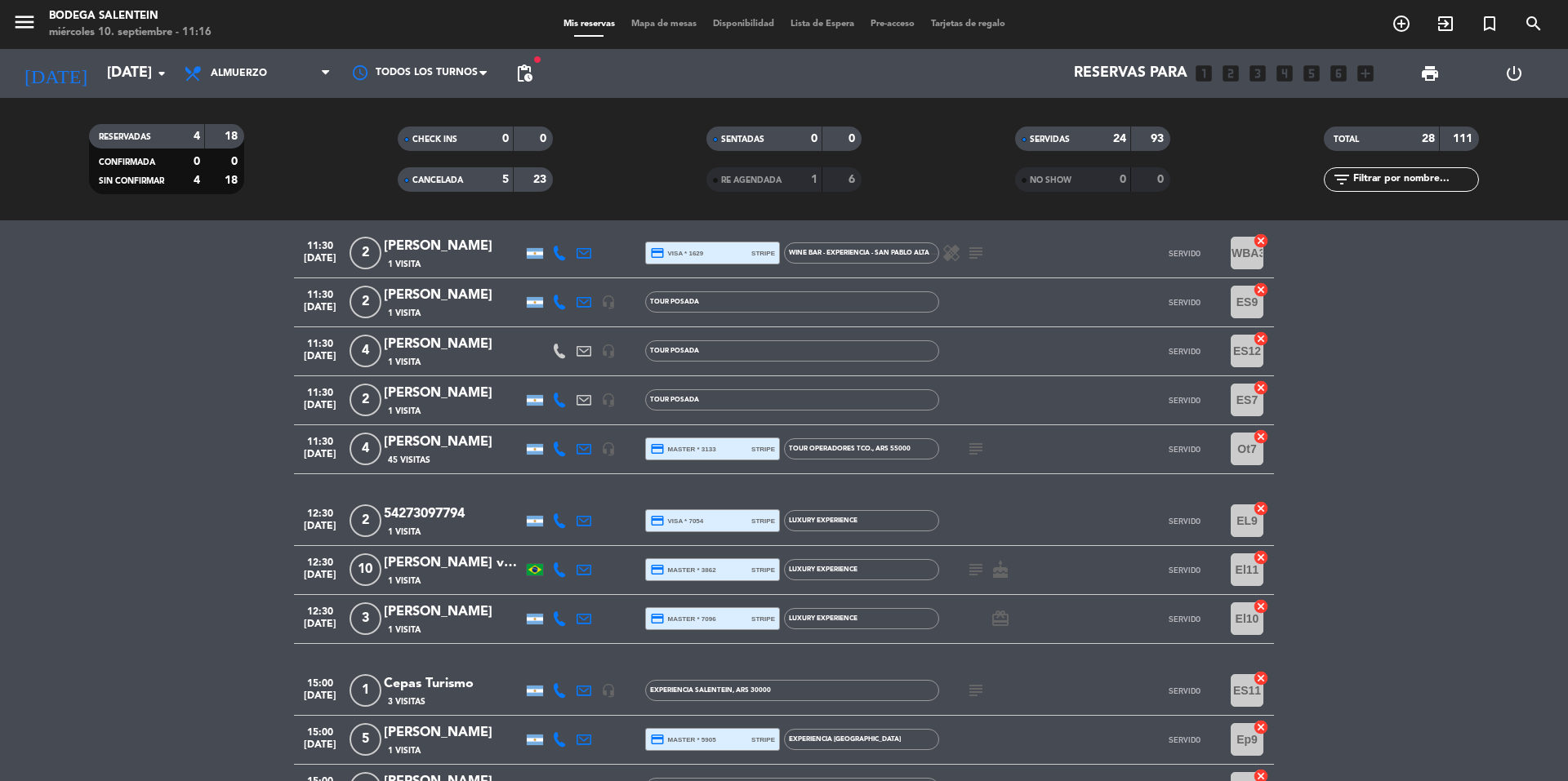
scroll to position [1053, 0]
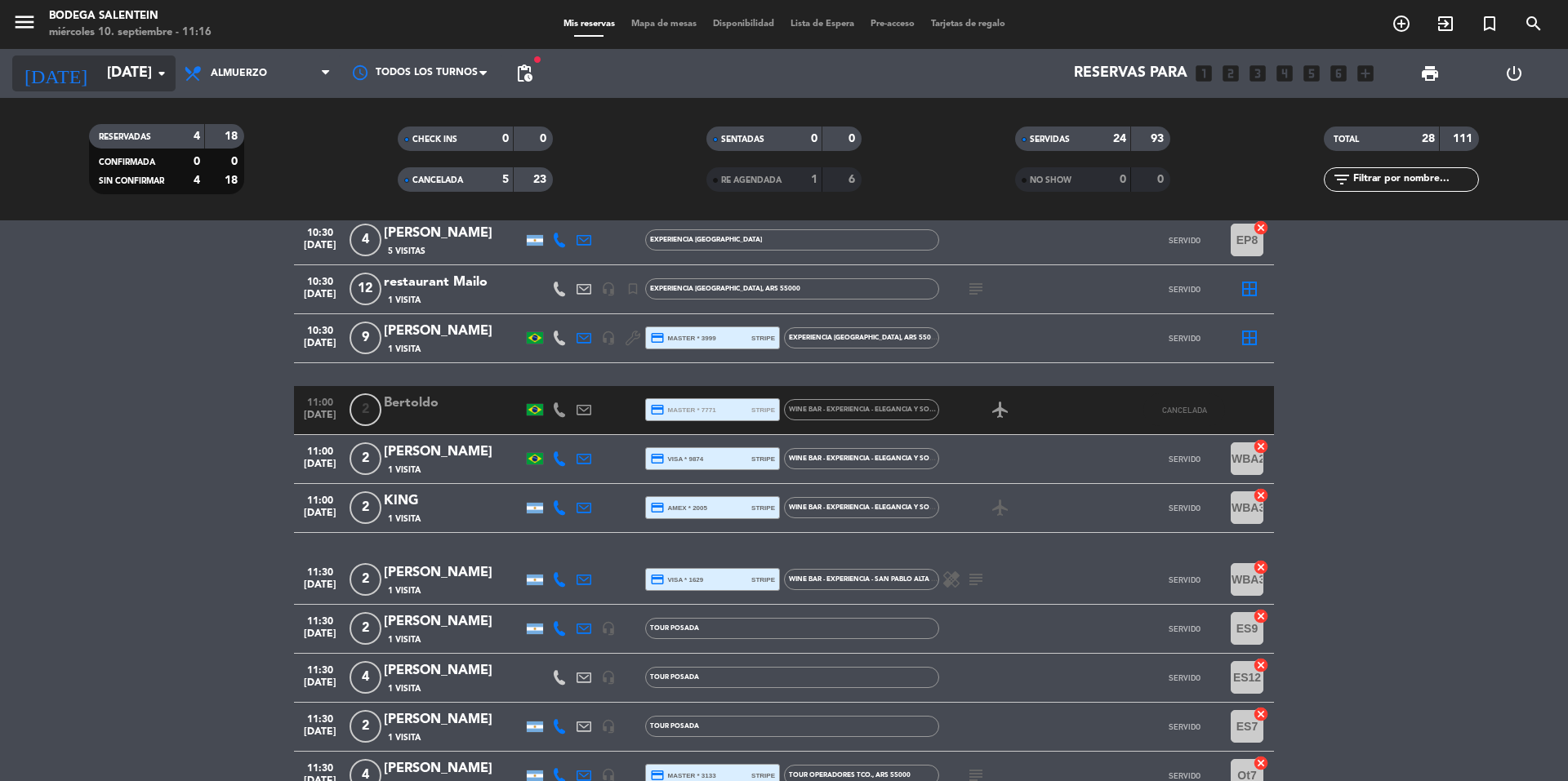
click at [125, 80] on input "[DATE]" at bounding box center [193, 74] width 190 height 33
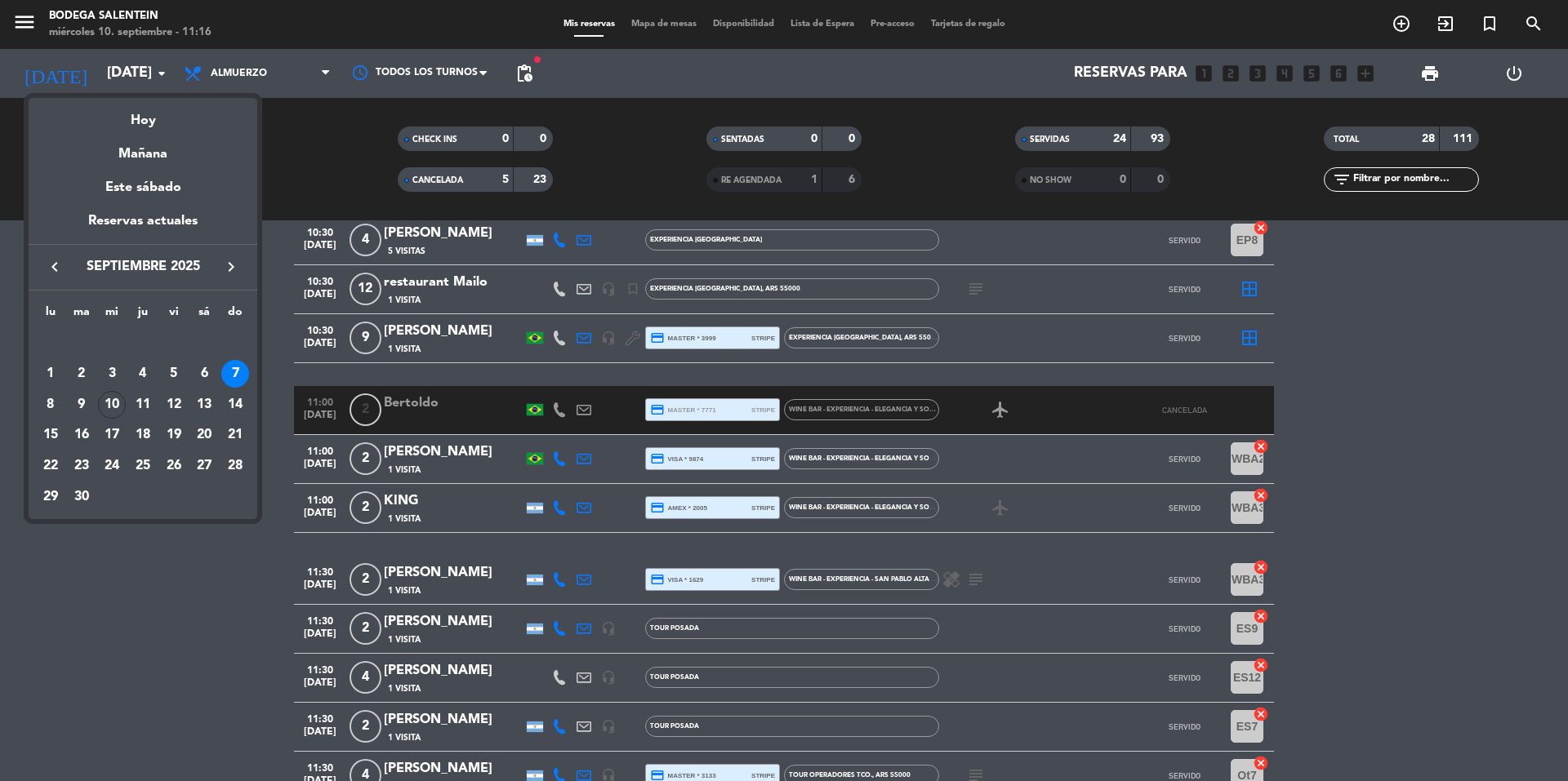
click at [98, 401] on div "10" at bounding box center [112, 405] width 28 height 28
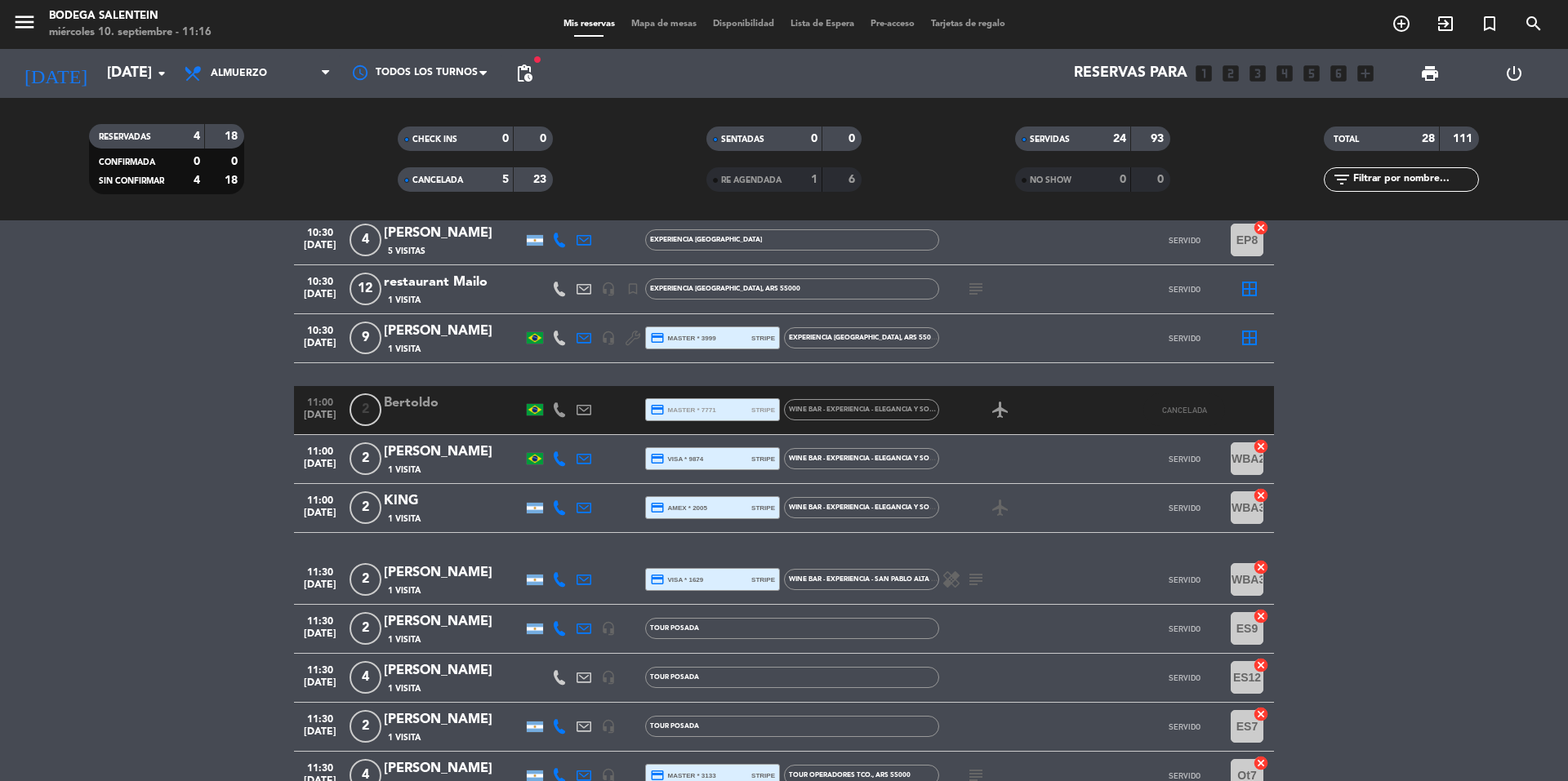
type input "[DATE]"
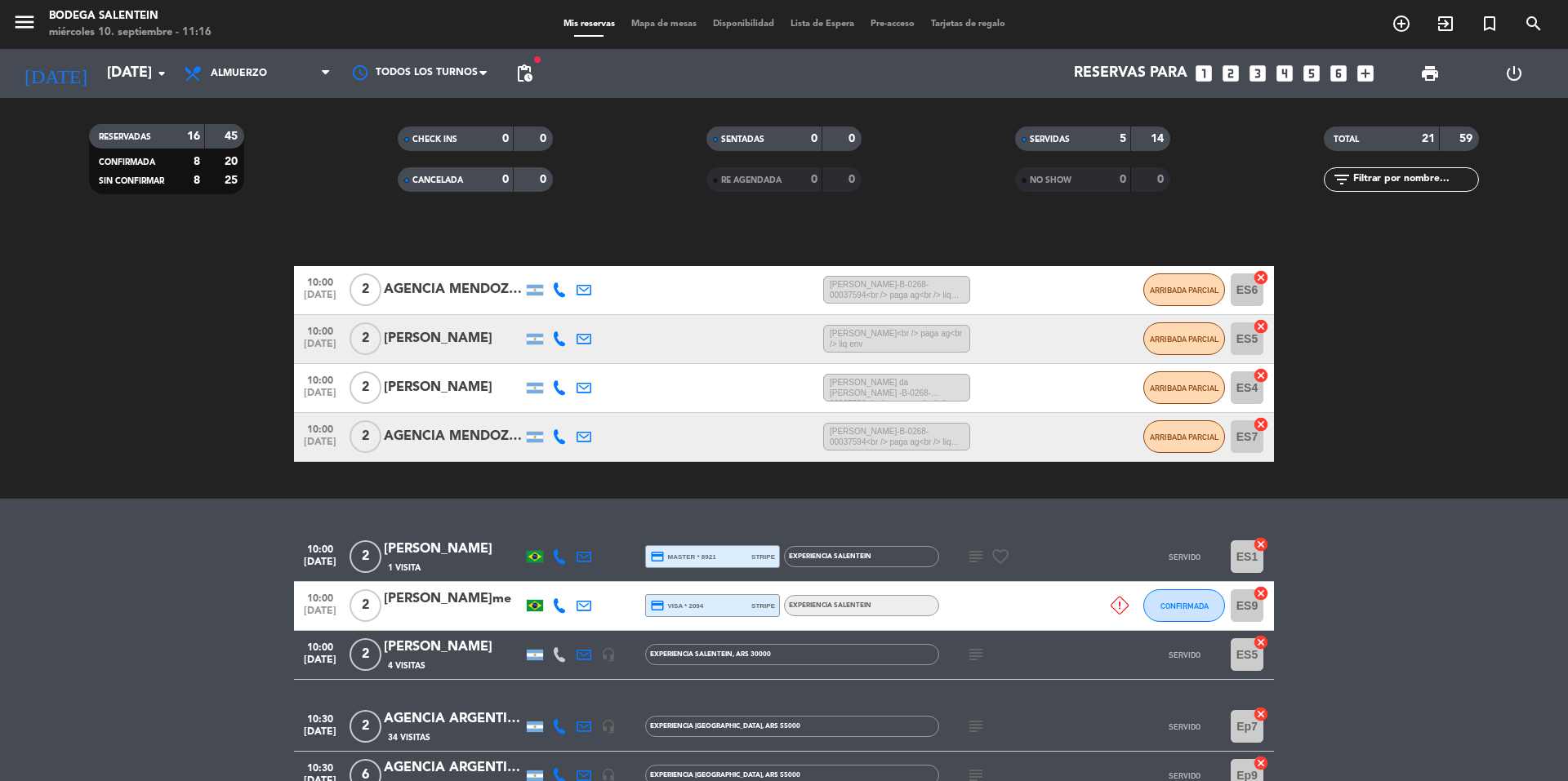
scroll to position [0, 0]
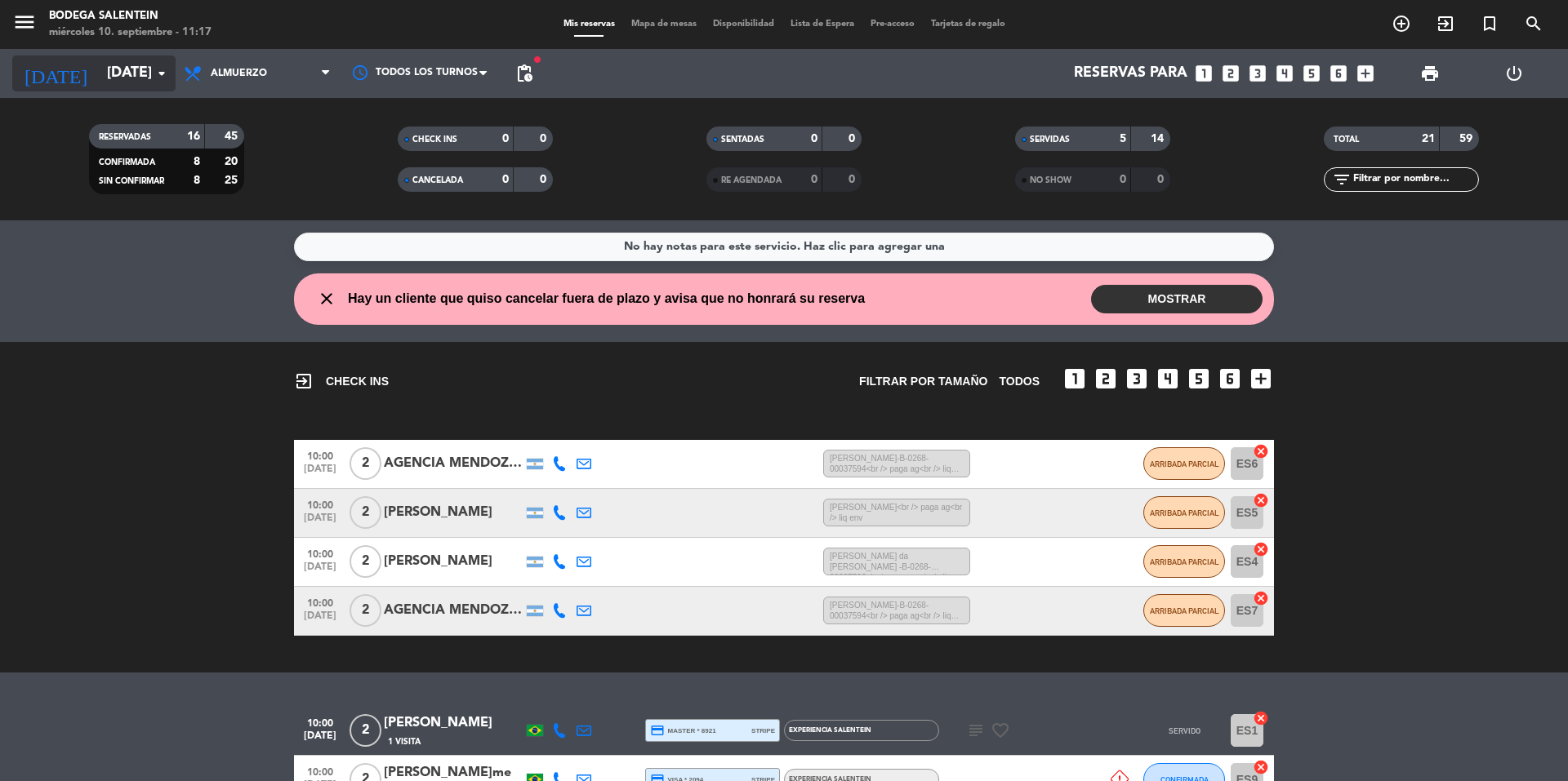
click at [98, 74] on input "[DATE]" at bounding box center [193, 74] width 190 height 33
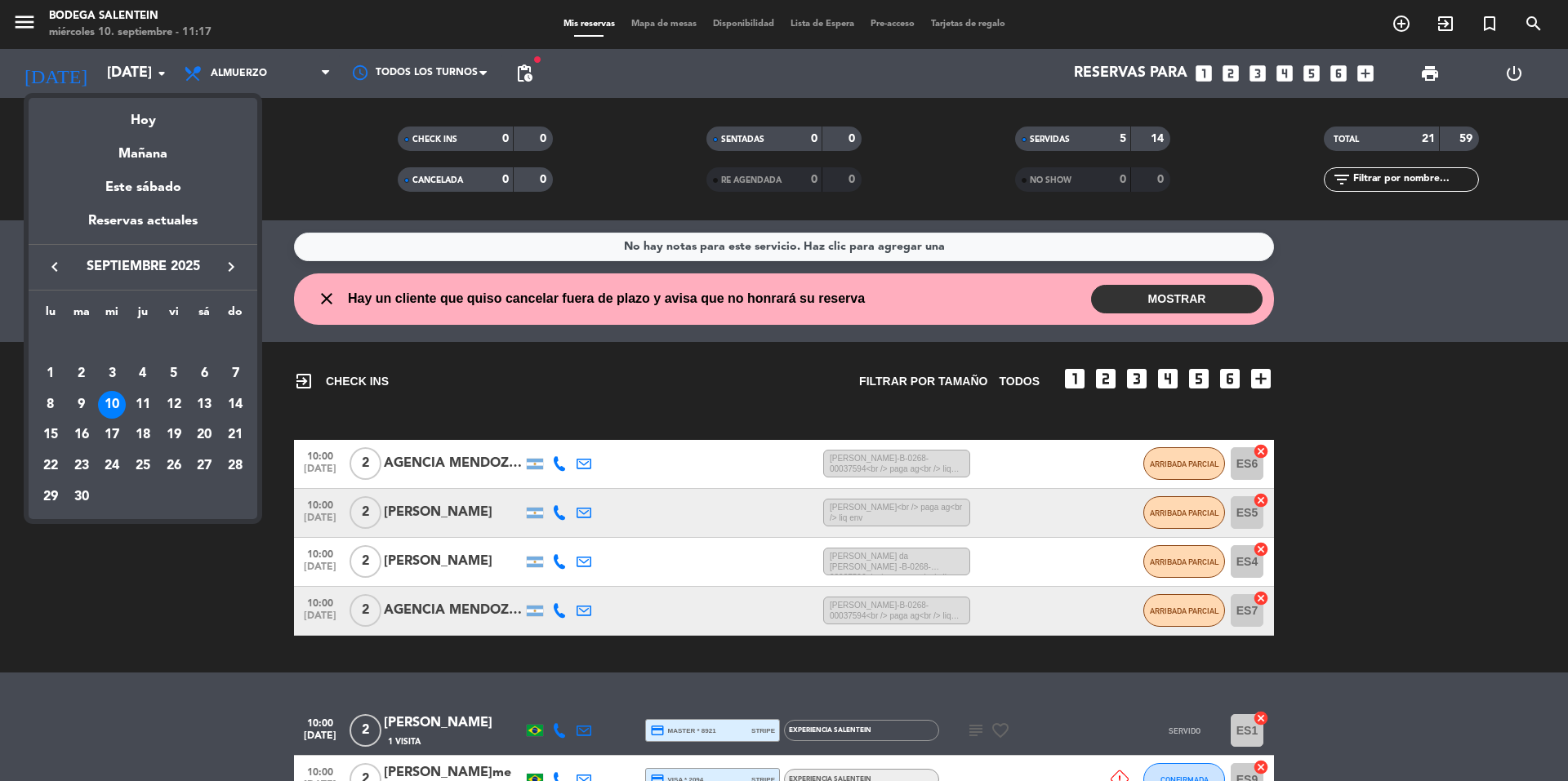
click at [80, 73] on div at bounding box center [784, 390] width 1568 height 781
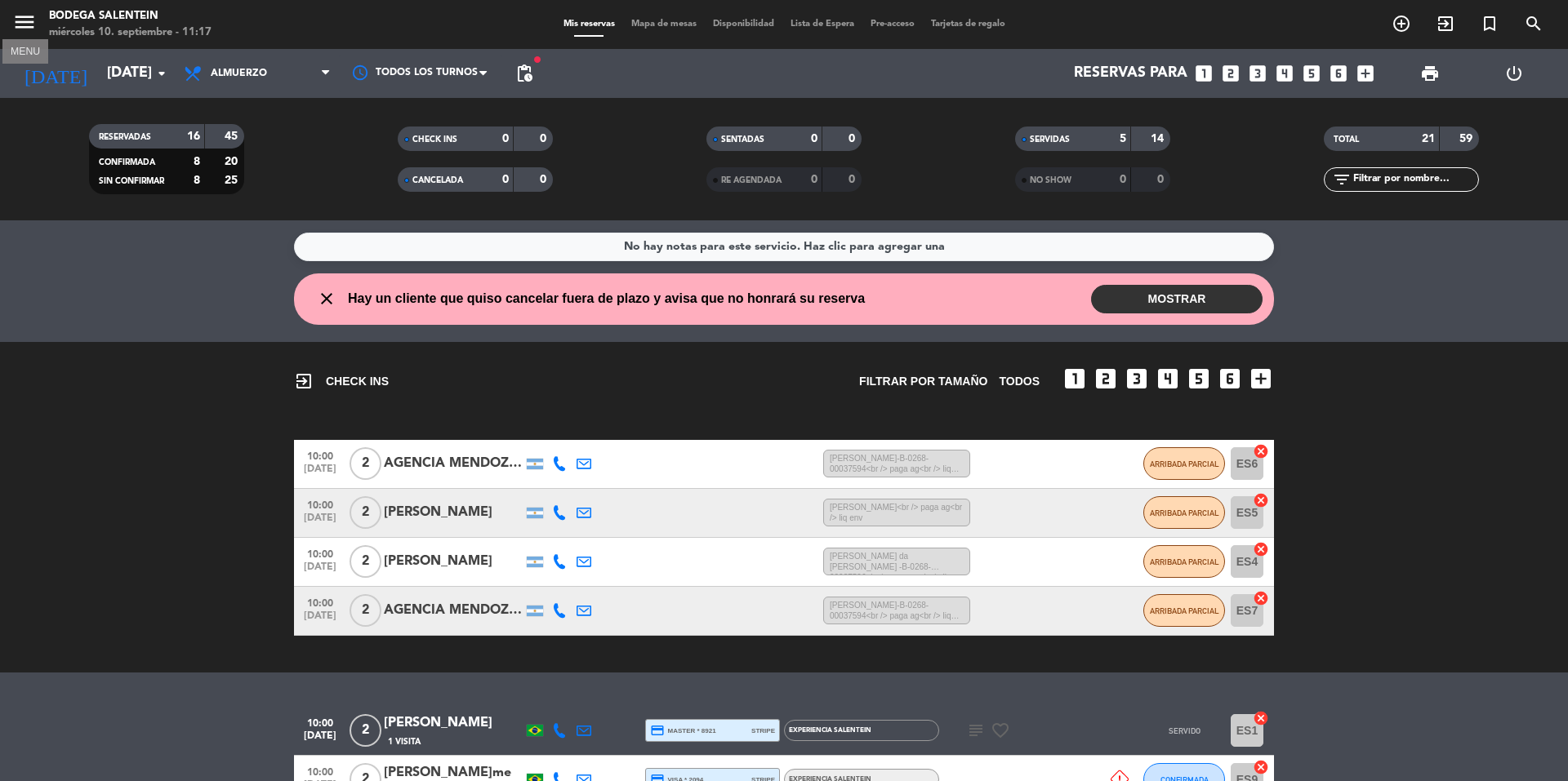
click at [30, 16] on icon "menu" at bounding box center [25, 22] width 25 height 25
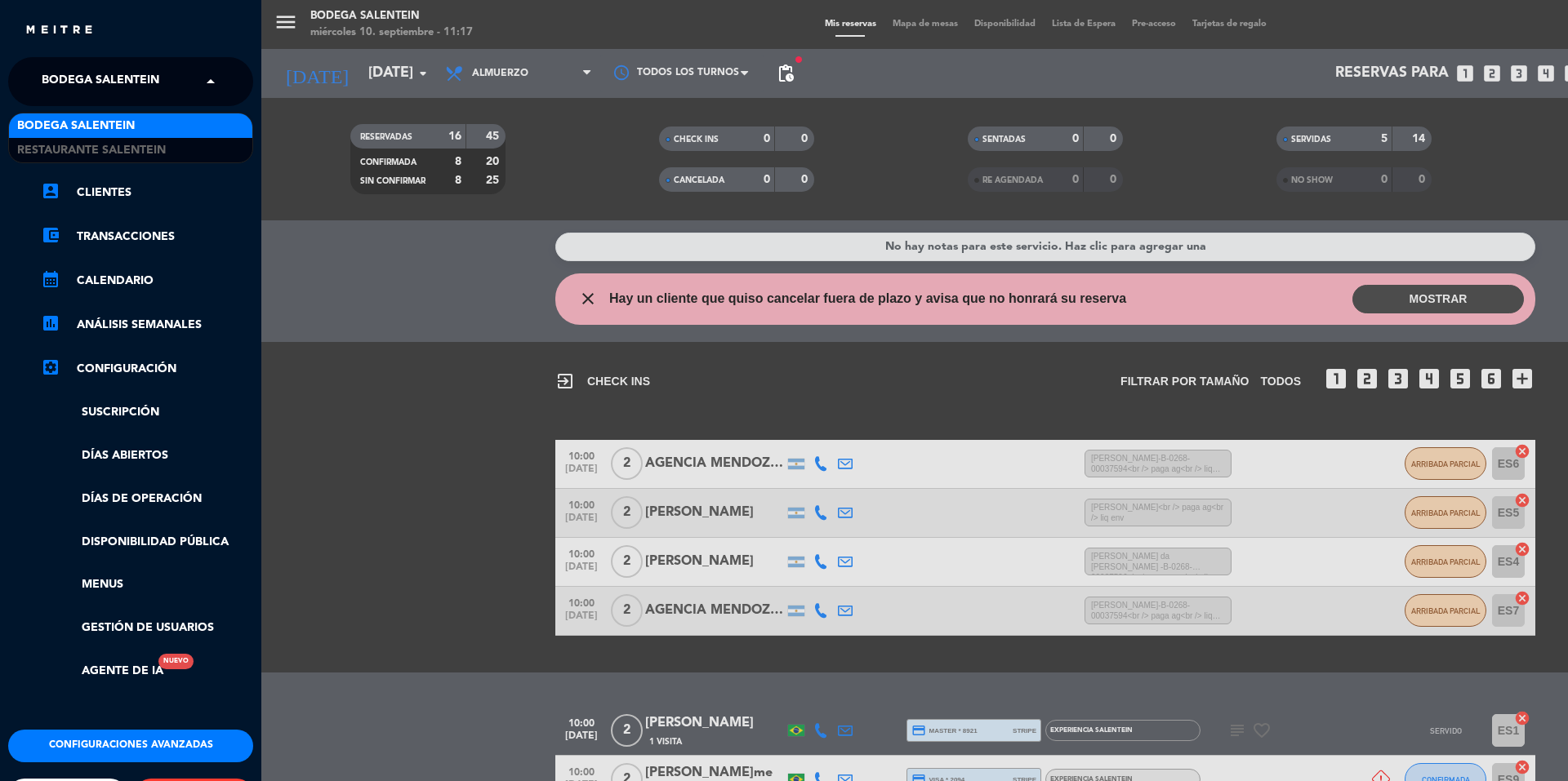
click at [207, 83] on span at bounding box center [215, 82] width 28 height 34
click at [170, 148] on div "Restaurante Salentein" at bounding box center [130, 150] width 244 height 25
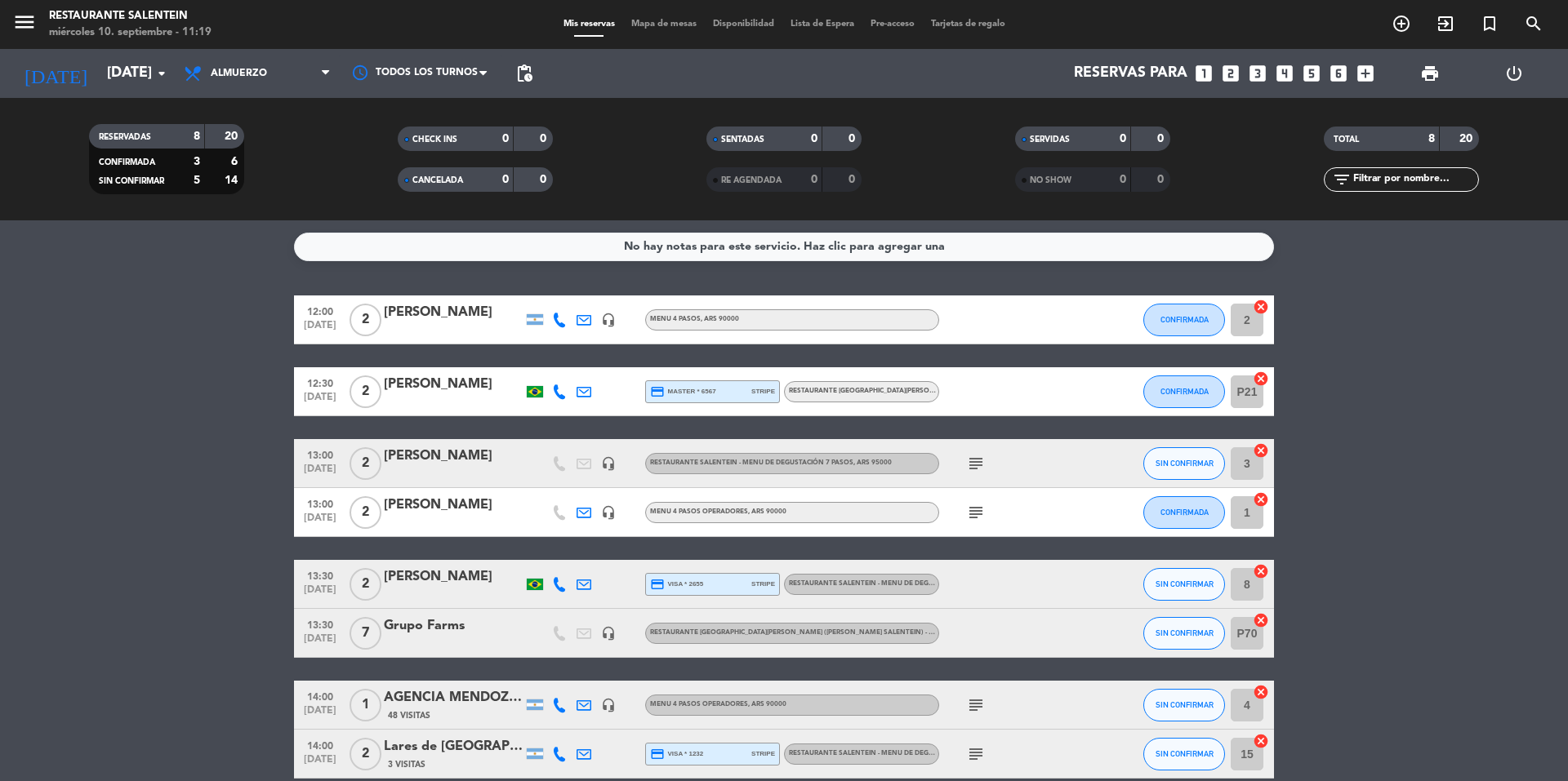
click at [1382, 141] on div "TOTAL" at bounding box center [1365, 139] width 75 height 19
click at [1467, 138] on strong "20" at bounding box center [1467, 139] width 16 height 11
click at [133, 363] on bookings-row "12:00 [DATE] 2 [PERSON_NAME] headset_mic Menu 4 pasos , ARS 90000 CONFIRMADA 2 …" at bounding box center [784, 537] width 1568 height 483
